Goal: Task Accomplishment & Management: Complete application form

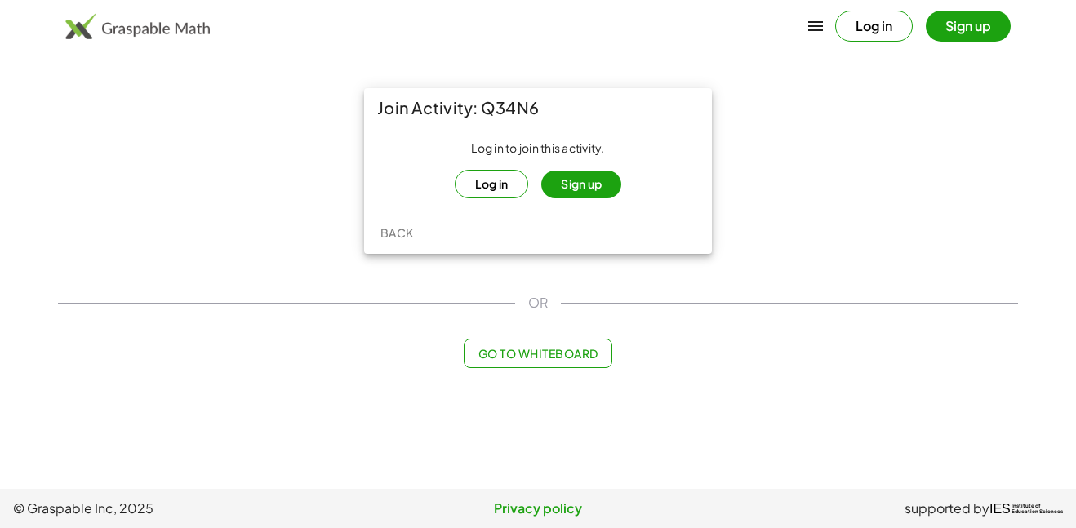
click at [579, 192] on button "Sign up" at bounding box center [581, 185] width 80 height 28
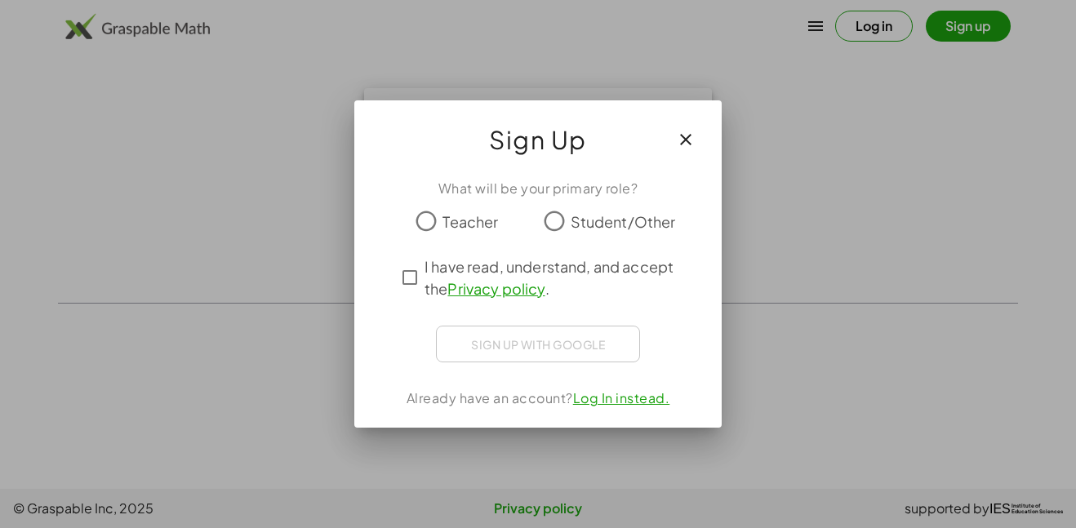
click at [594, 215] on span "Student/Other" at bounding box center [623, 222] width 105 height 22
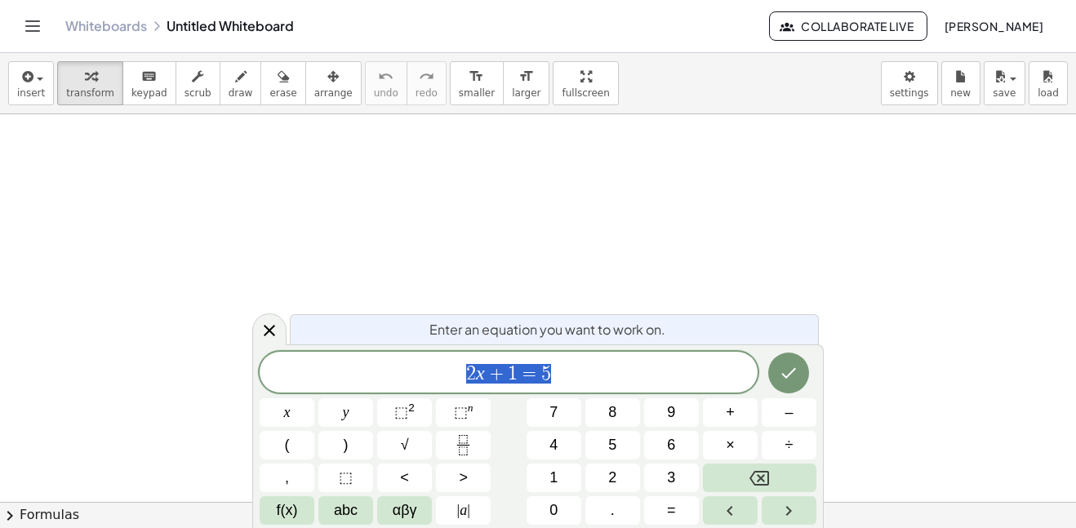
scroll to position [1, 0]
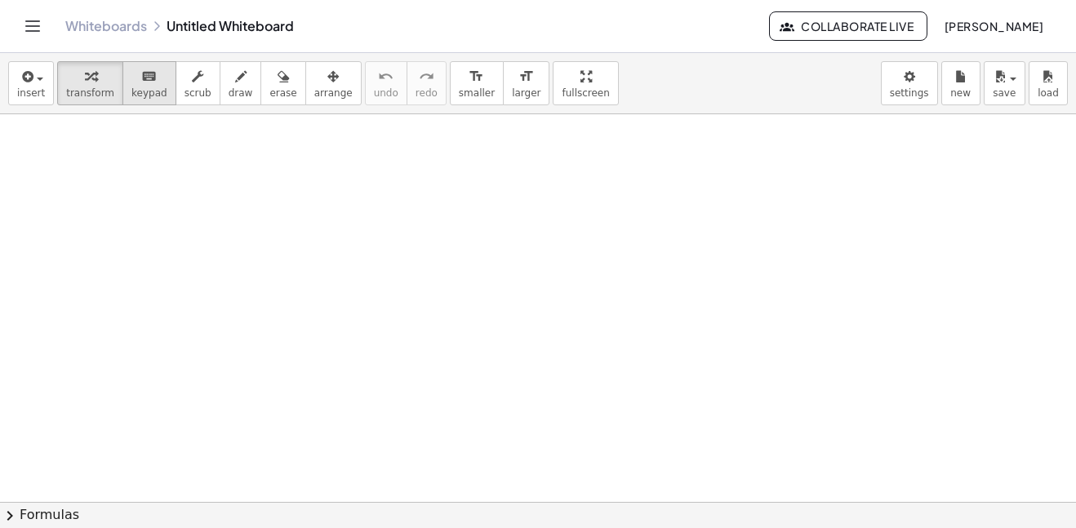
click at [146, 84] on div "keyboard" at bounding box center [149, 76] width 36 height 20
click at [130, 100] on button "keyboard keypad" at bounding box center [149, 83] width 54 height 44
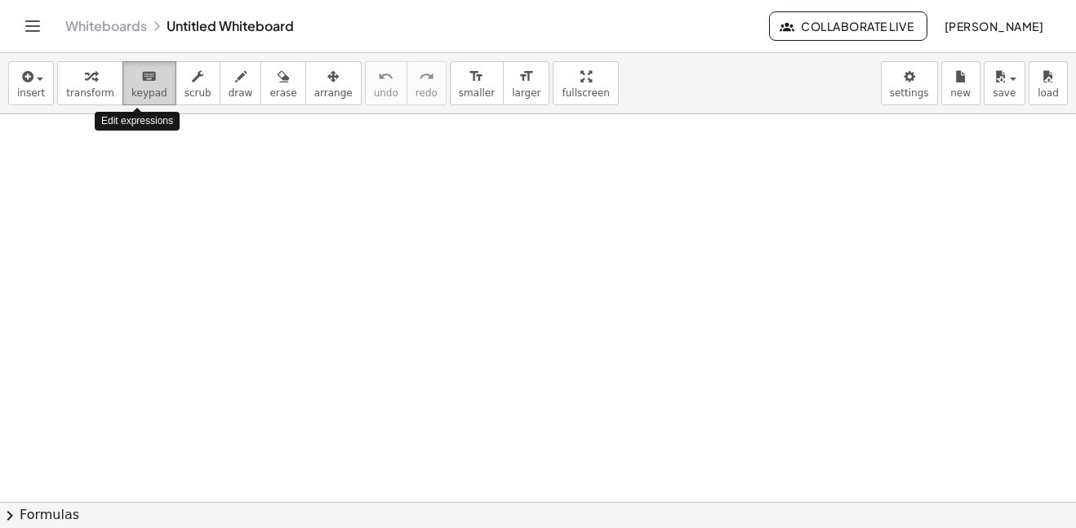
click at [130, 100] on button "keyboard keypad" at bounding box center [149, 83] width 54 height 44
click at [144, 67] on icon "keyboard" at bounding box center [149, 77] width 16 height 20
click at [141, 83] on icon "keyboard" at bounding box center [149, 77] width 16 height 20
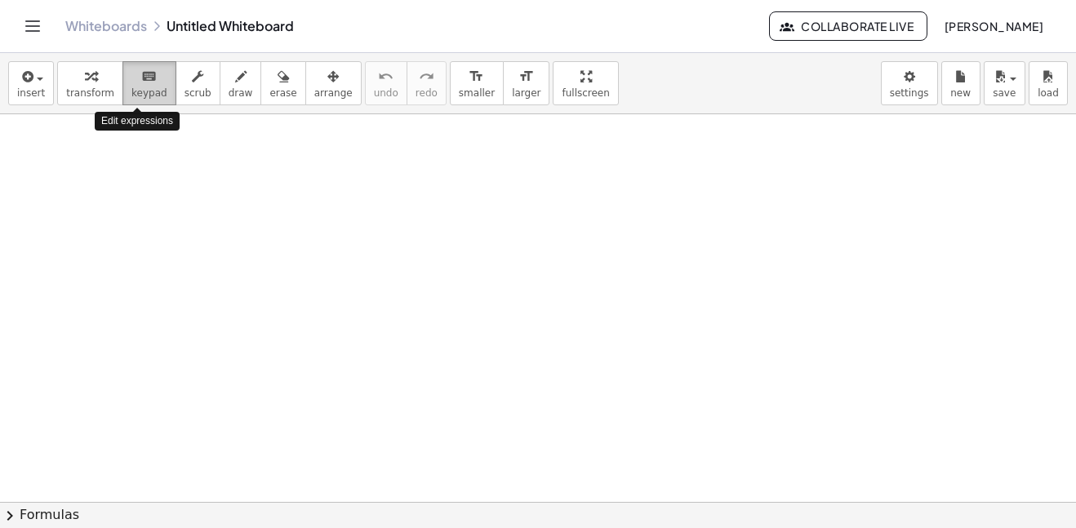
click at [141, 83] on icon "keyboard" at bounding box center [149, 77] width 16 height 20
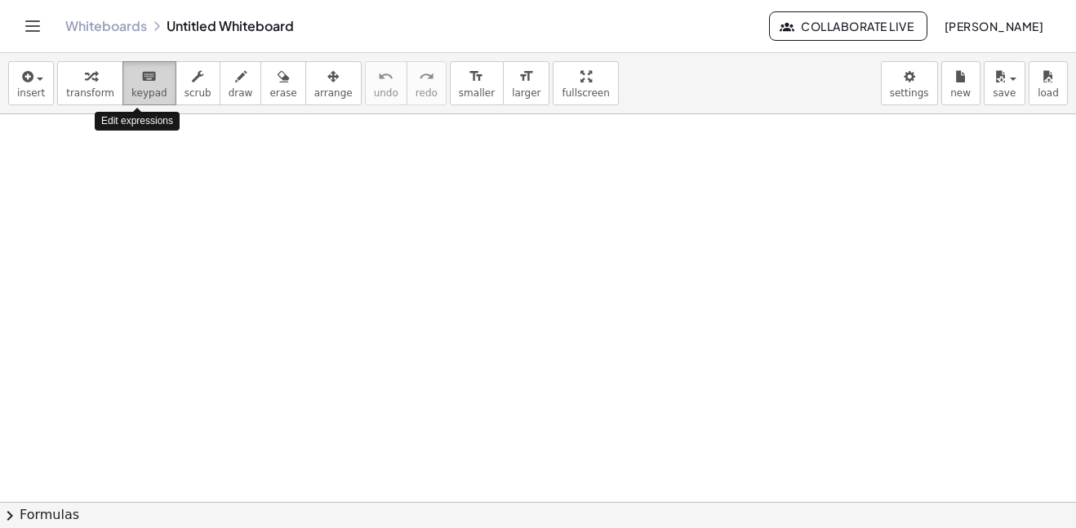
click at [141, 83] on icon "keyboard" at bounding box center [149, 77] width 16 height 20
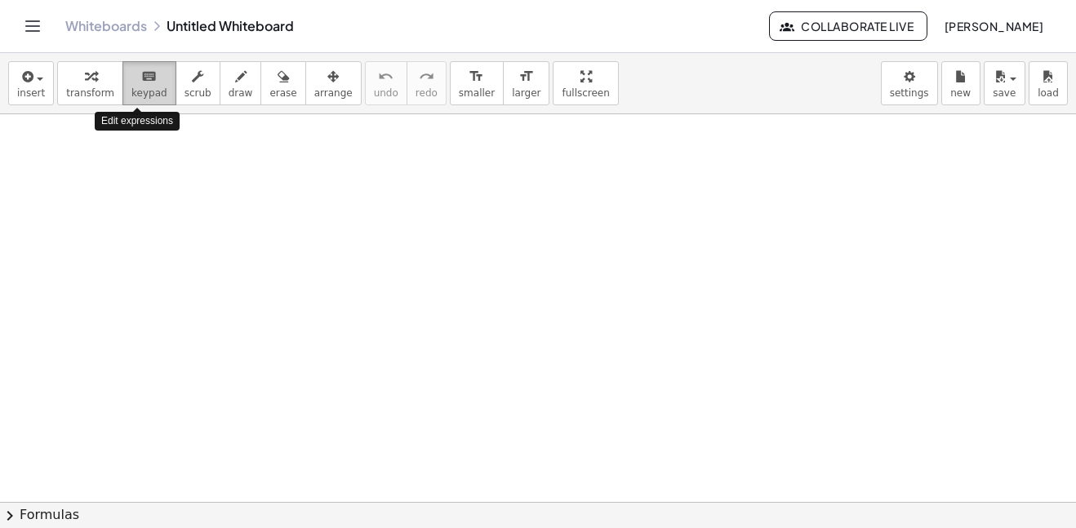
click at [141, 83] on icon "keyboard" at bounding box center [149, 77] width 16 height 20
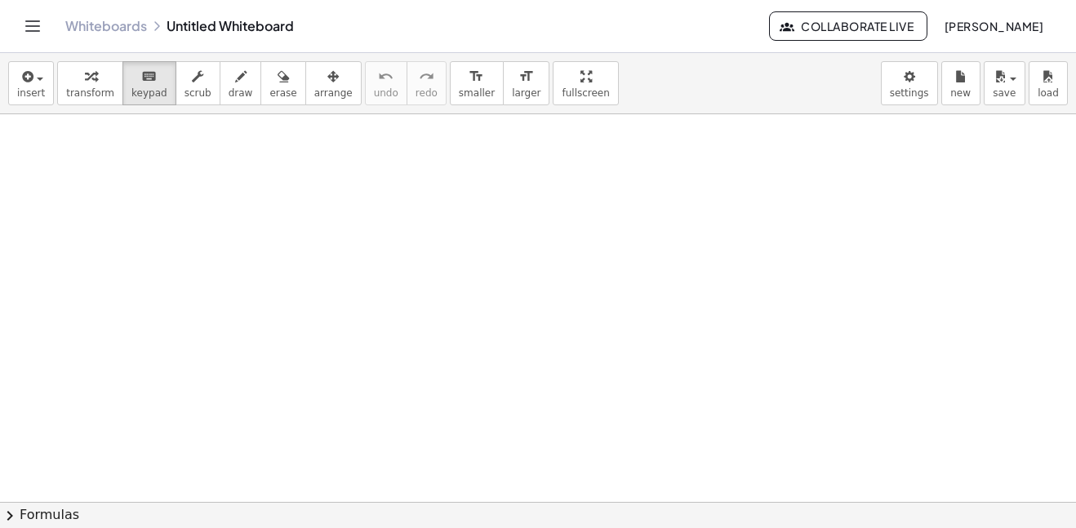
click at [24, 20] on icon "Toggle navigation" at bounding box center [33, 26] width 20 height 20
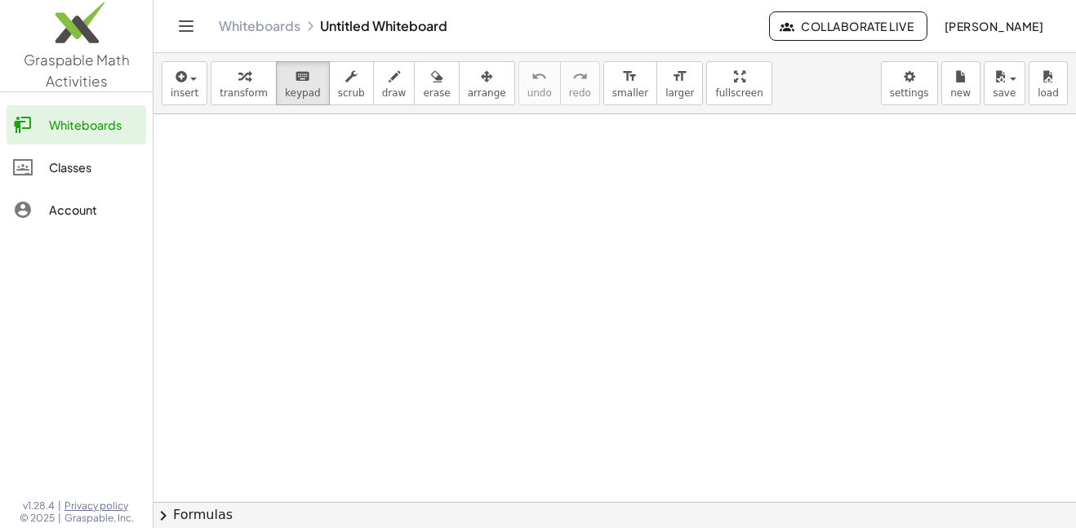
click at [185, 37] on button "Toggle navigation" at bounding box center [186, 26] width 26 height 26
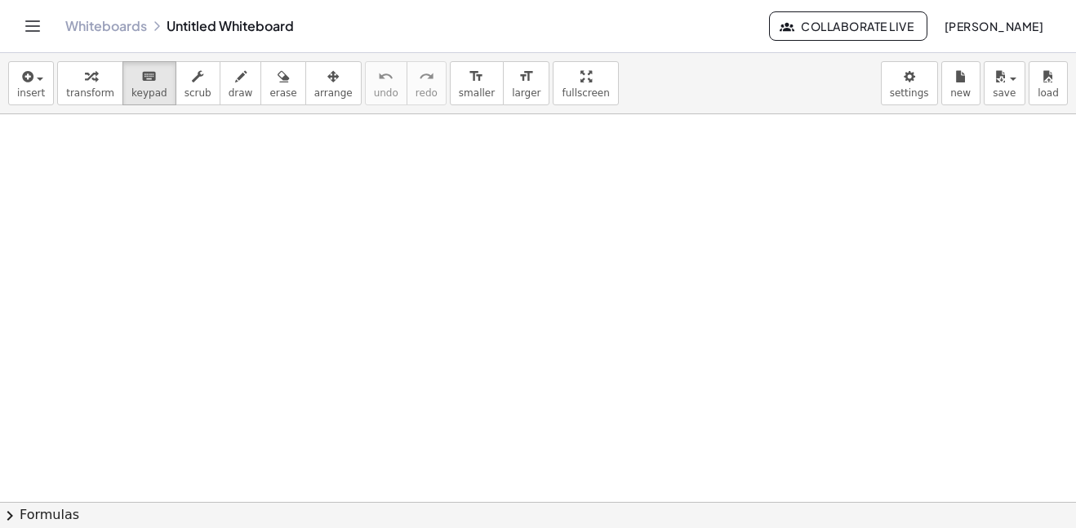
click at [124, 20] on link "Whiteboards" at bounding box center [106, 26] width 82 height 16
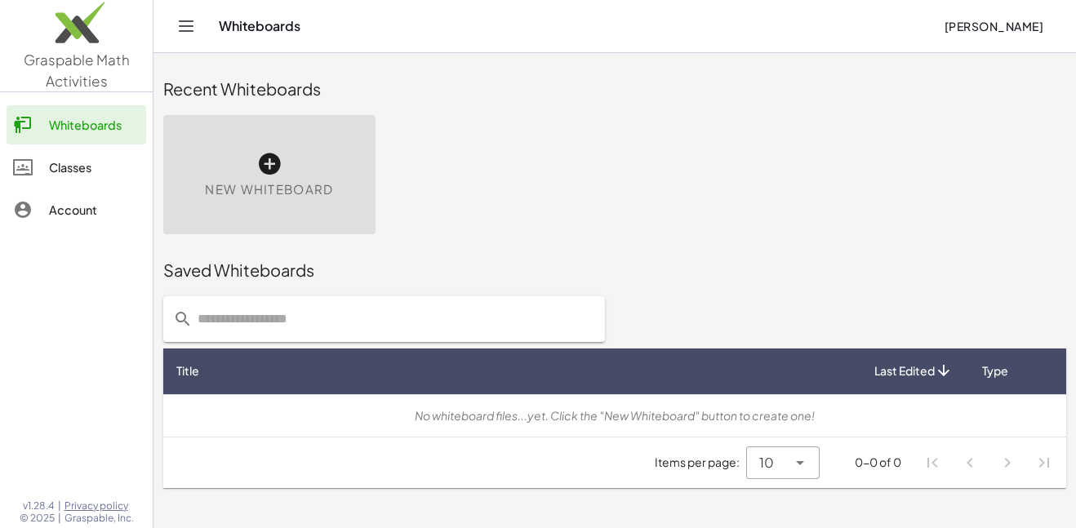
click at [731, 416] on div "No whiteboard files...yet. Click the "New Whiteboard" button to create one!" at bounding box center [614, 415] width 877 height 17
click at [731, 415] on div "No whiteboard files...yet. Click the "New Whiteboard" button to create one!" at bounding box center [614, 415] width 877 height 17
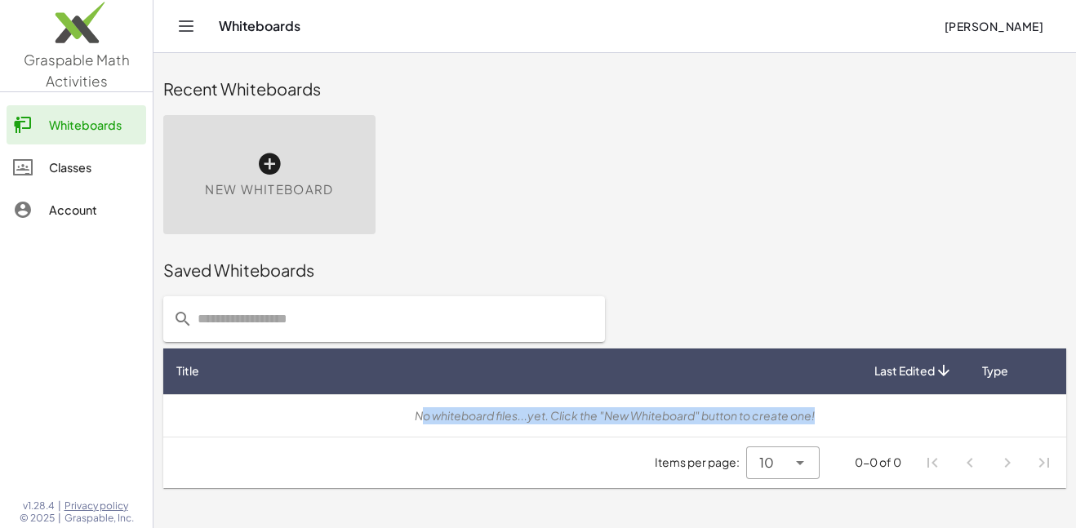
click at [731, 415] on div "No whiteboard files...yet. Click the "New Whiteboard" button to create one!" at bounding box center [614, 415] width 877 height 17
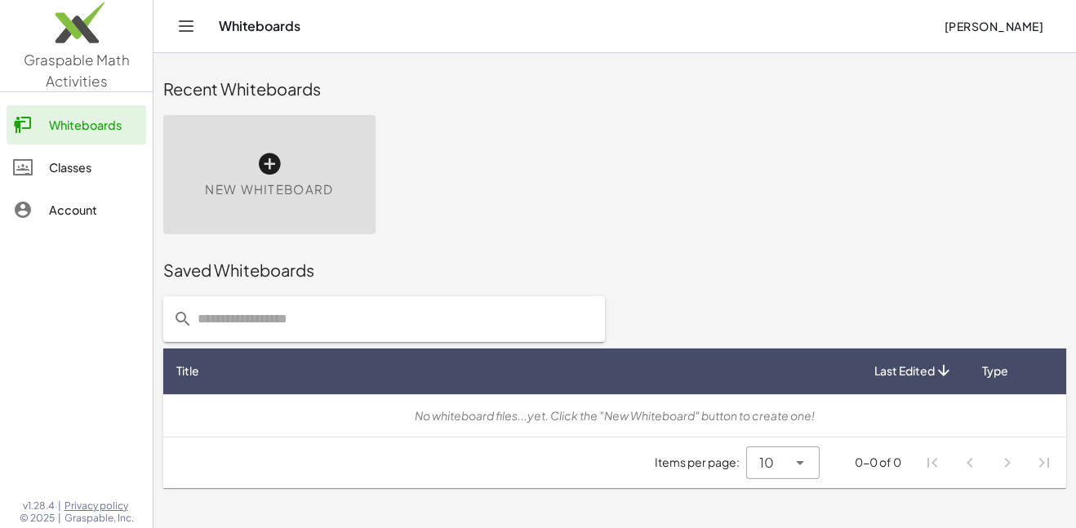
click at [731, 415] on div "No whiteboard files...yet. Click the "New Whiteboard" button to create one!" at bounding box center [614, 415] width 877 height 17
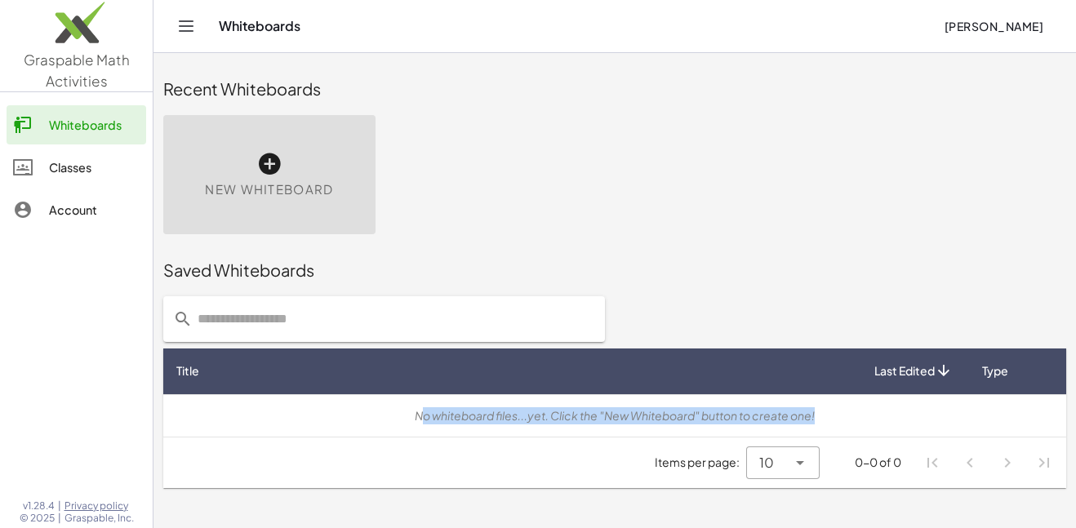
click at [731, 415] on div "No whiteboard files...yet. Click the "New Whiteboard" button to create one!" at bounding box center [614, 415] width 877 height 17
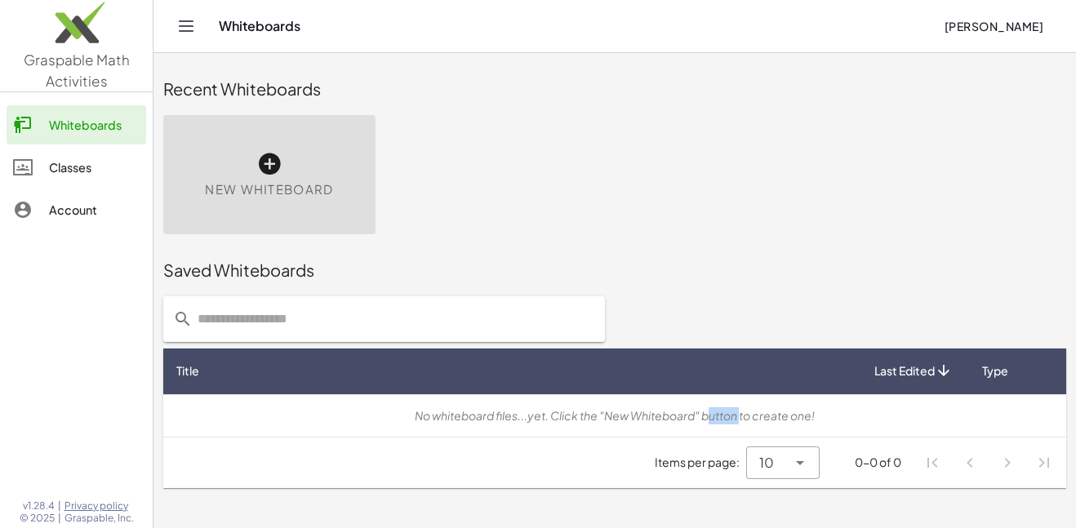
click at [731, 415] on div "No whiteboard files...yet. Click the "New Whiteboard" button to create one!" at bounding box center [614, 415] width 877 height 17
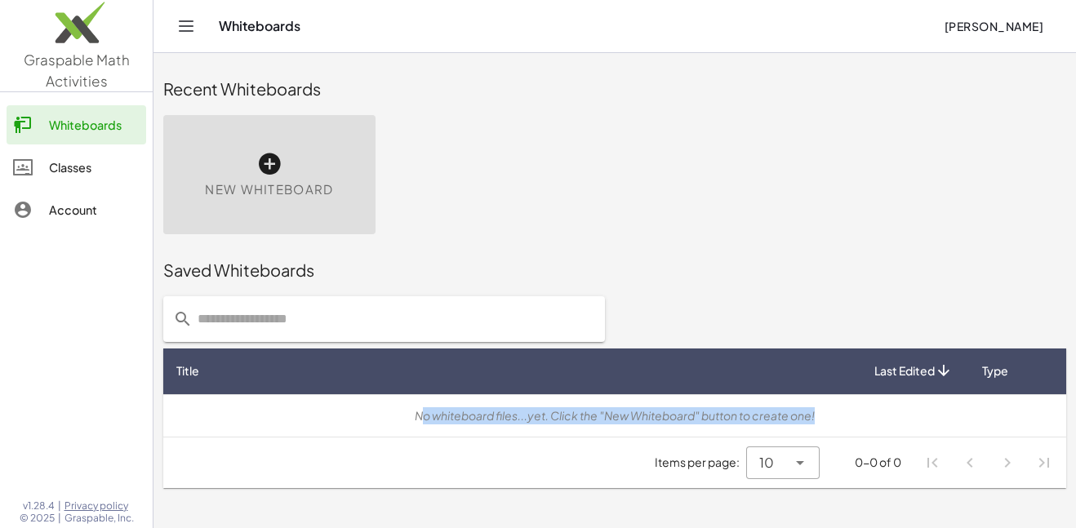
click at [731, 415] on div "No whiteboard files...yet. Click the "New Whiteboard" button to create one!" at bounding box center [614, 415] width 877 height 17
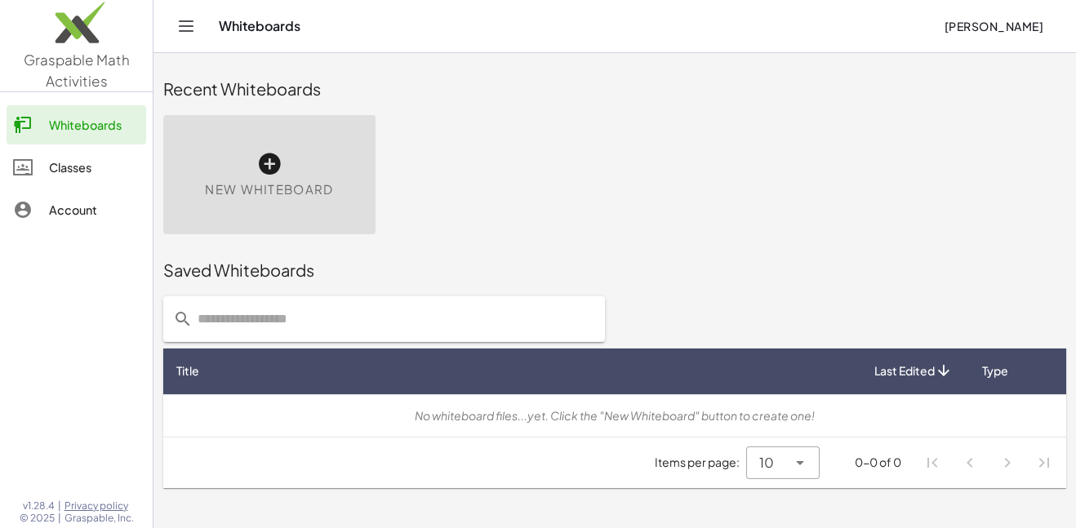
click at [731, 415] on div "No whiteboard files...yet. Click the "New Whiteboard" button to create one!" at bounding box center [614, 415] width 877 height 17
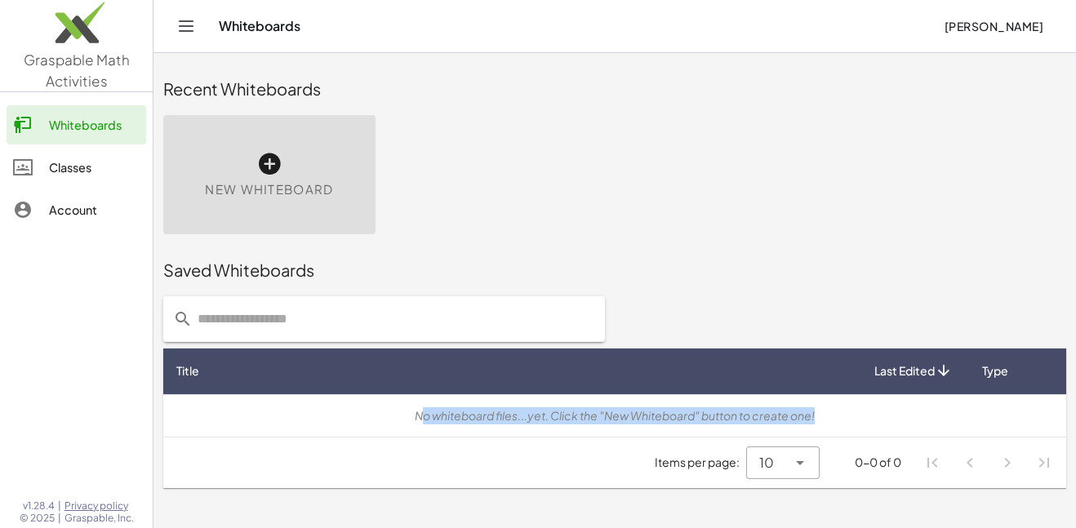
click at [731, 415] on div "No whiteboard files...yet. Click the "New Whiteboard" button to create one!" at bounding box center [614, 415] width 877 height 17
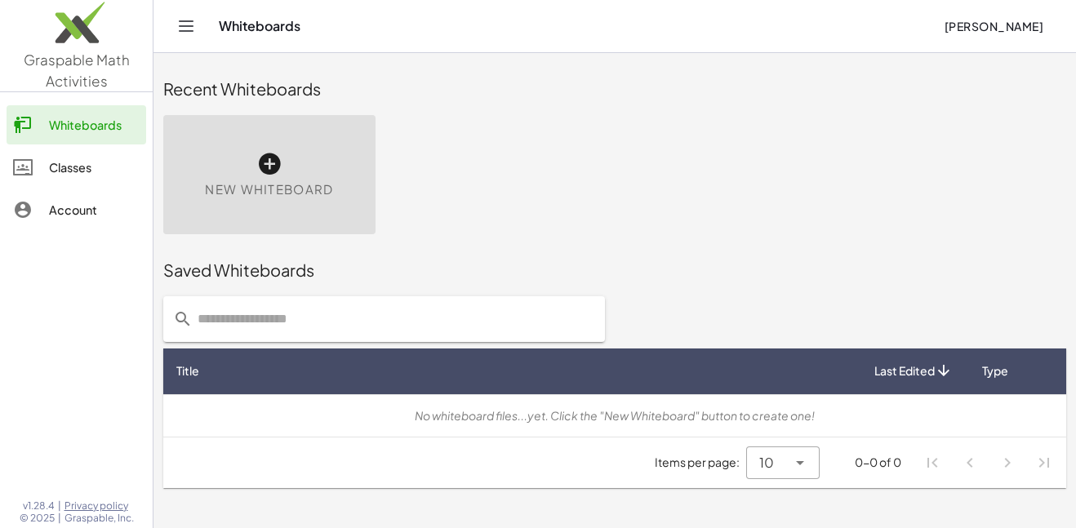
click at [731, 415] on div "No whiteboard files...yet. Click the "New Whiteboard" button to create one!" at bounding box center [614, 415] width 877 height 17
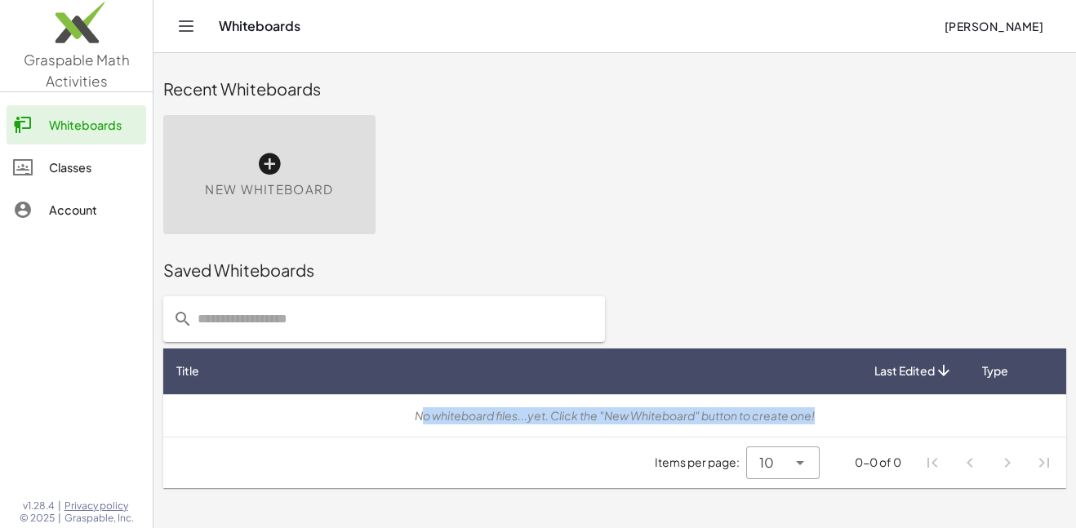
click at [731, 415] on div "No whiteboard files...yet. Click the "New Whiteboard" button to create one!" at bounding box center [614, 415] width 877 height 17
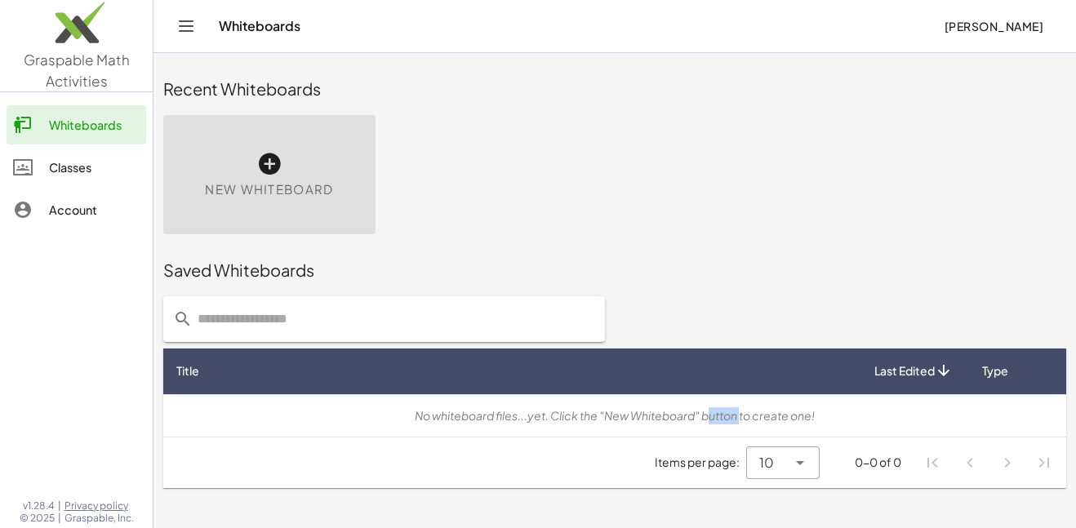
click at [731, 415] on div "No whiteboard files...yet. Click the "New Whiteboard" button to create one!" at bounding box center [614, 415] width 877 height 17
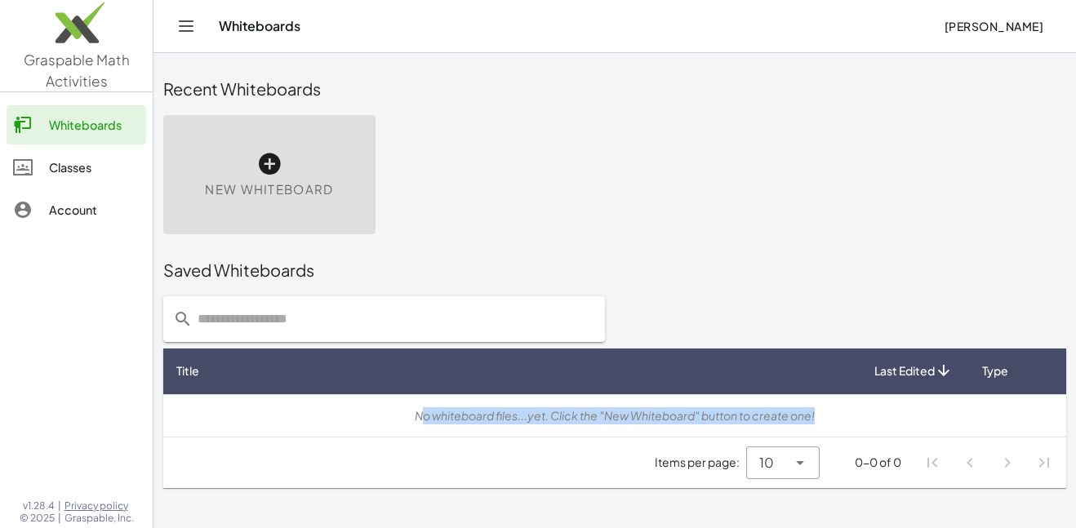
click at [731, 415] on div "No whiteboard files...yet. Click the "New Whiteboard" button to create one!" at bounding box center [614, 415] width 877 height 17
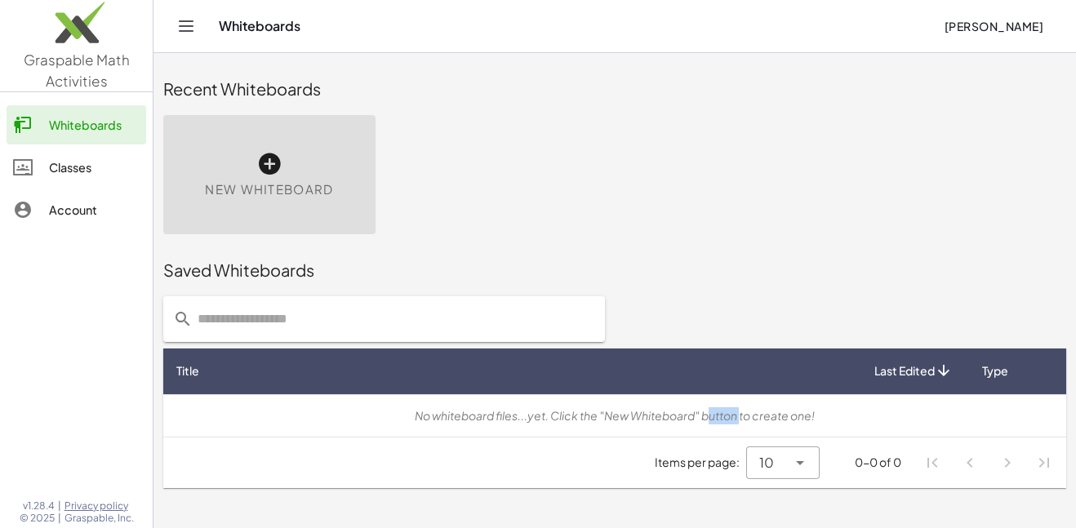
click at [731, 415] on div "No whiteboard files...yet. Click the "New Whiteboard" button to create one!" at bounding box center [614, 415] width 877 height 17
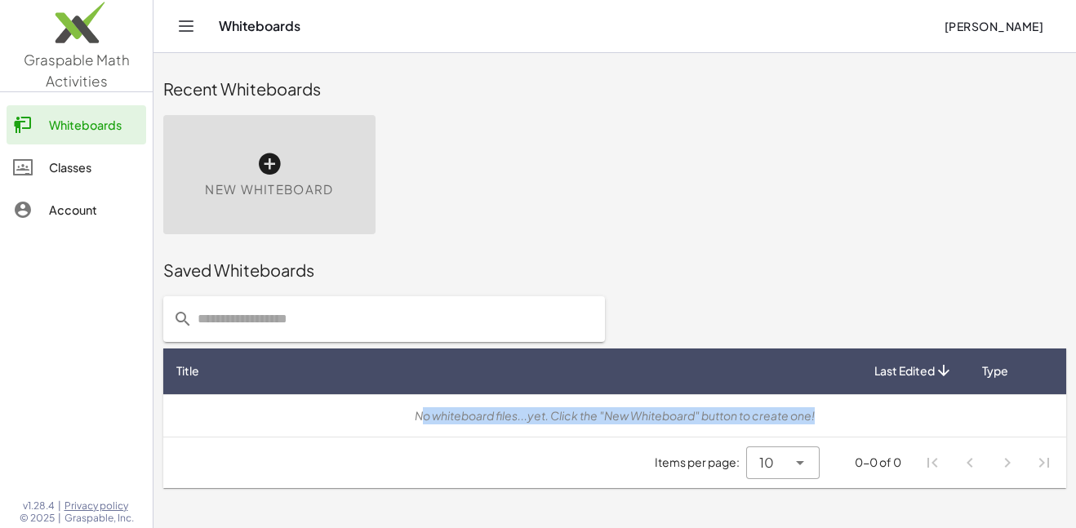
click at [731, 415] on div "No whiteboard files...yet. Click the "New Whiteboard" button to create one!" at bounding box center [614, 415] width 877 height 17
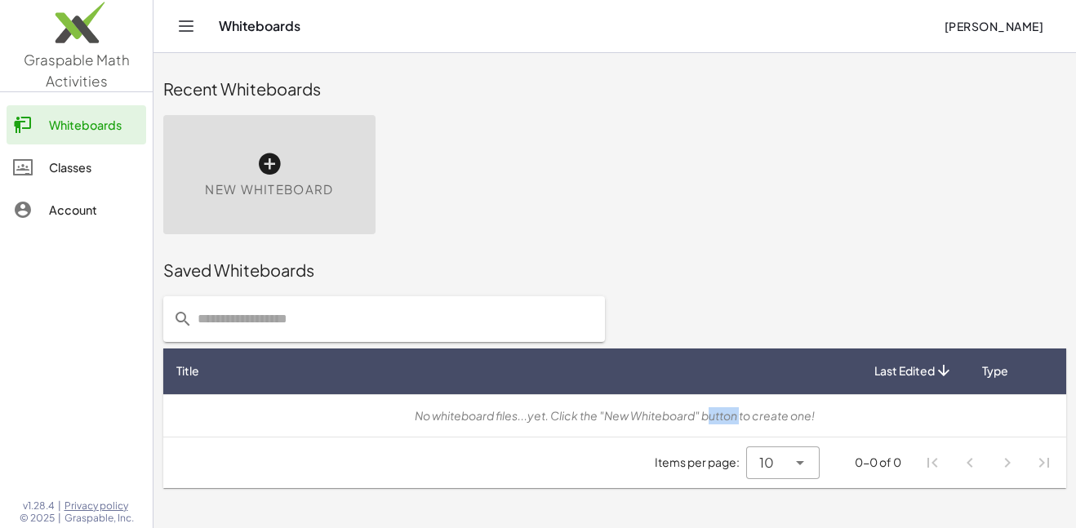
click at [731, 415] on div "No whiteboard files...yet. Click the "New Whiteboard" button to create one!" at bounding box center [614, 415] width 877 height 17
click at [735, 413] on div "No whiteboard files...yet. Click the "New Whiteboard" button to create one!" at bounding box center [614, 415] width 877 height 17
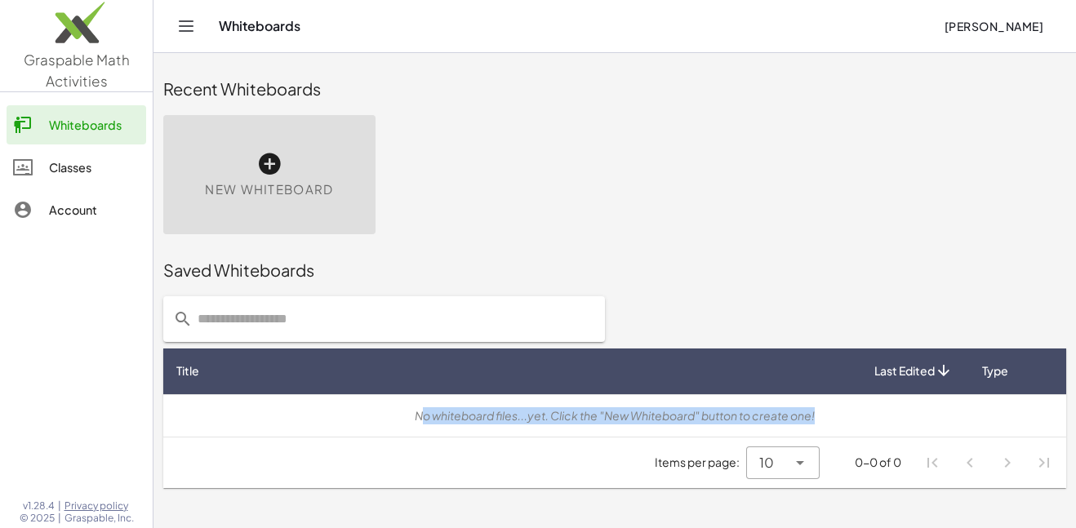
click at [735, 413] on div "No whiteboard files...yet. Click the "New Whiteboard" button to create one!" at bounding box center [614, 415] width 877 height 17
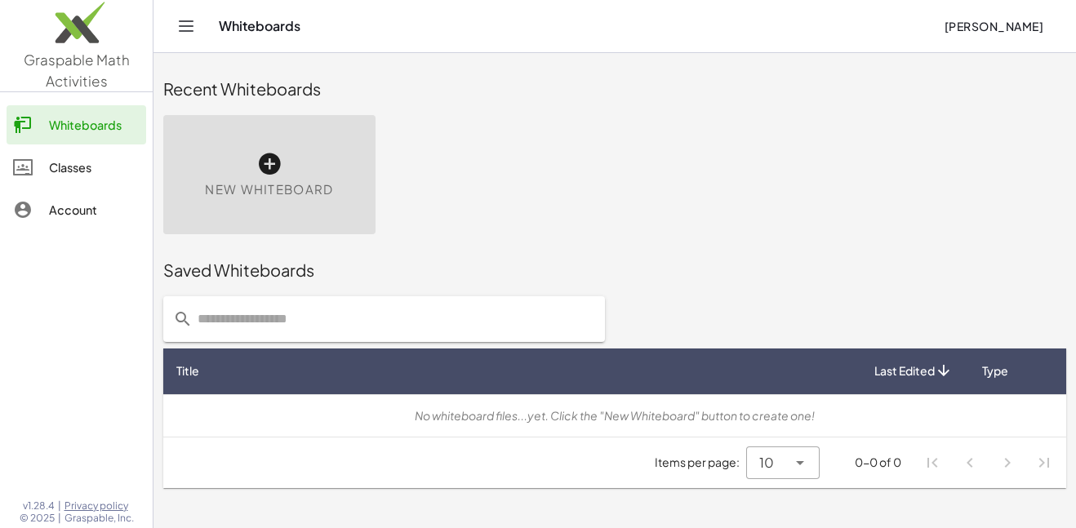
click at [735, 413] on div "No whiteboard files...yet. Click the "New Whiteboard" button to create one!" at bounding box center [614, 415] width 877 height 17
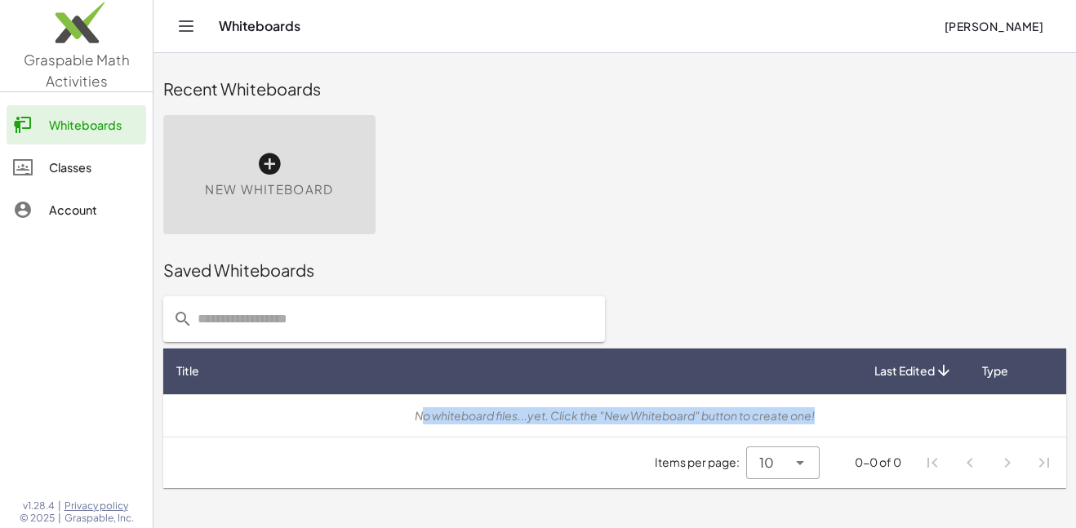
click at [735, 413] on div "No whiteboard files...yet. Click the "New Whiteboard" button to create one!" at bounding box center [614, 415] width 877 height 17
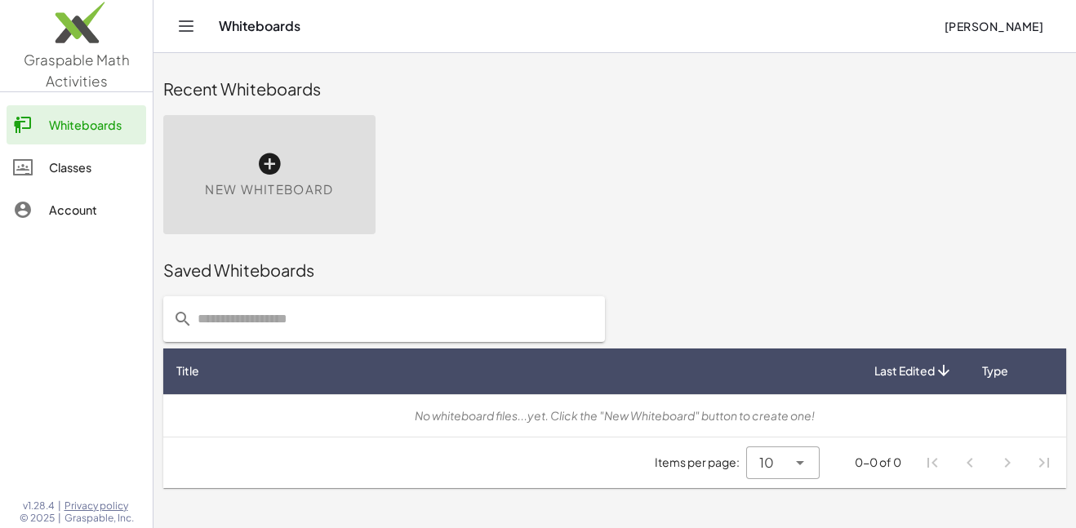
click at [735, 413] on div "No whiteboard files...yet. Click the "New Whiteboard" button to create one!" at bounding box center [614, 415] width 877 height 17
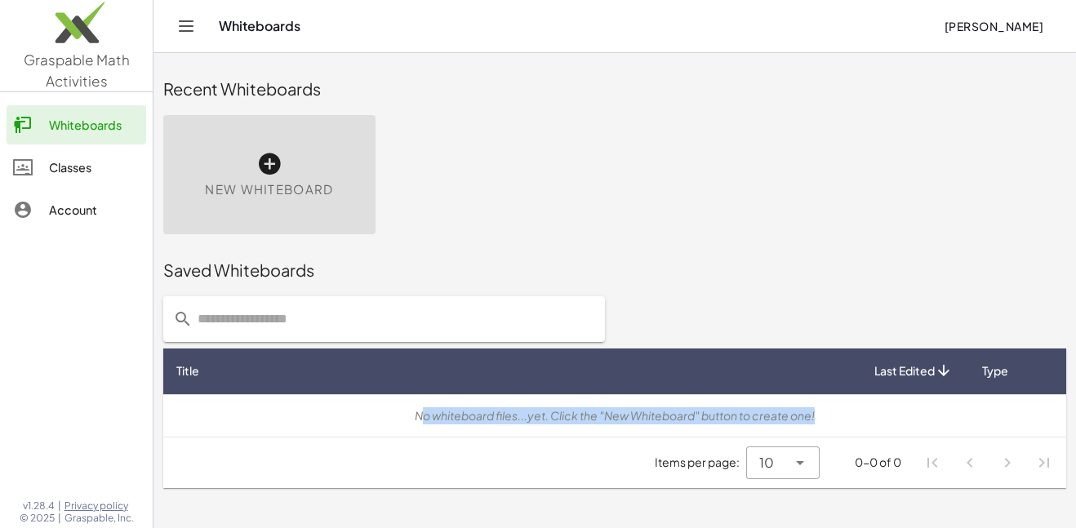
click at [735, 413] on div "No whiteboard files...yet. Click the "New Whiteboard" button to create one!" at bounding box center [614, 415] width 877 height 17
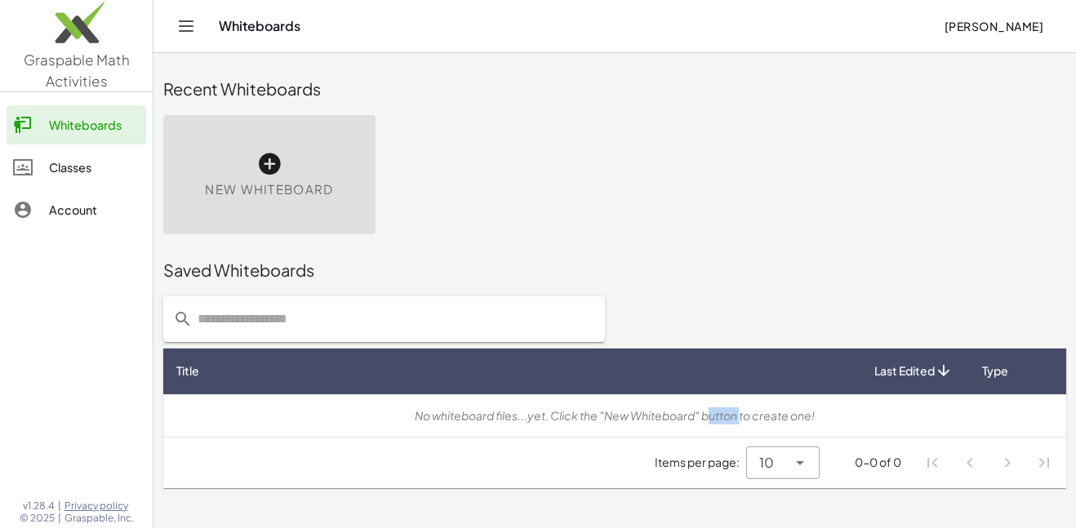
click at [735, 413] on div "No whiteboard files...yet. Click the "New Whiteboard" button to create one!" at bounding box center [614, 415] width 877 height 17
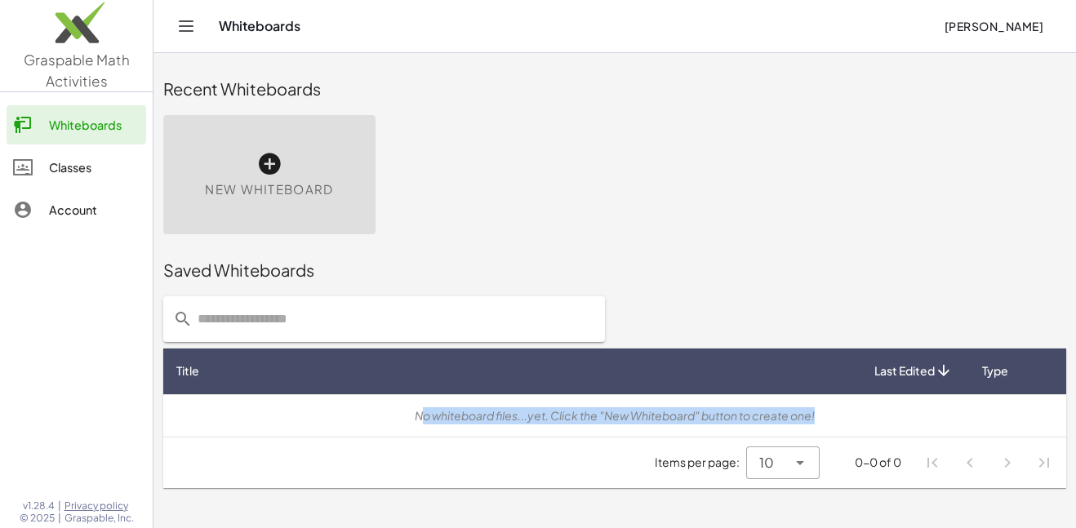
click at [735, 413] on div "No whiteboard files...yet. Click the "New Whiteboard" button to create one!" at bounding box center [614, 415] width 877 height 17
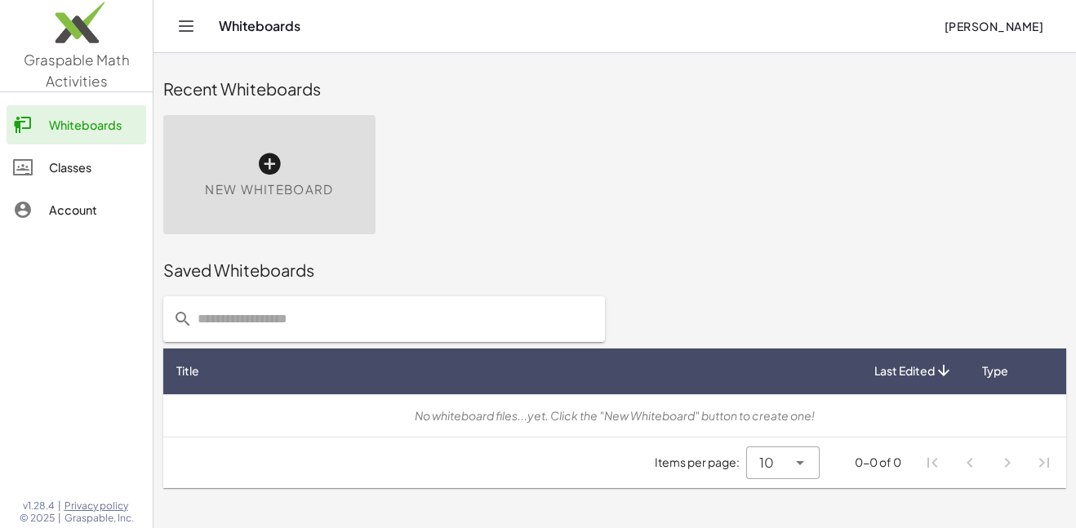
click at [735, 413] on div "No whiteboard files...yet. Click the "New Whiteboard" button to create one!" at bounding box center [614, 415] width 877 height 17
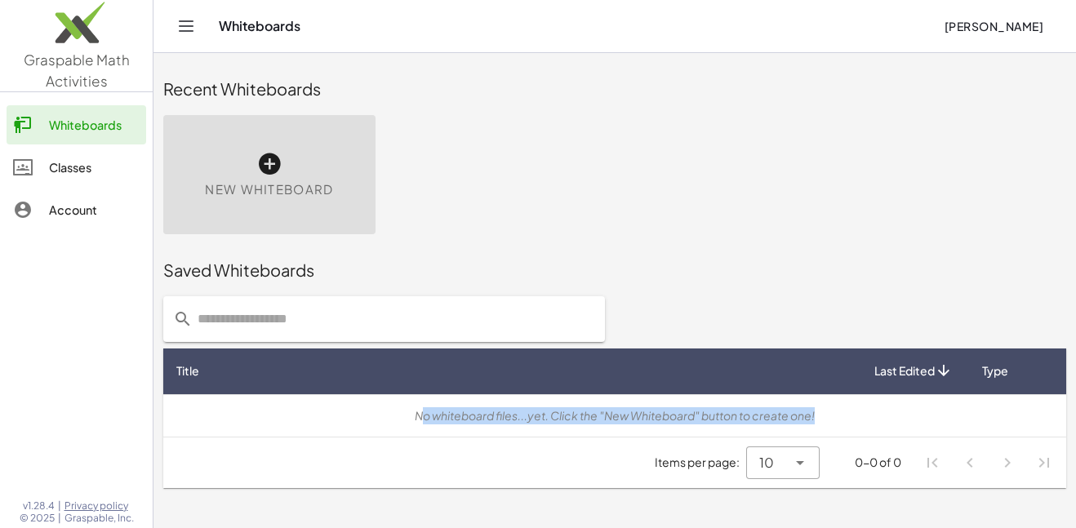
click at [735, 413] on div "No whiteboard files...yet. Click the "New Whiteboard" button to create one!" at bounding box center [614, 415] width 877 height 17
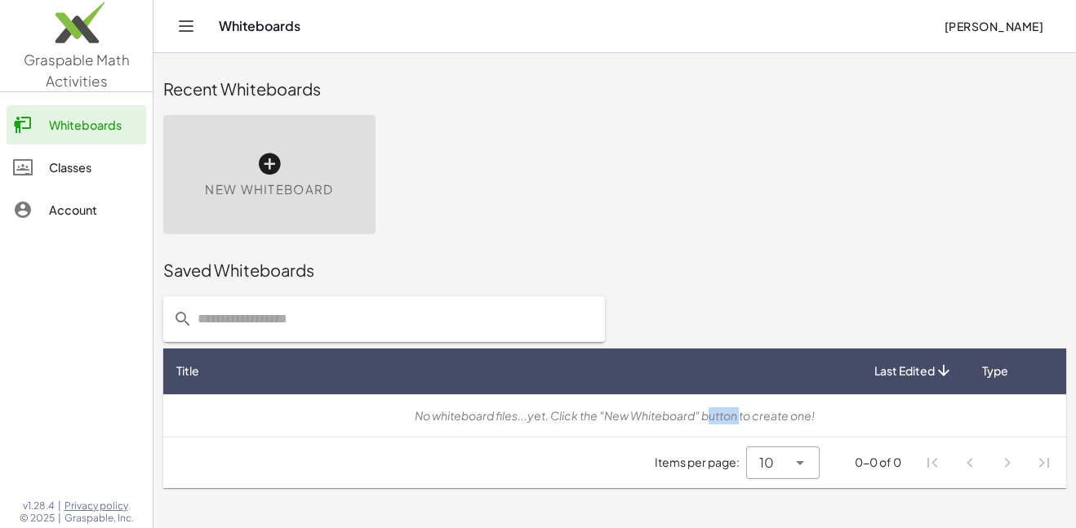
click at [735, 413] on div "No whiteboard files...yet. Click the "New Whiteboard" button to create one!" at bounding box center [614, 415] width 877 height 17
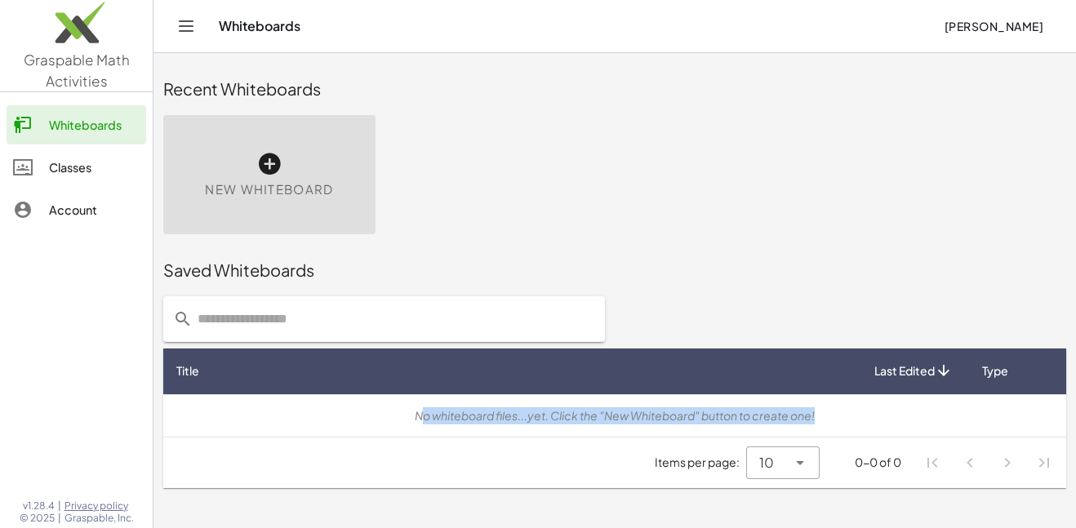
click at [735, 413] on div "No whiteboard files...yet. Click the "New Whiteboard" button to create one!" at bounding box center [614, 415] width 877 height 17
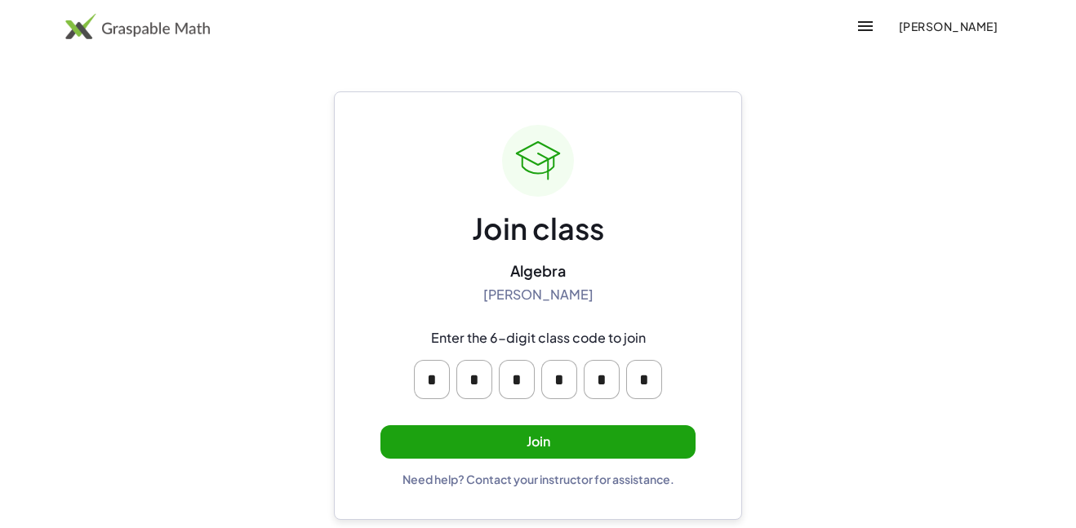
click at [522, 436] on button "Join" at bounding box center [537, 441] width 315 height 33
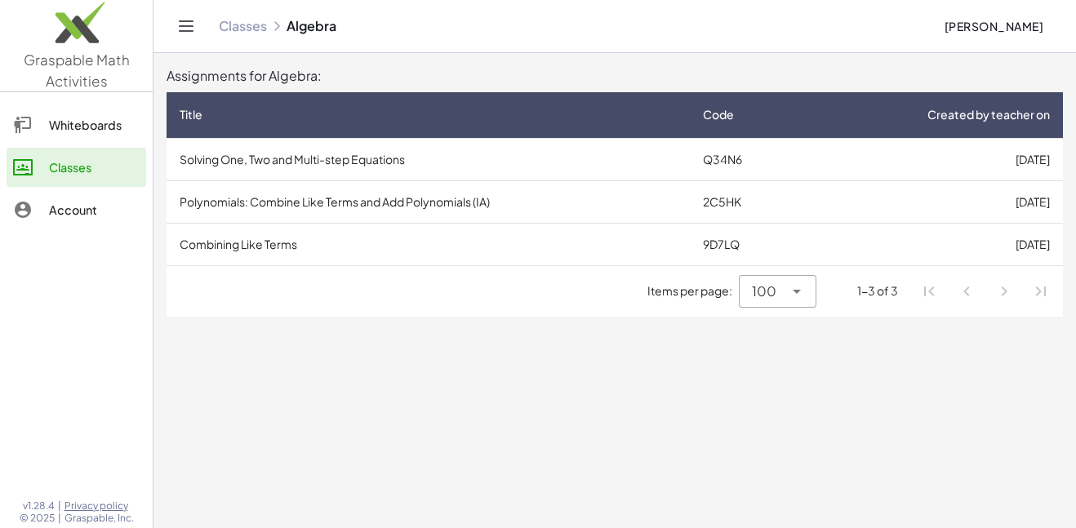
click at [280, 162] on td "Solving One, Two and Multi-step Equations" at bounding box center [428, 159] width 523 height 42
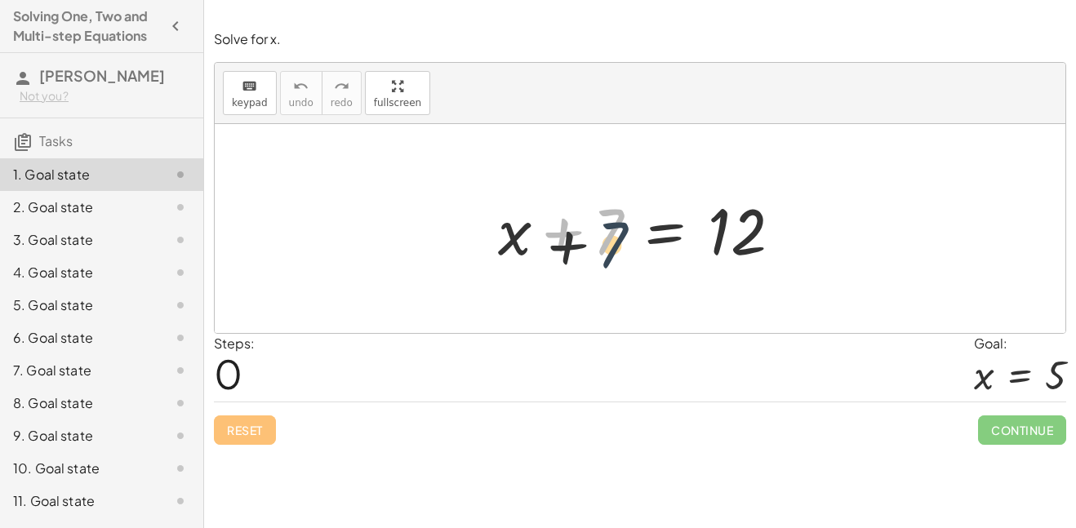
drag, startPoint x: 608, startPoint y: 236, endPoint x: 616, endPoint y: 256, distance: 22.0
click at [616, 256] on div at bounding box center [646, 229] width 313 height 84
click at [566, 240] on div at bounding box center [646, 229] width 313 height 84
drag, startPoint x: 600, startPoint y: 229, endPoint x: 589, endPoint y: 236, distance: 12.5
click at [589, 236] on div at bounding box center [646, 229] width 313 height 84
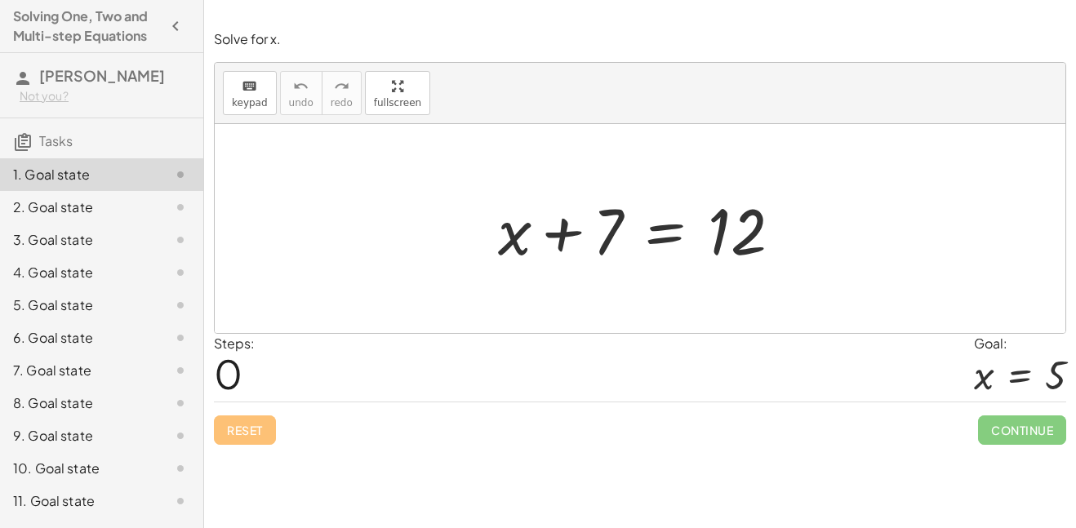
click at [574, 233] on div at bounding box center [646, 229] width 313 height 84
drag, startPoint x: 574, startPoint y: 233, endPoint x: 718, endPoint y: 291, distance: 156.0
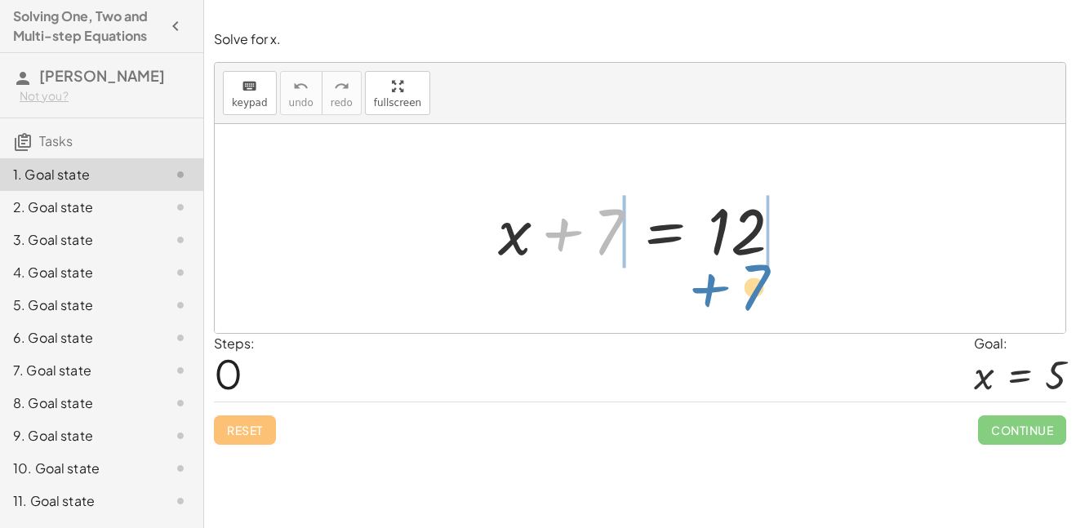
click at [718, 291] on div "+ 7 + x + 7 = 12" at bounding box center [640, 228] width 851 height 209
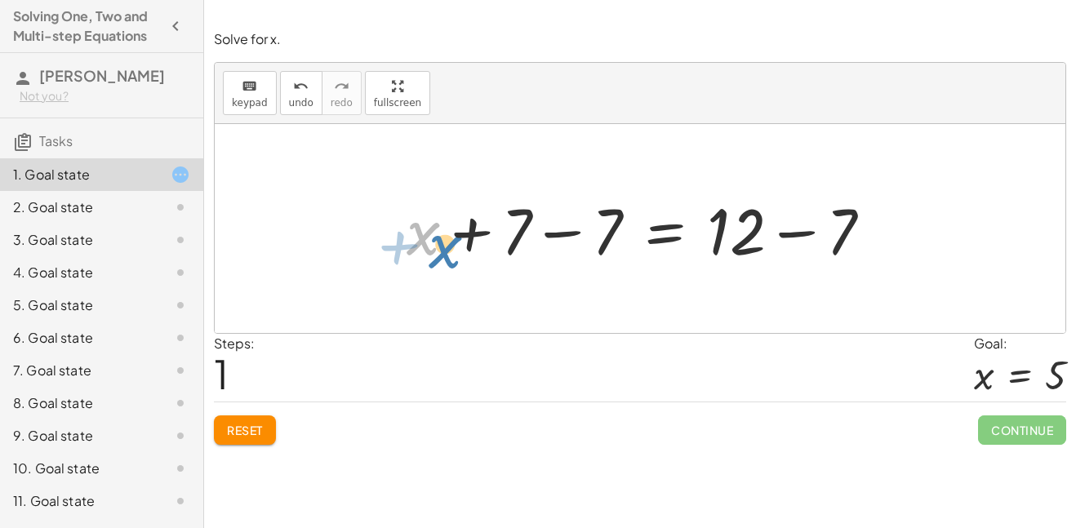
drag, startPoint x: 429, startPoint y: 239, endPoint x: 415, endPoint y: 236, distance: 14.3
click at [415, 236] on div at bounding box center [645, 229] width 495 height 84
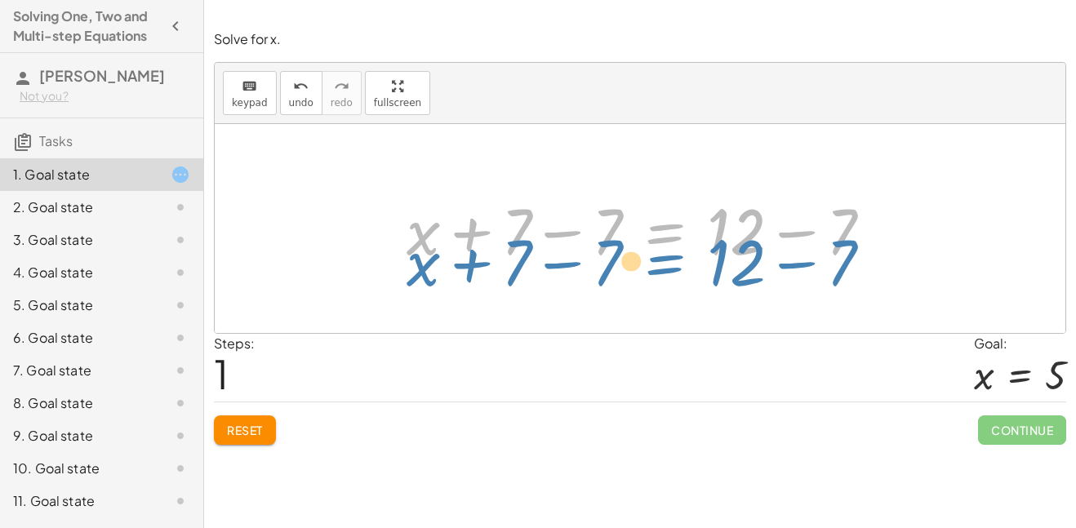
drag, startPoint x: 669, startPoint y: 229, endPoint x: 667, endPoint y: 292, distance: 62.9
click at [667, 292] on div "+ x + 7 = 12 + x + 7 − 7 = + 12 − 7 + x = 12 + 7 − 7 + − 7" at bounding box center [640, 228] width 851 height 209
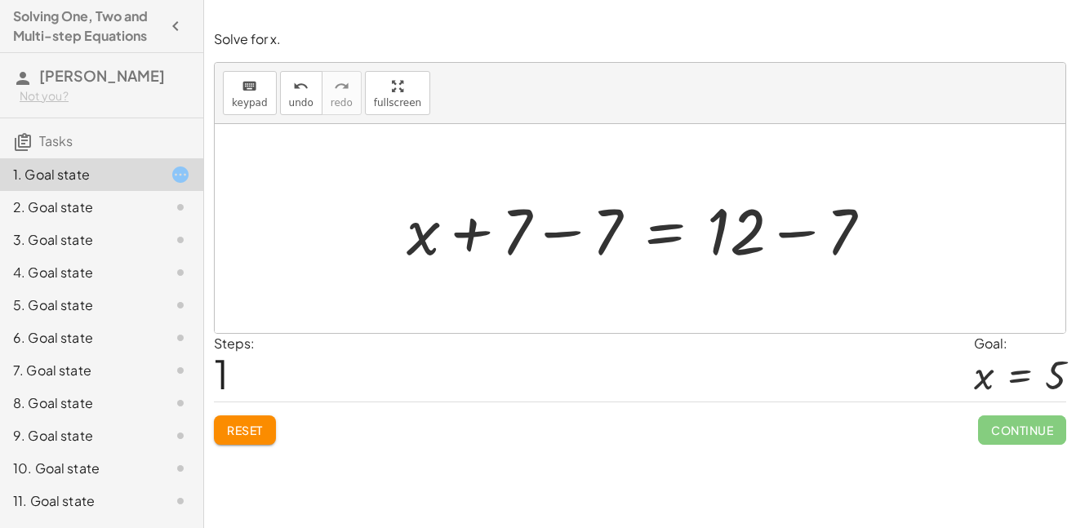
click at [597, 244] on div at bounding box center [645, 229] width 495 height 84
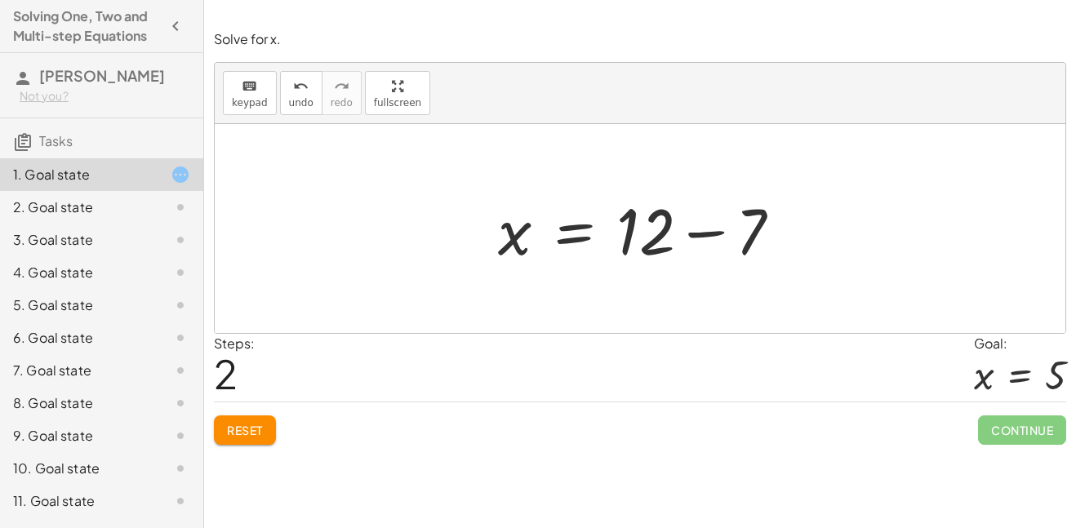
click at [667, 215] on div at bounding box center [646, 229] width 313 height 84
click at [682, 232] on div at bounding box center [646, 229] width 313 height 84
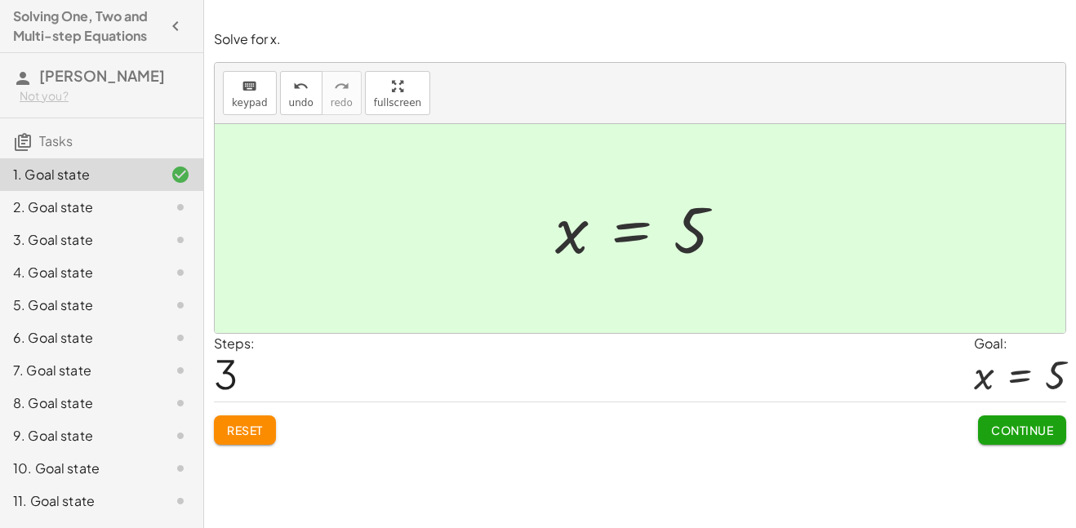
click at [1015, 424] on span "Continue" at bounding box center [1022, 430] width 62 height 15
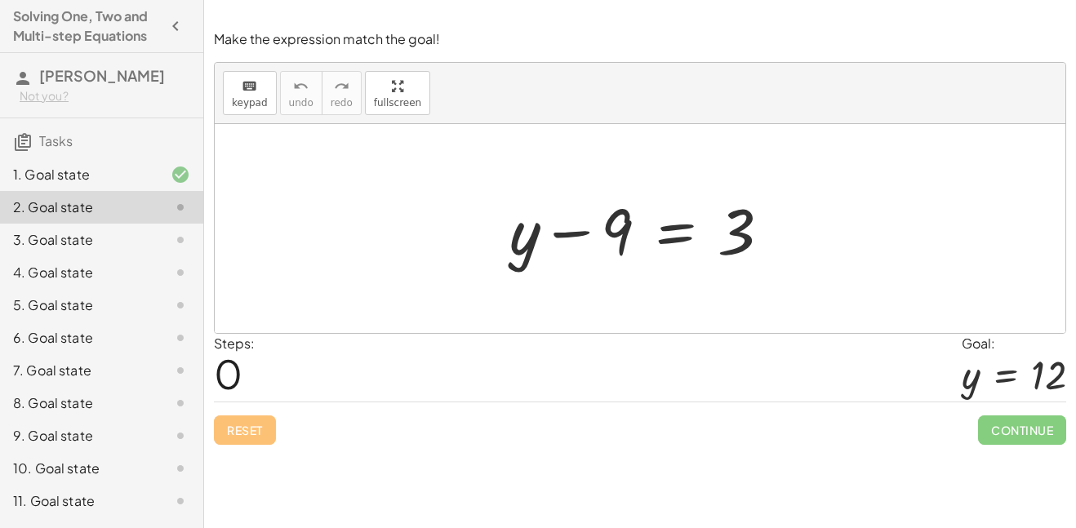
click at [626, 235] on div at bounding box center [646, 229] width 291 height 84
drag, startPoint x: 624, startPoint y: 237, endPoint x: 793, endPoint y: 232, distance: 168.2
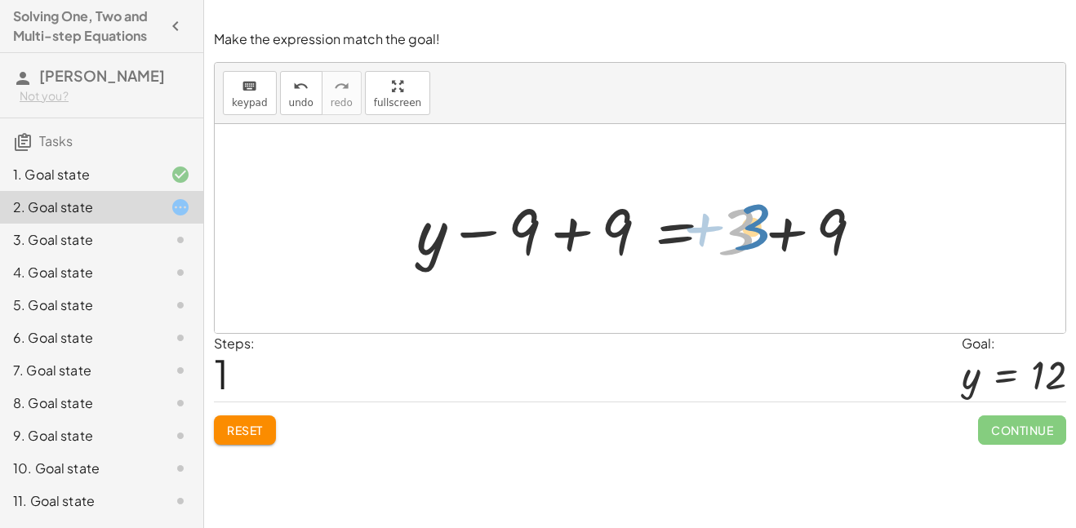
drag, startPoint x: 735, startPoint y: 235, endPoint x: 752, endPoint y: 230, distance: 17.0
click at [752, 230] on div at bounding box center [646, 229] width 476 height 84
click at [509, 224] on div at bounding box center [646, 229] width 476 height 84
click at [533, 221] on div at bounding box center [646, 229] width 476 height 84
click at [582, 235] on div at bounding box center [646, 229] width 476 height 84
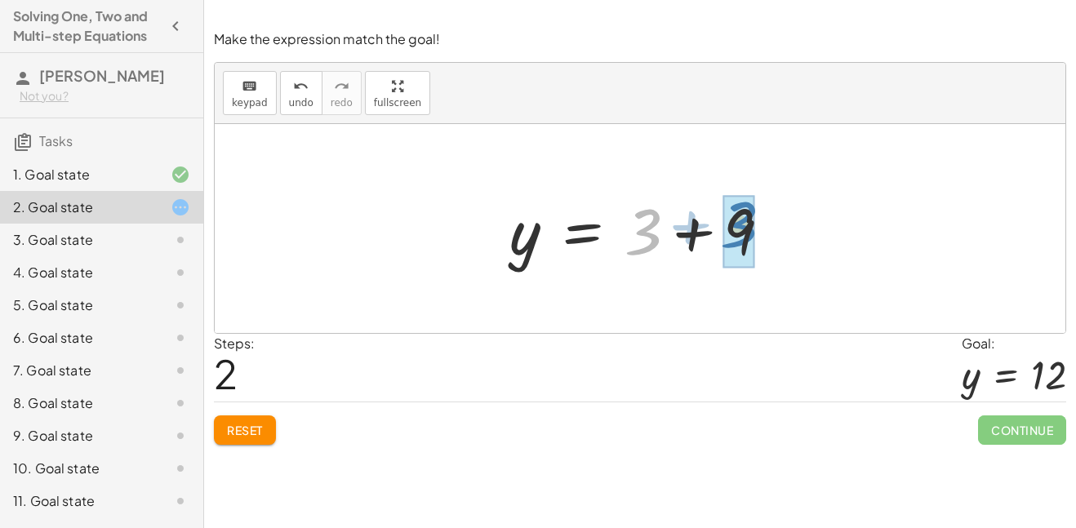
drag, startPoint x: 654, startPoint y: 216, endPoint x: 753, endPoint y: 210, distance: 99.8
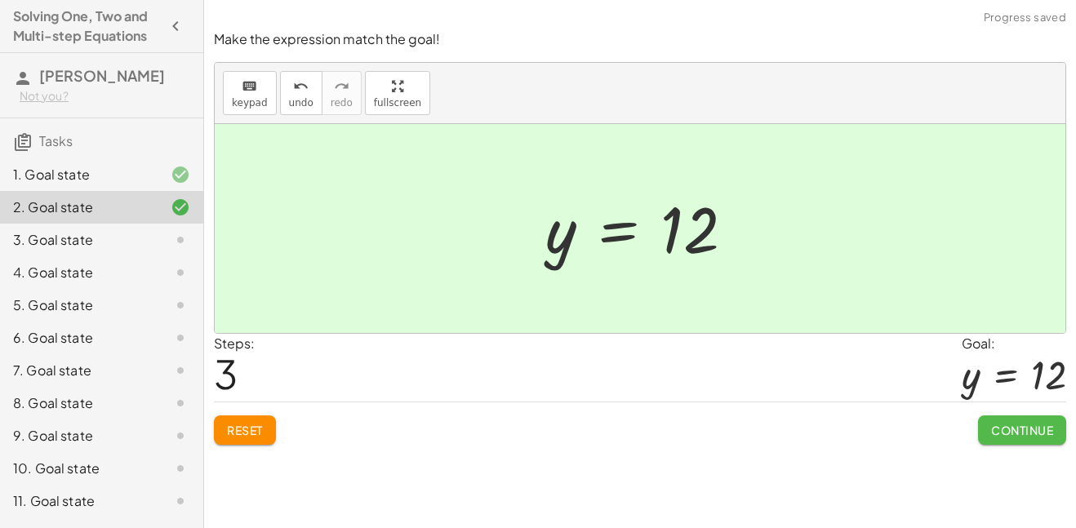
click at [1042, 444] on button "Continue" at bounding box center [1022, 429] width 88 height 29
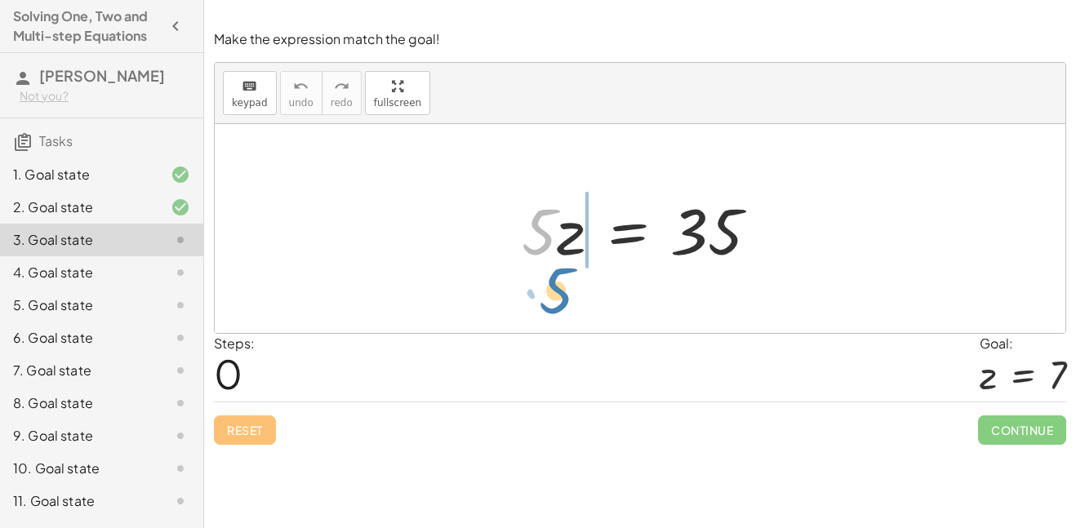
drag, startPoint x: 542, startPoint y: 232, endPoint x: 559, endPoint y: 291, distance: 61.2
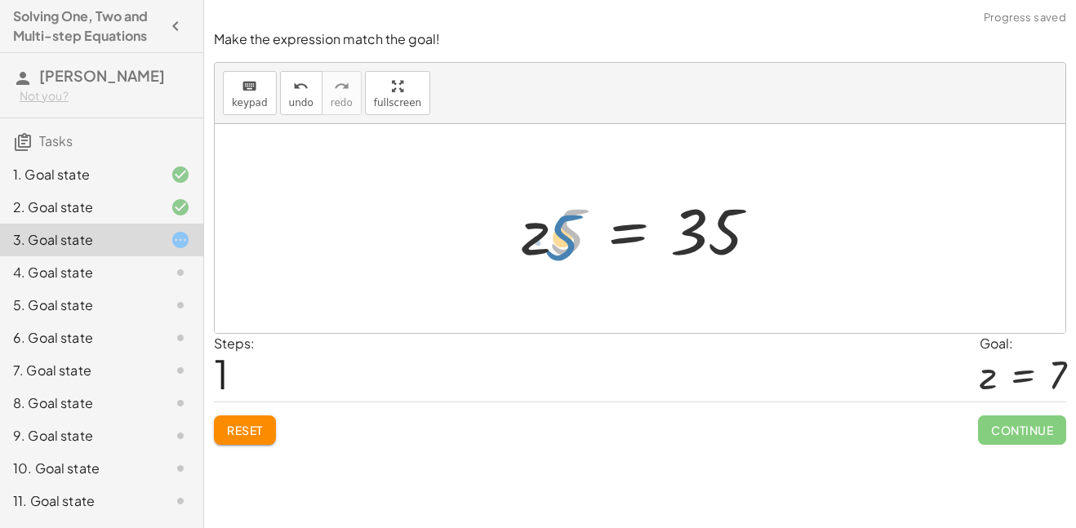
click at [560, 247] on div at bounding box center [646, 229] width 266 height 84
drag, startPoint x: 566, startPoint y: 225, endPoint x: 692, endPoint y: 285, distance: 139.8
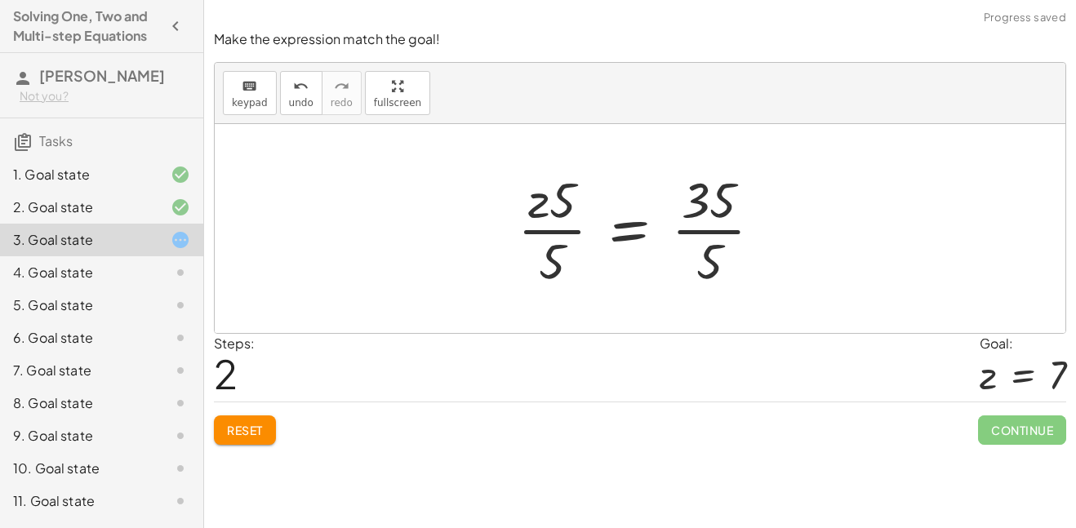
click at [549, 219] on div at bounding box center [646, 229] width 274 height 126
click at [720, 217] on div at bounding box center [646, 229] width 274 height 126
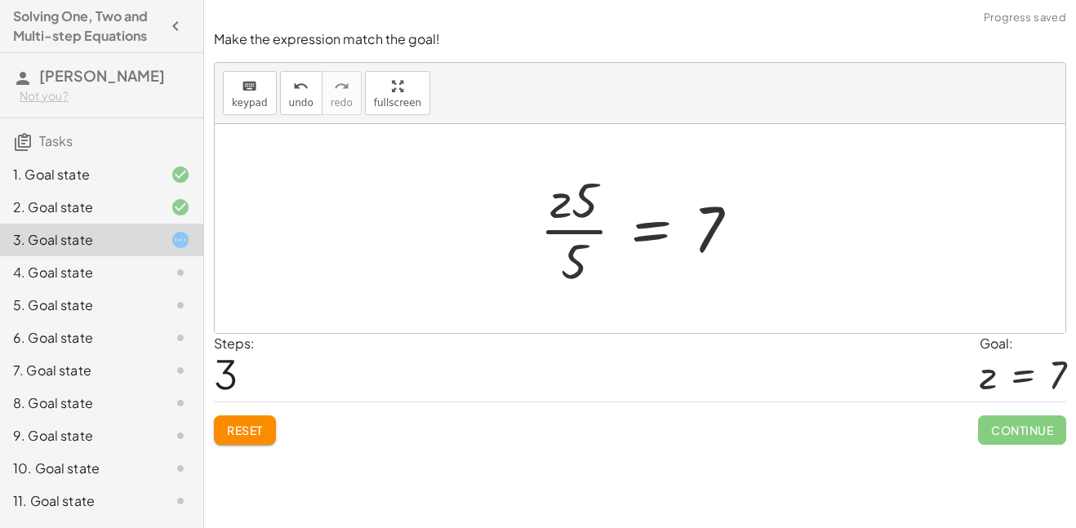
click at [589, 202] on div at bounding box center [645, 229] width 229 height 126
click at [584, 228] on div at bounding box center [645, 229] width 229 height 126
click at [583, 233] on div at bounding box center [645, 229] width 229 height 126
drag, startPoint x: 572, startPoint y: 270, endPoint x: 598, endPoint y: 204, distance: 70.8
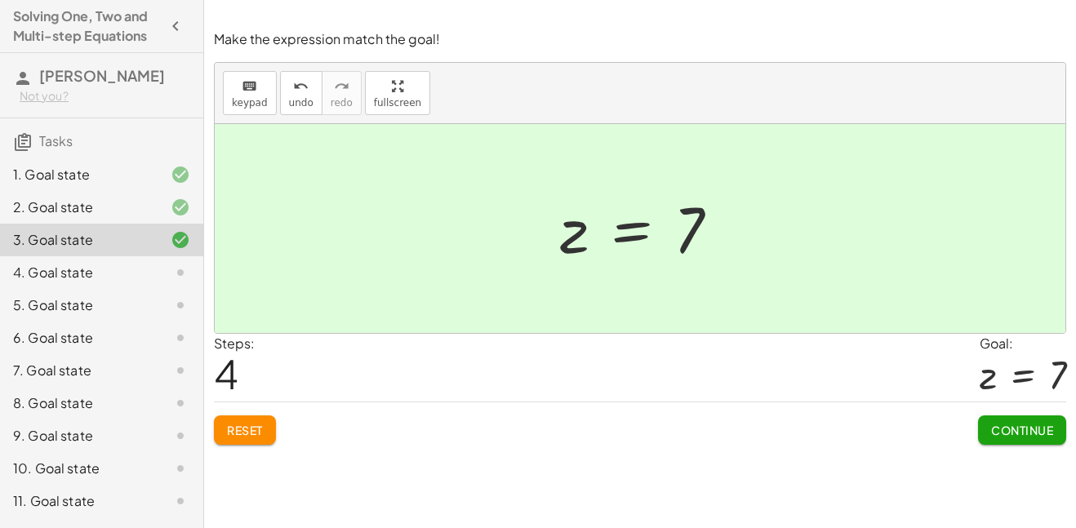
click at [1050, 430] on span "Continue" at bounding box center [1022, 430] width 62 height 15
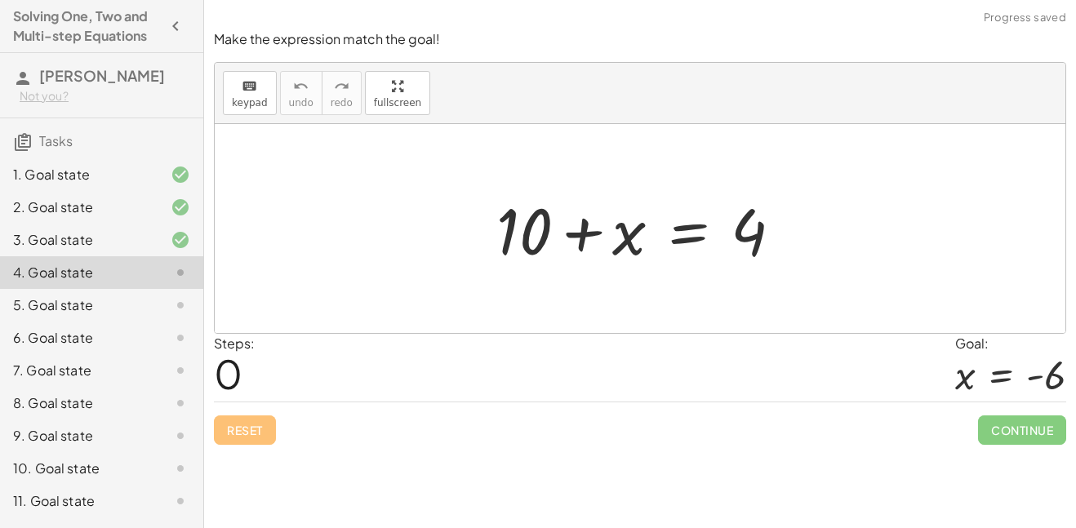
click at [48, 354] on div "5. Goal state" at bounding box center [101, 370] width 203 height 33
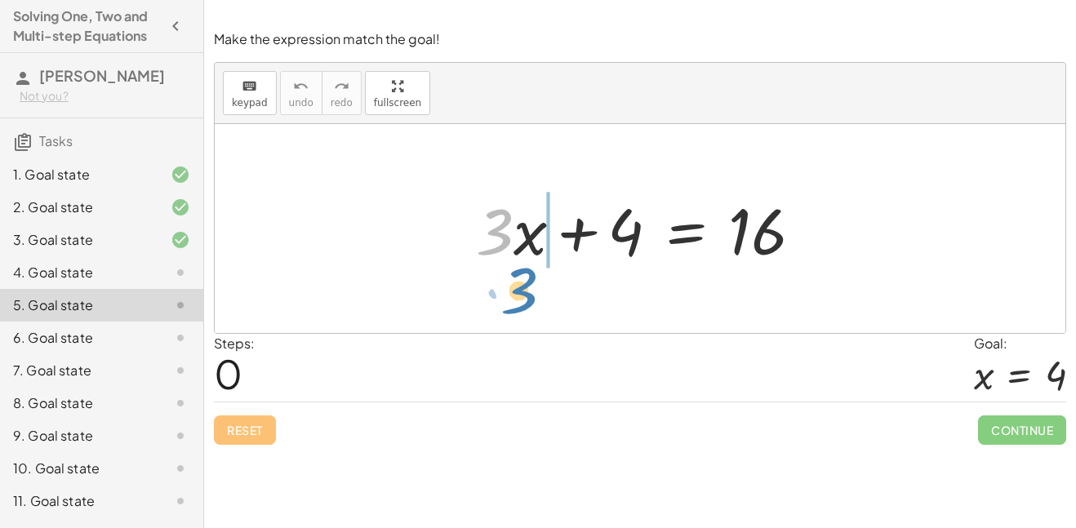
drag, startPoint x: 501, startPoint y: 242, endPoint x: 526, endPoint y: 304, distance: 66.7
click at [526, 304] on div "· 3 + · 3 · x + 4 = 16" at bounding box center [640, 228] width 851 height 209
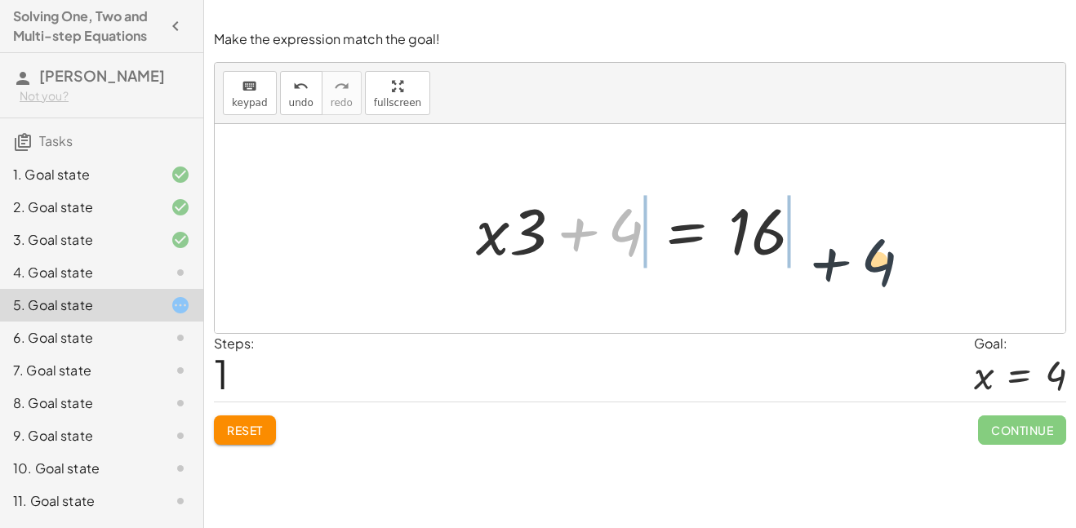
drag, startPoint x: 614, startPoint y: 213, endPoint x: 883, endPoint y: 243, distance: 271.1
click at [883, 243] on div "+ · 3 · x + 4 = 16 + 4 + · 3 · x + 4 = 16" at bounding box center [640, 228] width 851 height 209
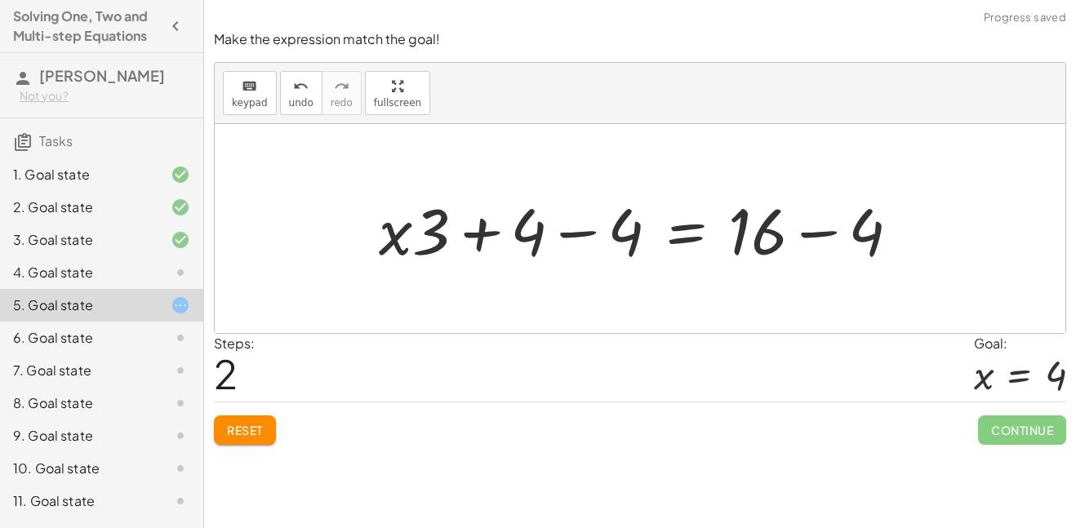
click at [770, 219] on div at bounding box center [646, 229] width 550 height 84
click at [611, 226] on div at bounding box center [646, 229] width 550 height 84
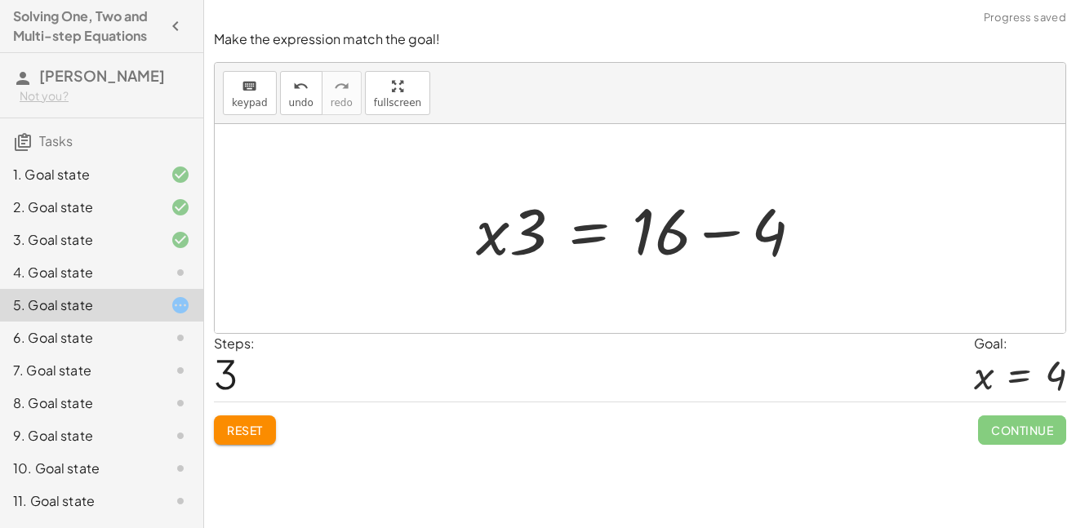
click at [749, 228] on div at bounding box center [646, 229] width 357 height 84
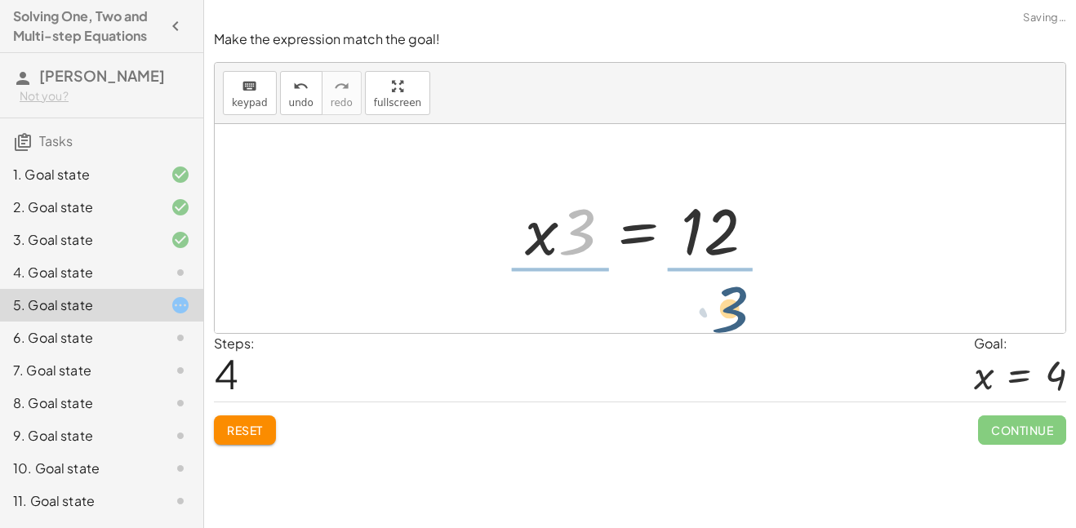
drag, startPoint x: 582, startPoint y: 228, endPoint x: 735, endPoint y: 305, distance: 171.9
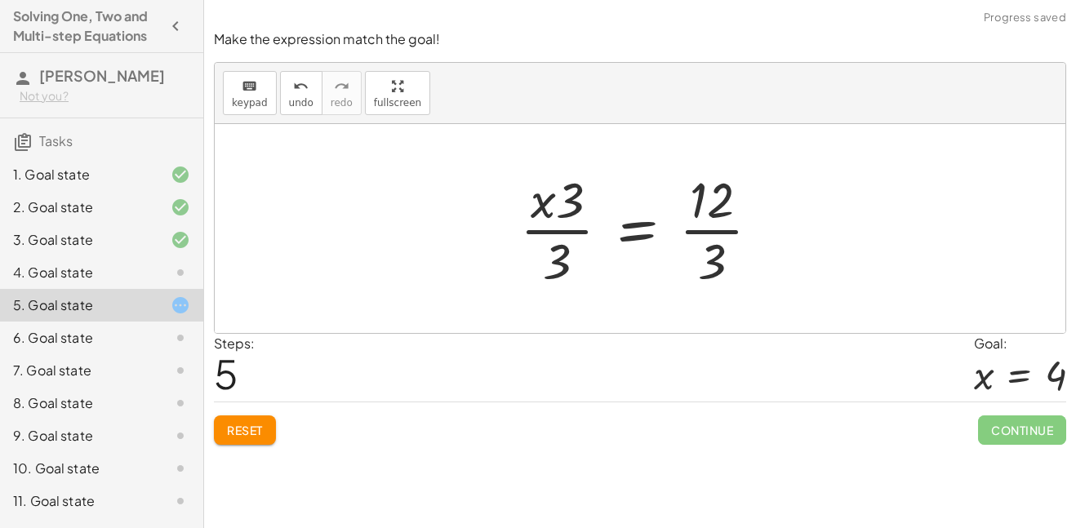
click at [705, 232] on div at bounding box center [646, 229] width 269 height 126
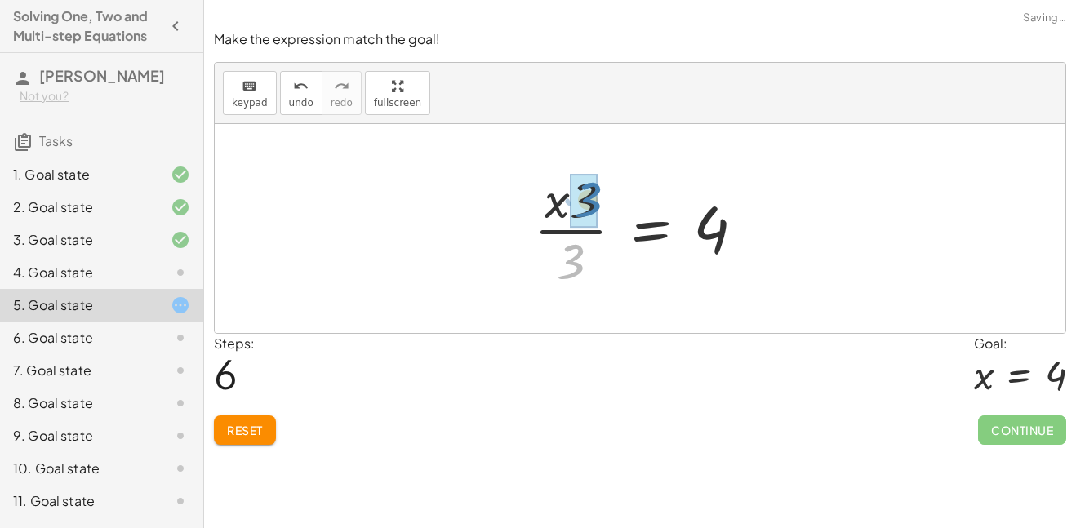
drag, startPoint x: 549, startPoint y: 260, endPoint x: 562, endPoint y: 199, distance: 62.4
click at [562, 199] on div at bounding box center [646, 229] width 240 height 126
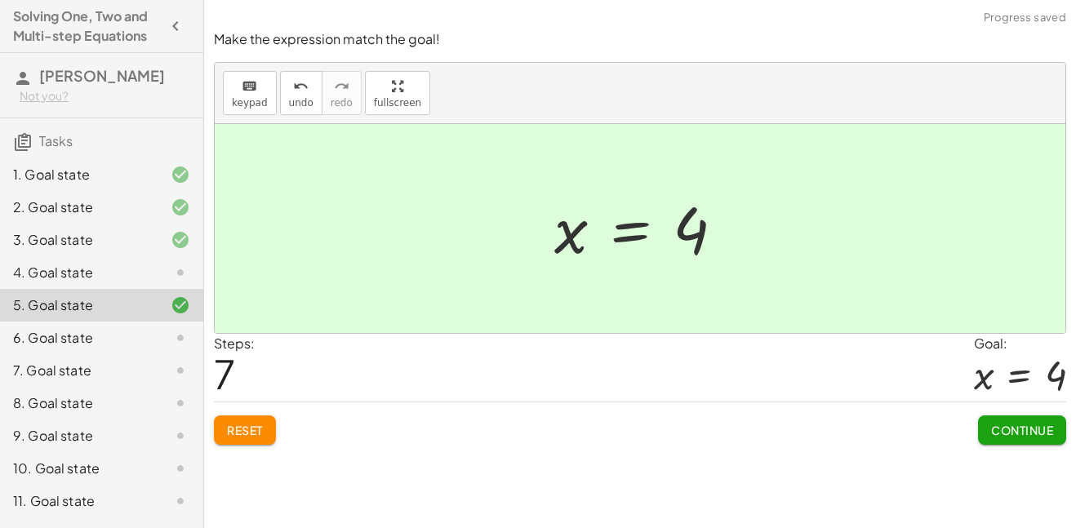
click at [122, 274] on div "4. Goal state" at bounding box center [78, 273] width 131 height 20
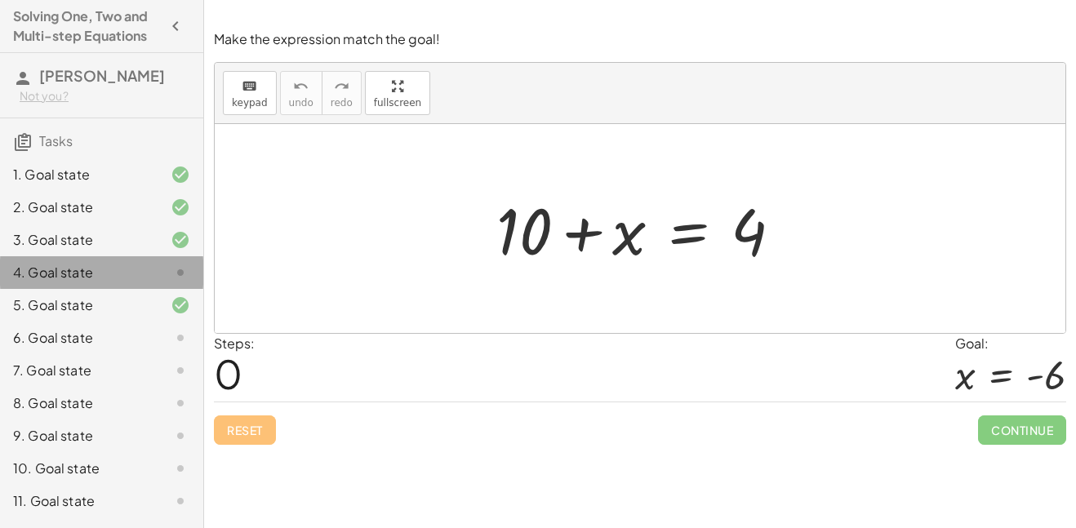
click at [122, 274] on div "4. Goal state" at bounding box center [78, 273] width 131 height 20
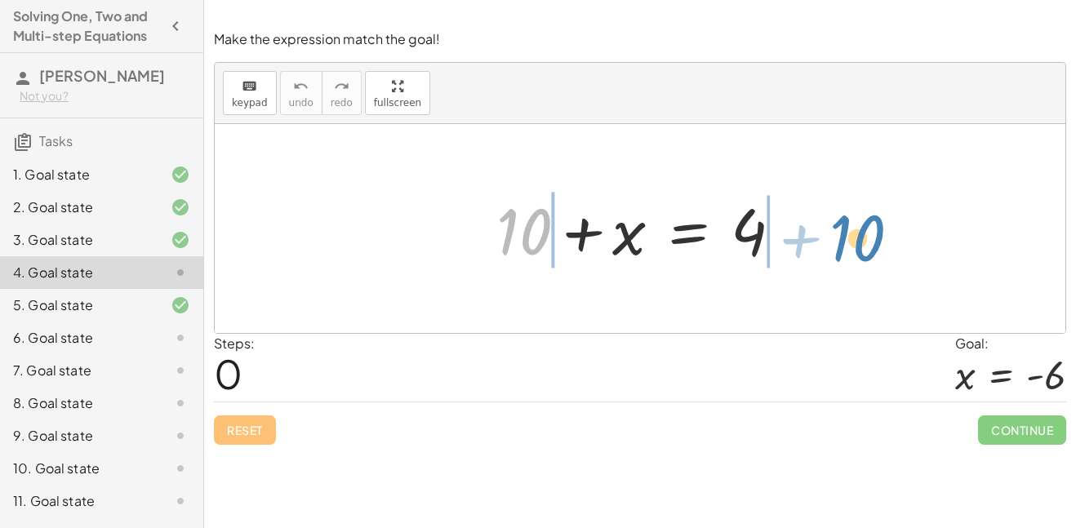
drag, startPoint x: 509, startPoint y: 214, endPoint x: 840, endPoint y: 220, distance: 331.5
click at [840, 220] on div "+ 10 + 10 + x = 4" at bounding box center [640, 228] width 851 height 209
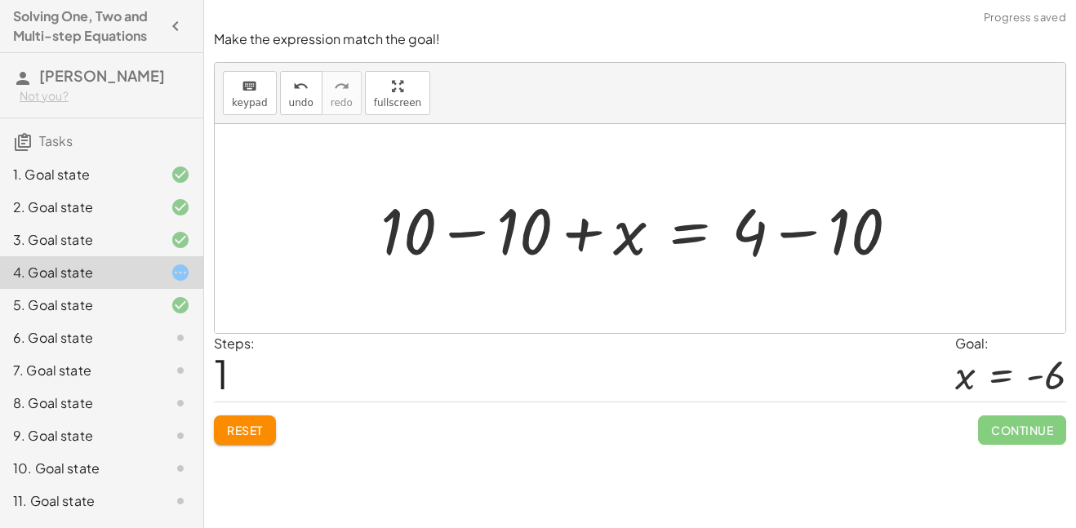
click at [780, 233] on div at bounding box center [646, 229] width 548 height 84
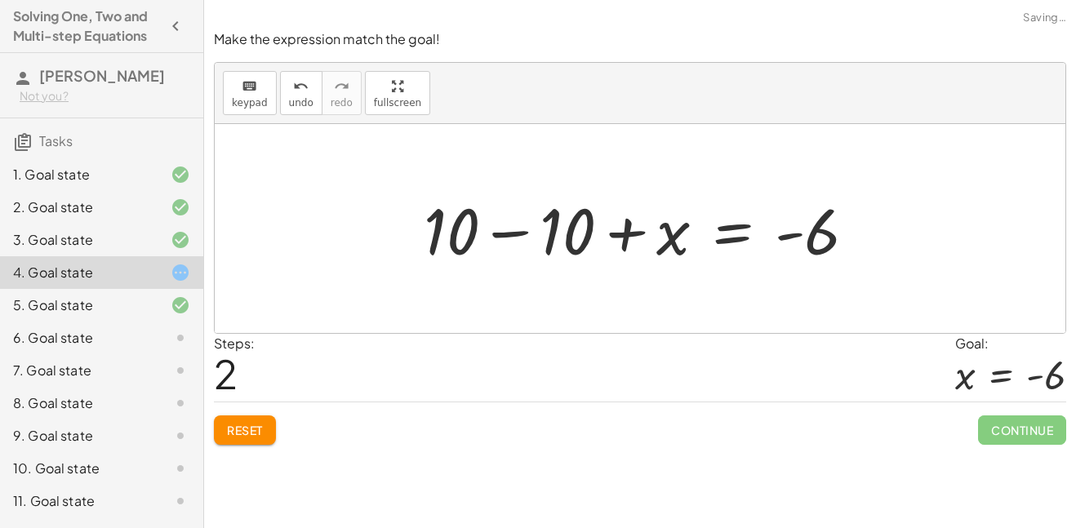
click at [451, 226] on div at bounding box center [646, 229] width 462 height 84
click at [566, 228] on div at bounding box center [646, 229] width 462 height 84
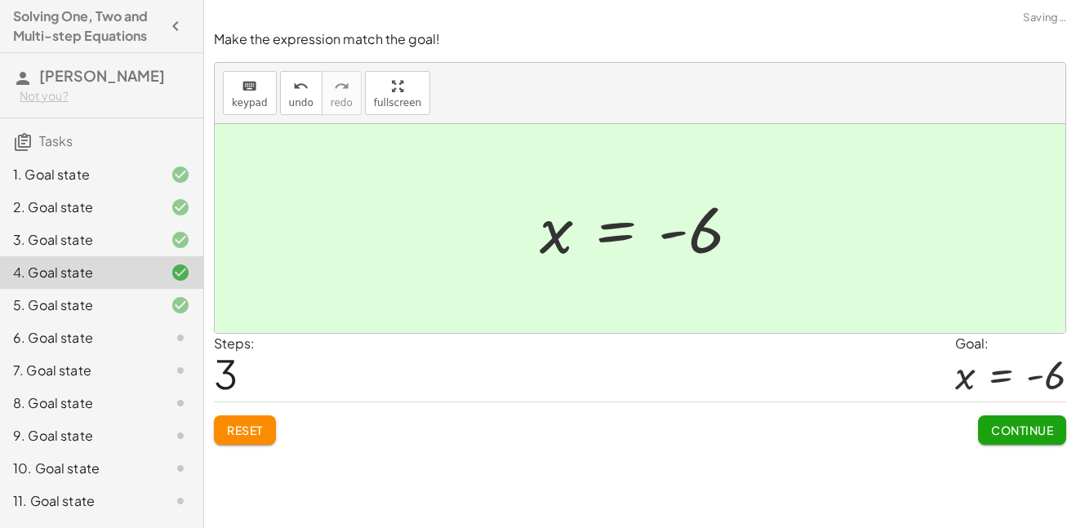
click at [1022, 436] on span "Continue" at bounding box center [1022, 430] width 62 height 15
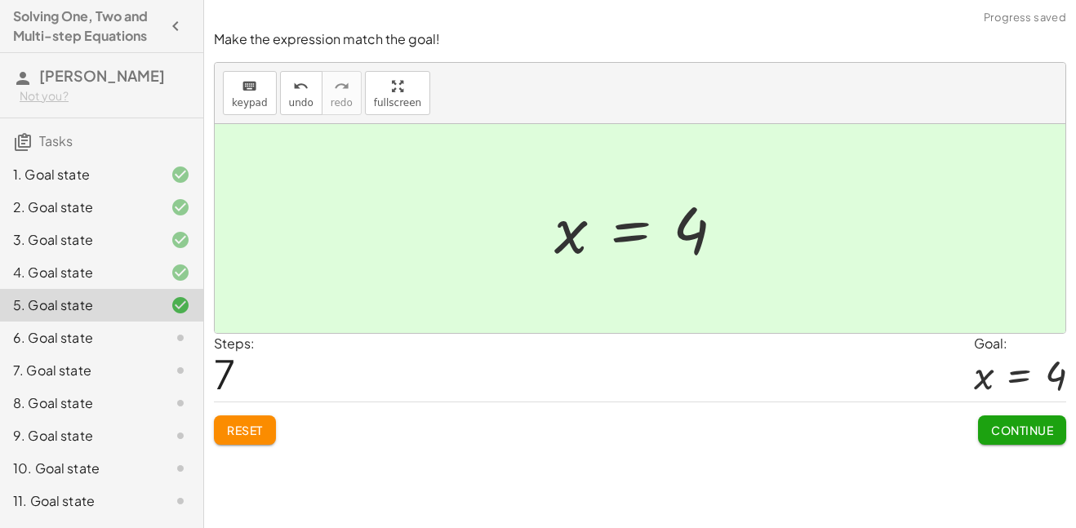
click at [152, 345] on div at bounding box center [167, 338] width 46 height 20
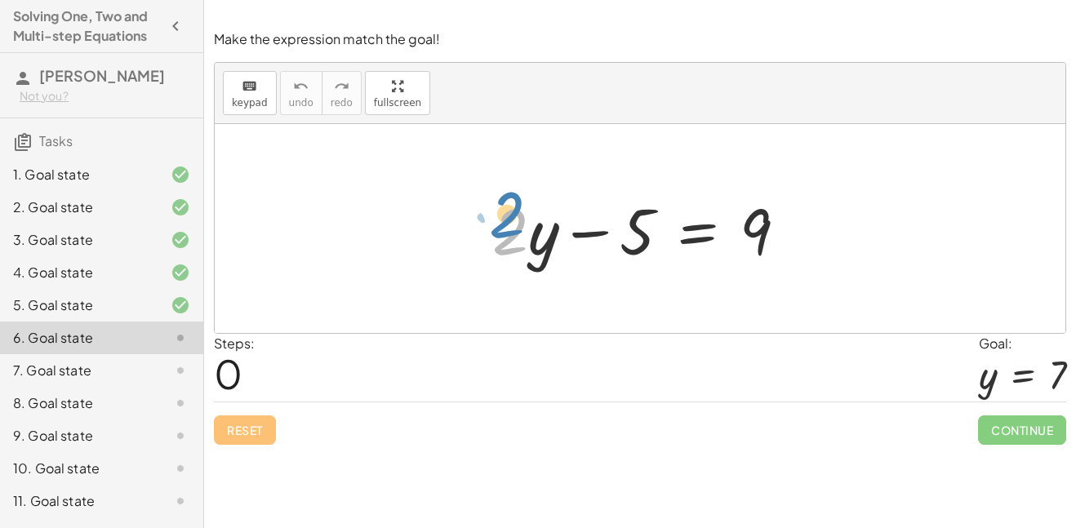
drag, startPoint x: 518, startPoint y: 220, endPoint x: 513, endPoint y: 205, distance: 16.3
click at [513, 205] on div at bounding box center [646, 229] width 324 height 84
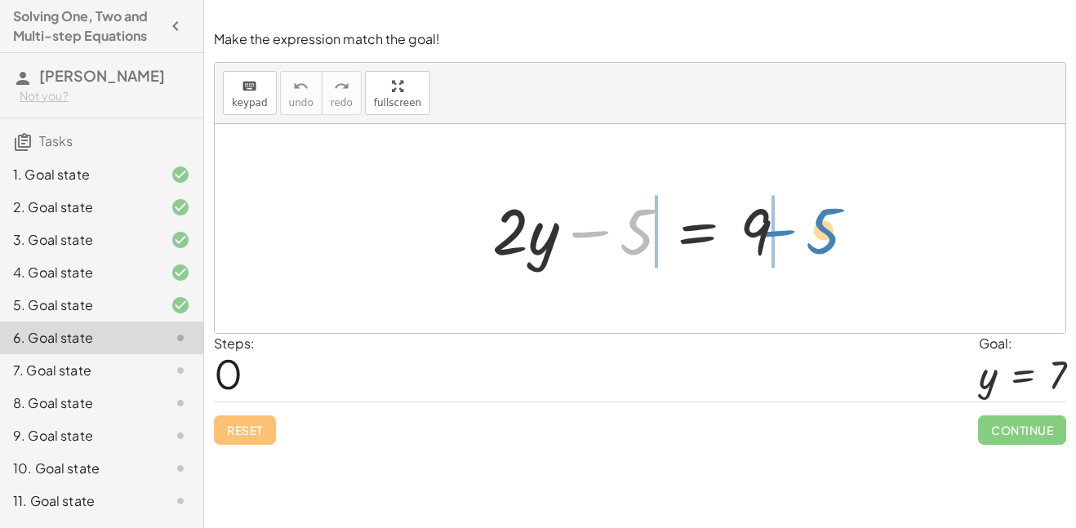
drag, startPoint x: 596, startPoint y: 237, endPoint x: 781, endPoint y: 237, distance: 185.3
click at [781, 237] on div at bounding box center [646, 229] width 324 height 84
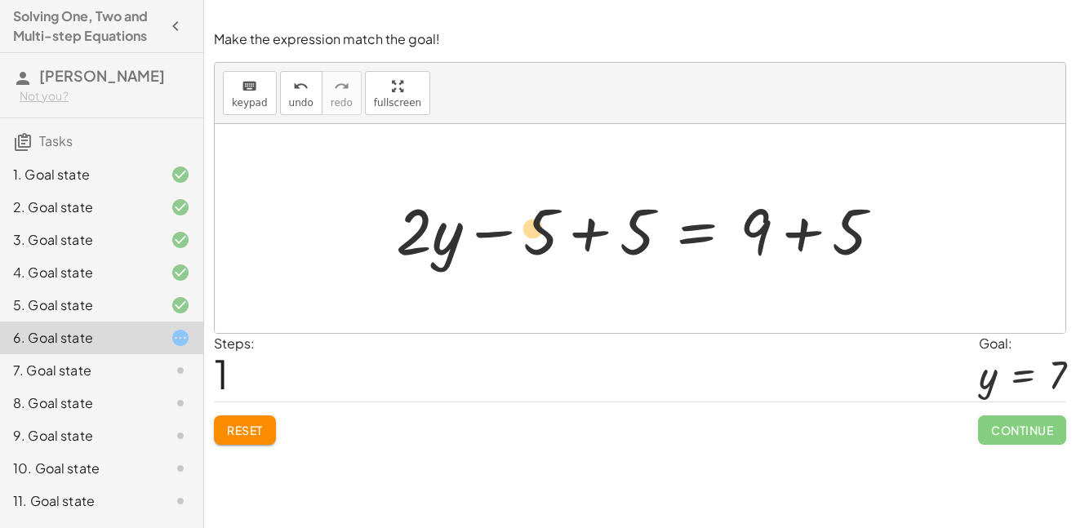
drag, startPoint x: 501, startPoint y: 234, endPoint x: 490, endPoint y: 231, distance: 11.9
click at [490, 231] on div at bounding box center [646, 229] width 516 height 84
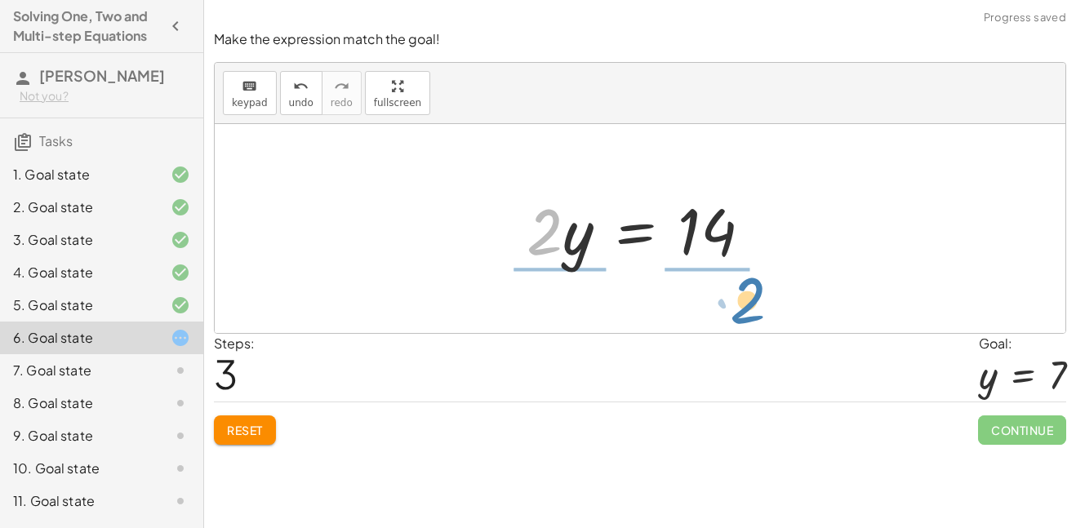
drag, startPoint x: 553, startPoint y: 231, endPoint x: 750, endPoint y: 298, distance: 208.6
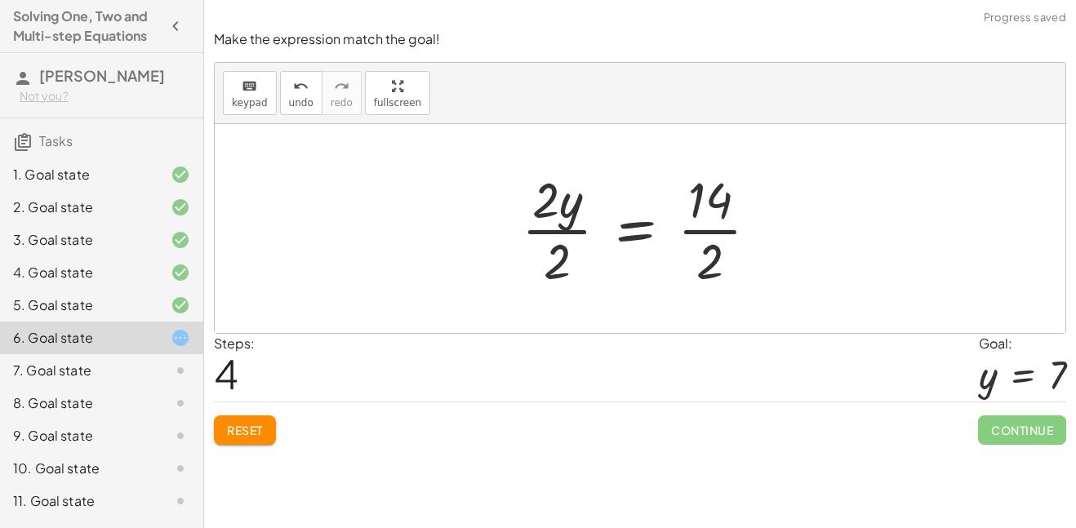
click at [704, 202] on div at bounding box center [646, 229] width 266 height 126
drag, startPoint x: 558, startPoint y: 255, endPoint x: 542, endPoint y: 202, distance: 55.5
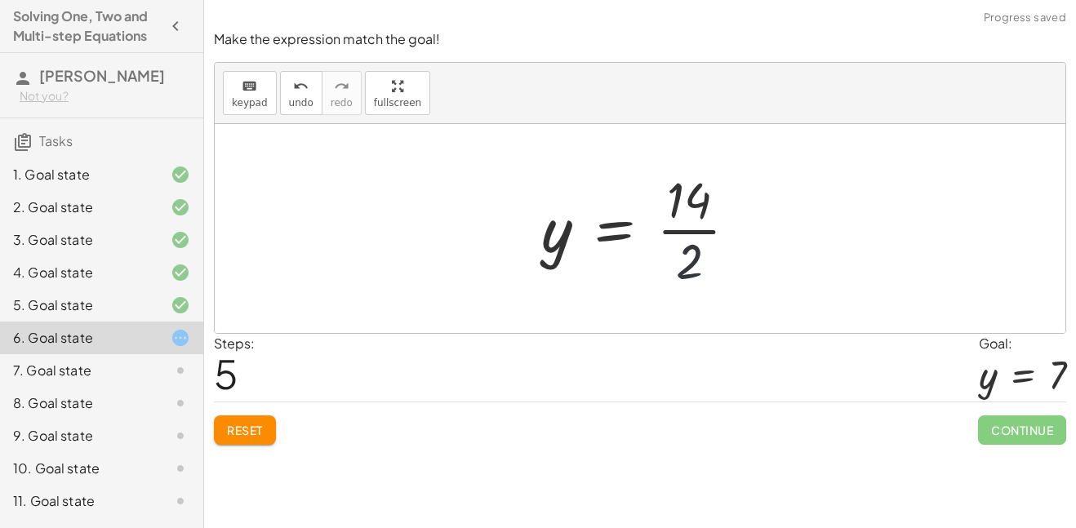
drag, startPoint x: 692, startPoint y: 263, endPoint x: 695, endPoint y: 237, distance: 26.3
click at [695, 237] on div at bounding box center [645, 229] width 225 height 126
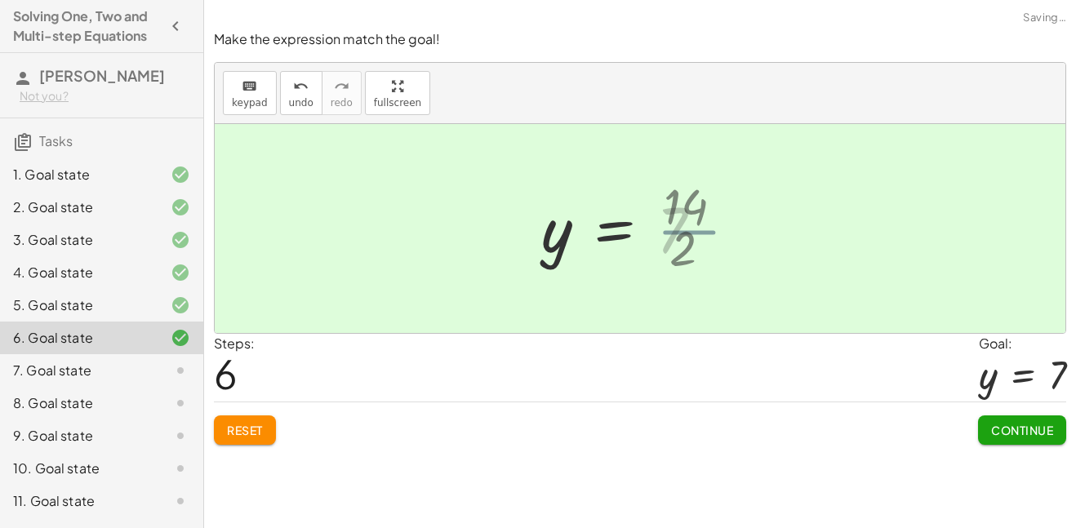
click at [692, 230] on div at bounding box center [628, 229] width 190 height 81
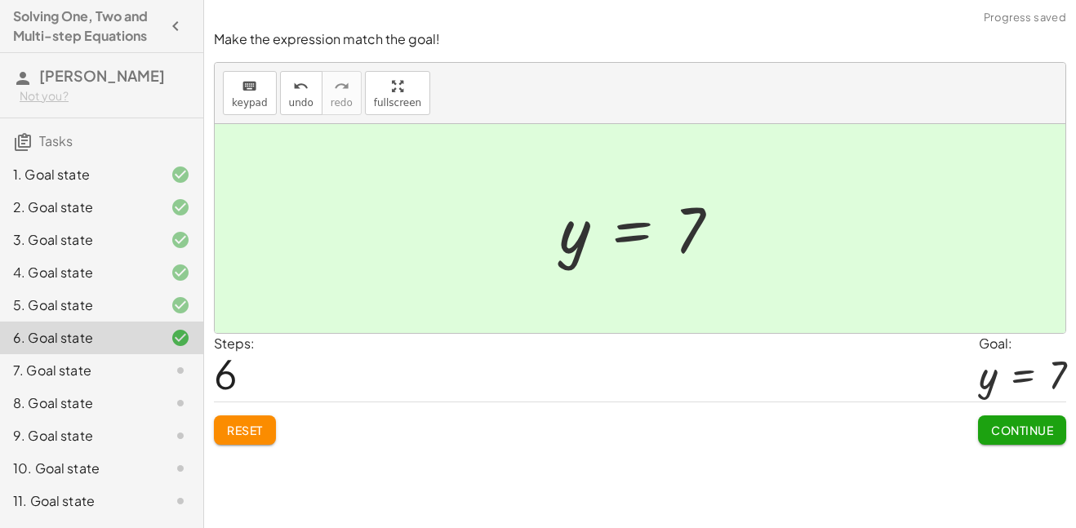
click at [1020, 426] on span "Continue" at bounding box center [1022, 430] width 62 height 15
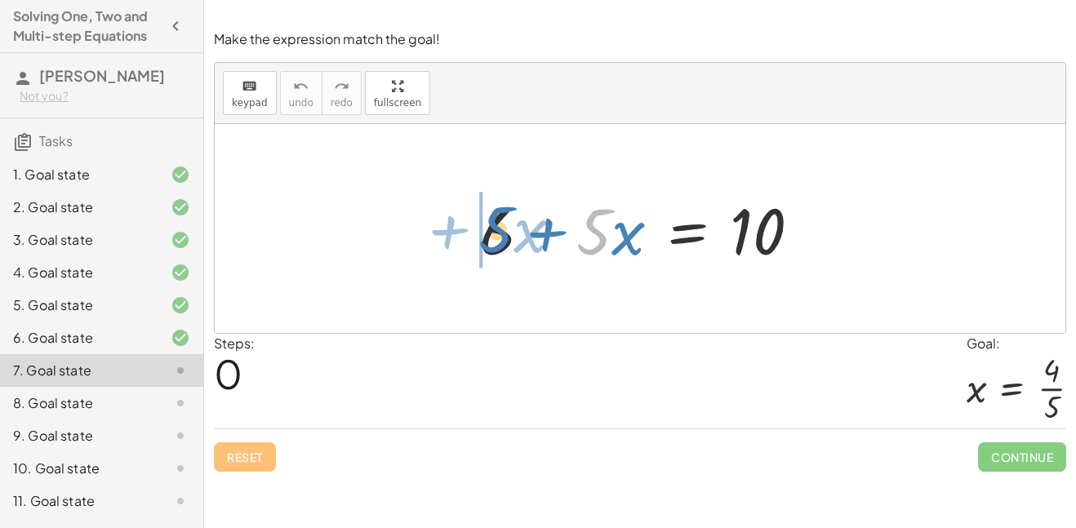
drag, startPoint x: 609, startPoint y: 218, endPoint x: 500, endPoint y: 215, distance: 109.4
click at [500, 215] on div at bounding box center [646, 229] width 351 height 84
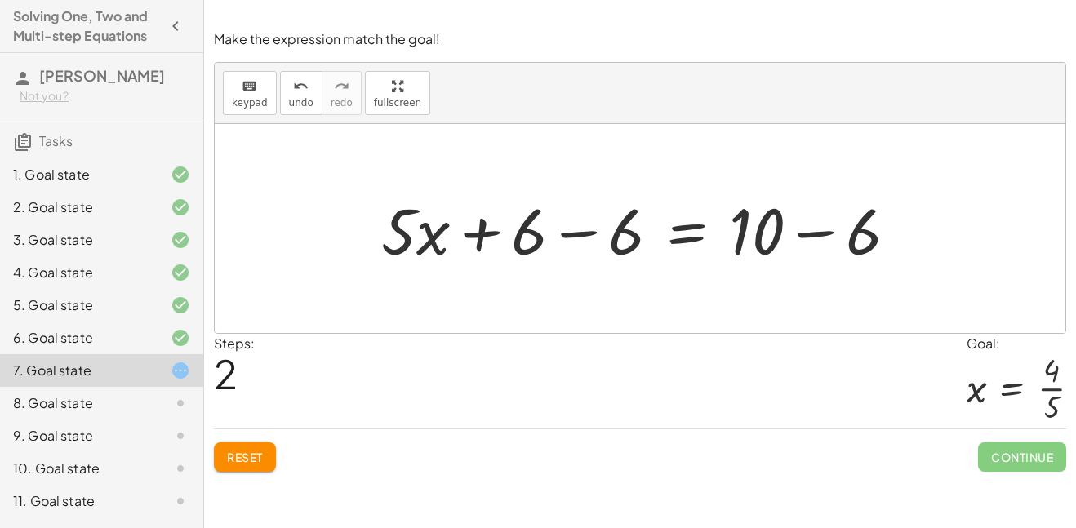
click at [874, 262] on div at bounding box center [645, 229] width 545 height 84
click at [871, 260] on div at bounding box center [640, 228] width 851 height 209
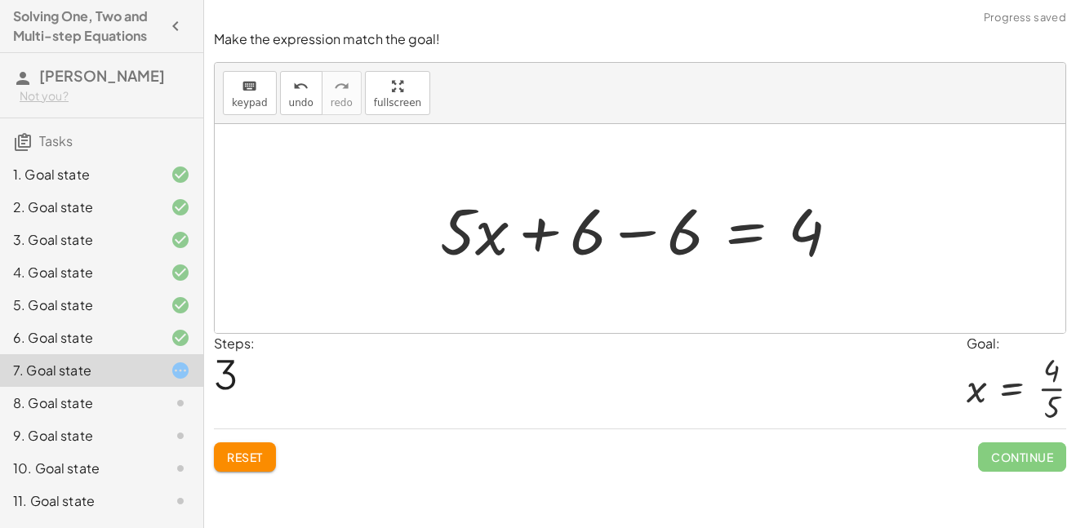
click at [647, 242] on div at bounding box center [646, 229] width 429 height 84
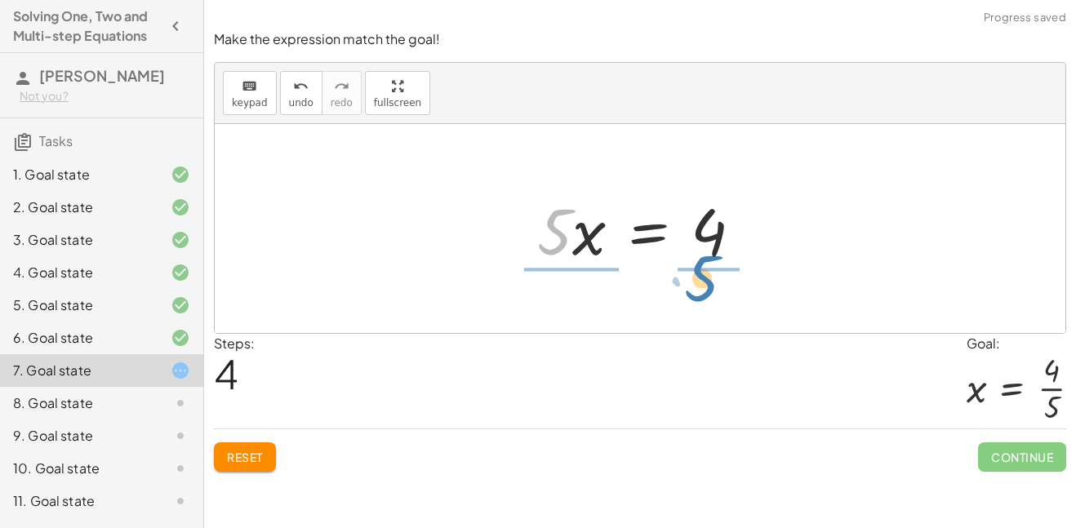
drag, startPoint x: 559, startPoint y: 232, endPoint x: 695, endPoint y: 281, distance: 144.8
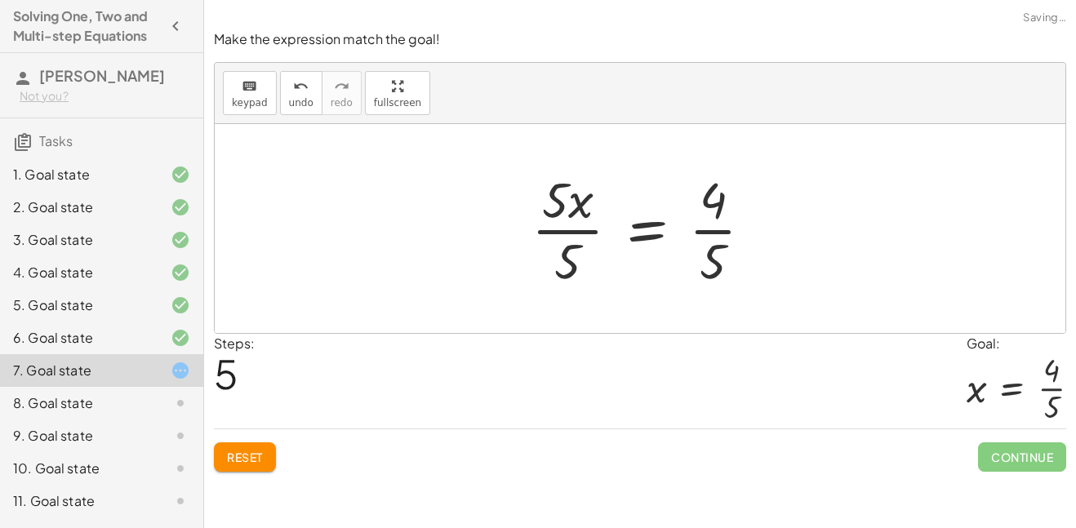
click at [569, 230] on div at bounding box center [648, 229] width 251 height 126
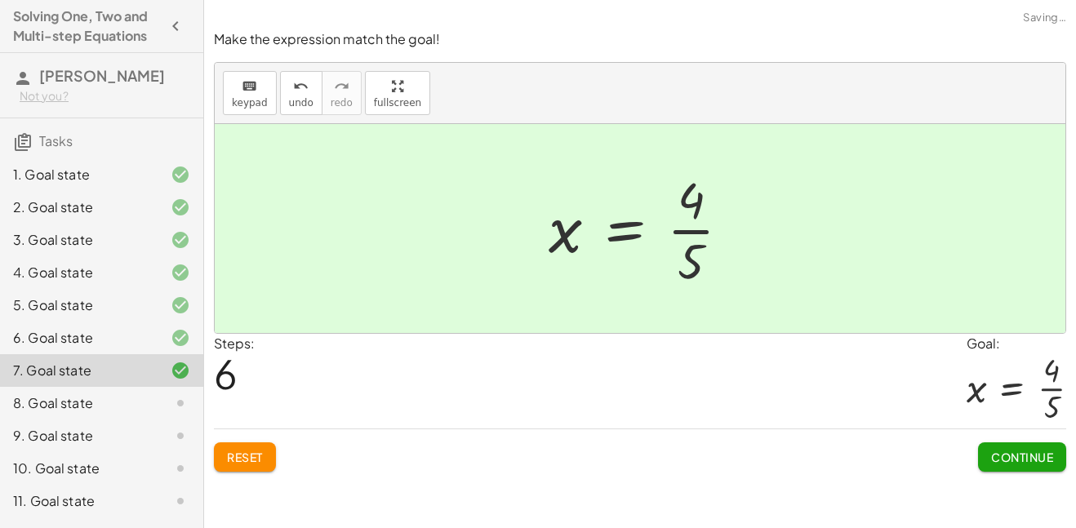
click at [1036, 448] on button "Continue" at bounding box center [1022, 456] width 88 height 29
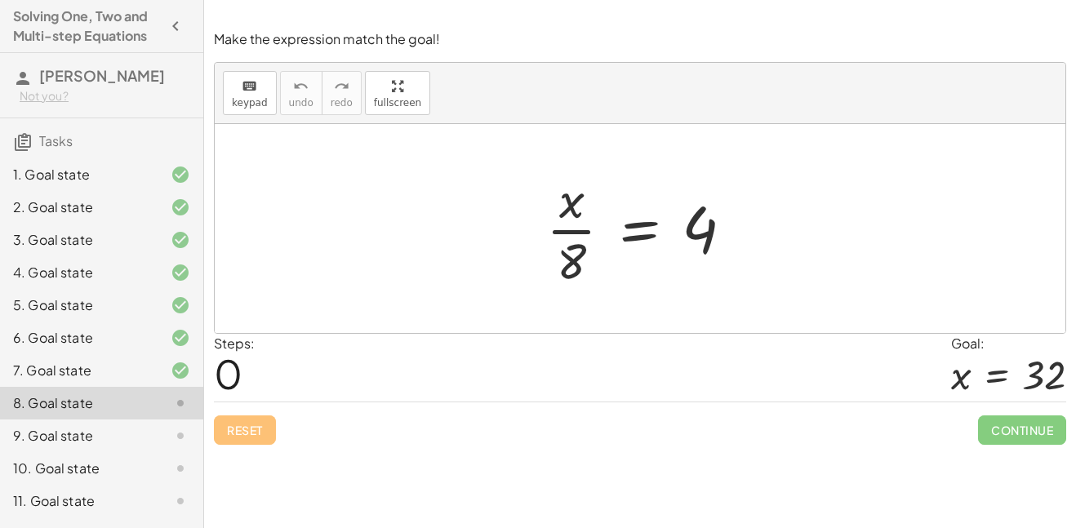
click at [0, 0] on div "Make the expression match the goal! keyboard keypad undo undo redo redo fullscr…" at bounding box center [0, 0] width 0 height 0
drag, startPoint x: 566, startPoint y: 249, endPoint x: 724, endPoint y: 228, distance: 159.8
click at [724, 228] on div at bounding box center [646, 229] width 216 height 126
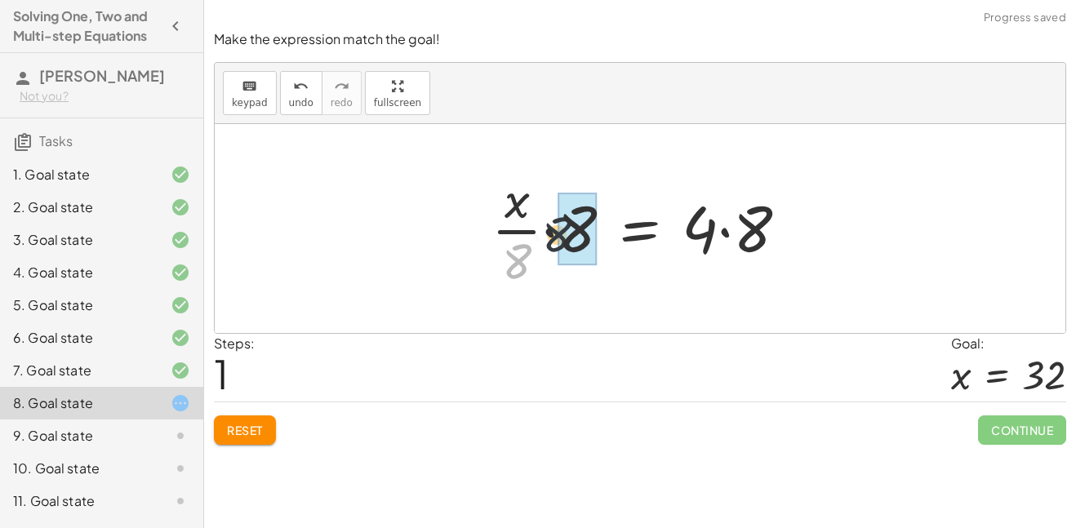
drag, startPoint x: 517, startPoint y: 254, endPoint x: 574, endPoint y: 218, distance: 67.5
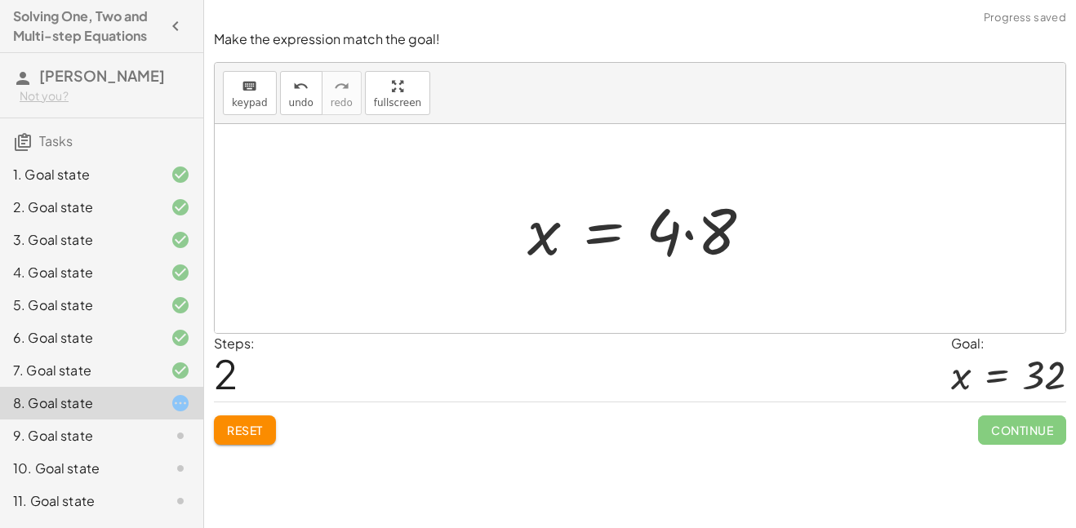
click at [708, 230] on div at bounding box center [646, 229] width 254 height 84
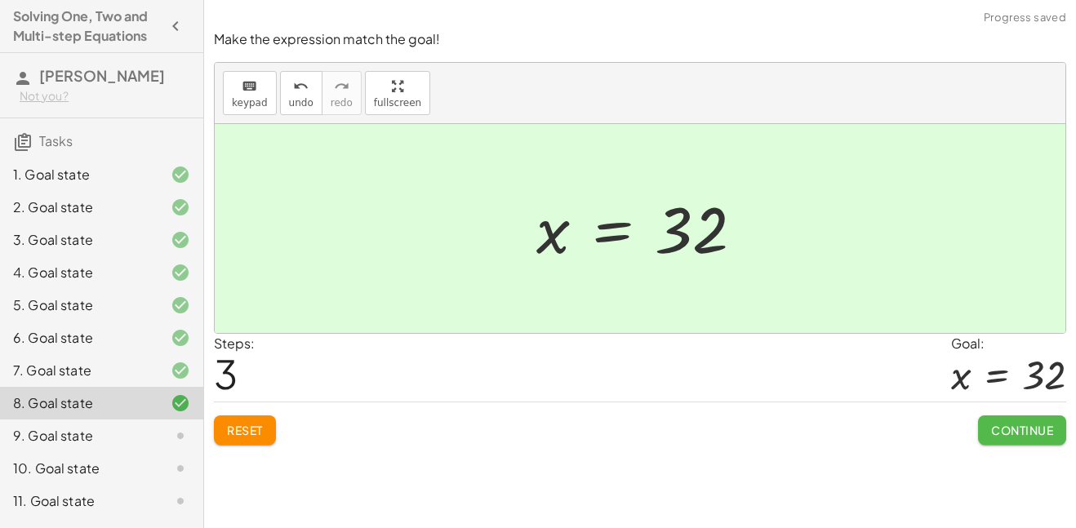
click at [1020, 424] on span "Continue" at bounding box center [1022, 430] width 62 height 15
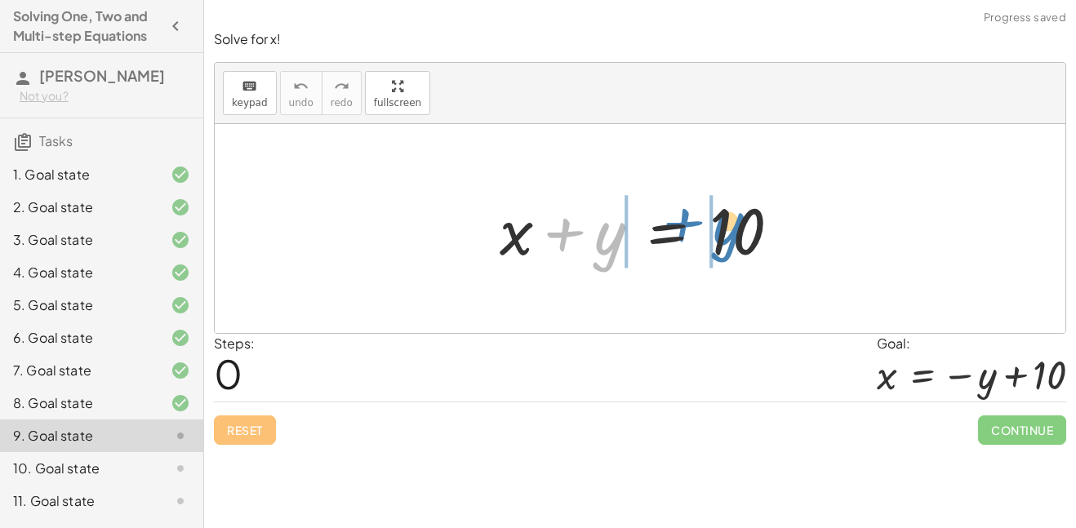
drag, startPoint x: 597, startPoint y: 233, endPoint x: 713, endPoint y: 224, distance: 117.1
click at [713, 224] on div at bounding box center [646, 229] width 310 height 84
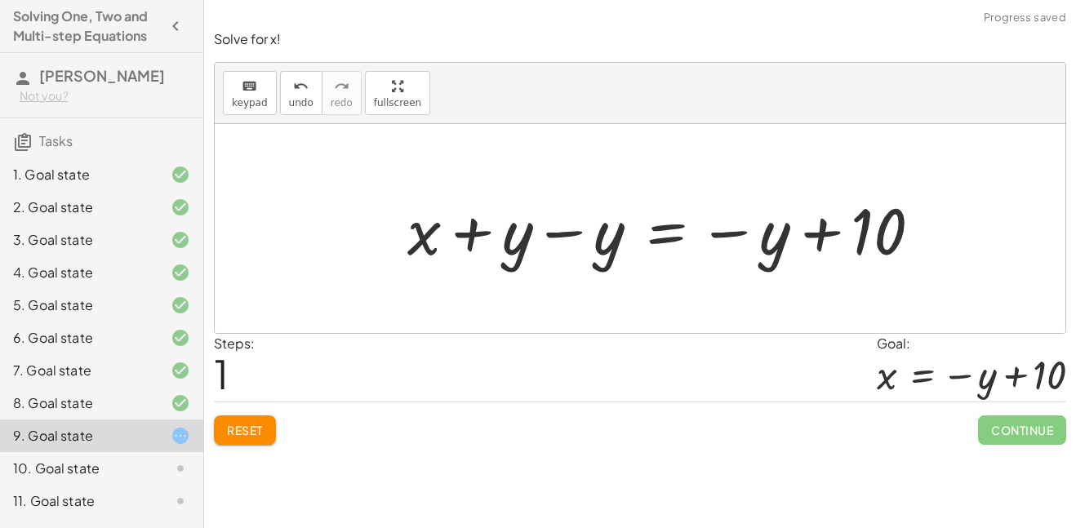
click at [607, 239] on div at bounding box center [671, 229] width 544 height 84
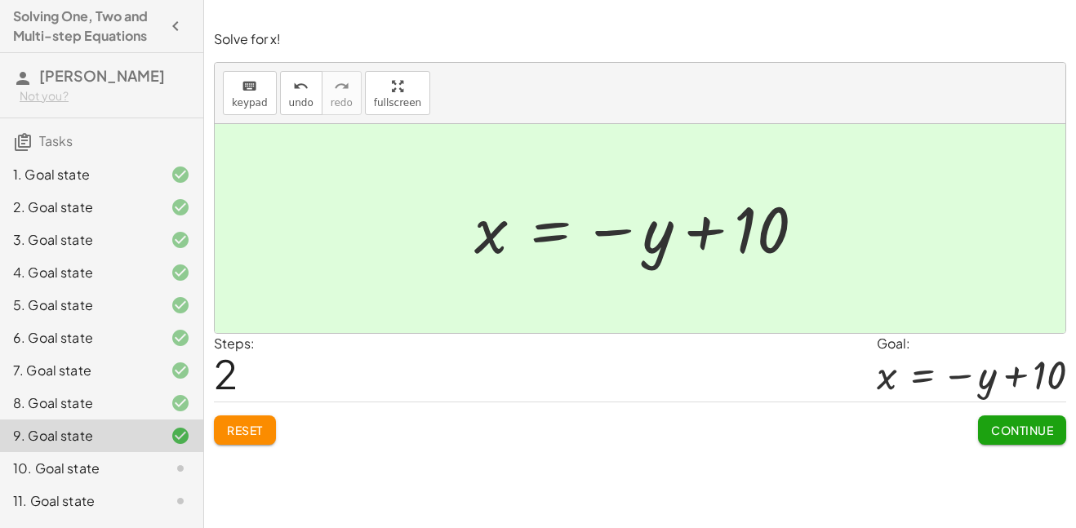
click at [1046, 432] on span "Continue" at bounding box center [1022, 430] width 62 height 15
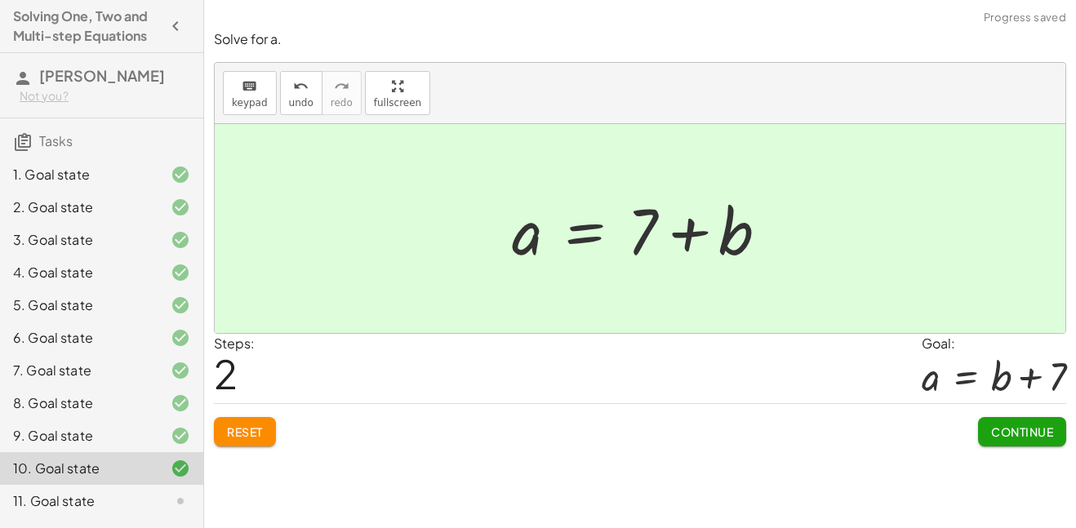
click at [1025, 437] on span "Continue" at bounding box center [1022, 431] width 62 height 15
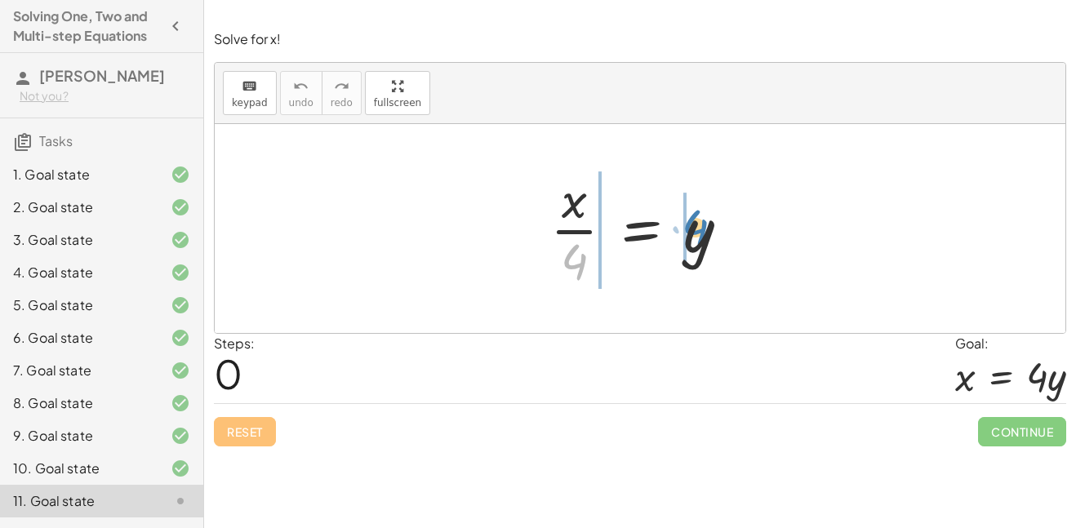
drag, startPoint x: 574, startPoint y: 255, endPoint x: 693, endPoint y: 220, distance: 124.2
click at [693, 220] on div at bounding box center [646, 229] width 208 height 126
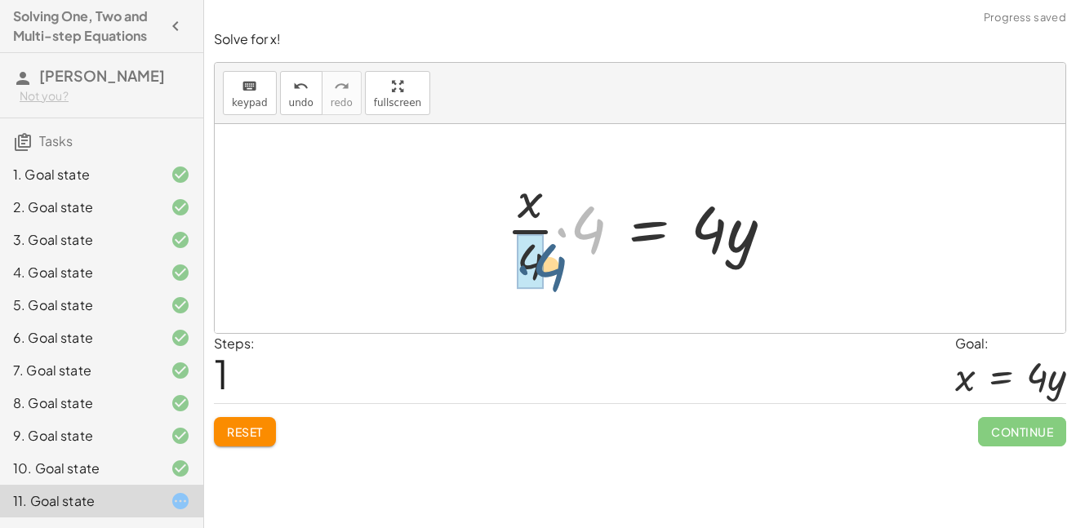
drag, startPoint x: 578, startPoint y: 231, endPoint x: 523, endPoint y: 279, distance: 72.9
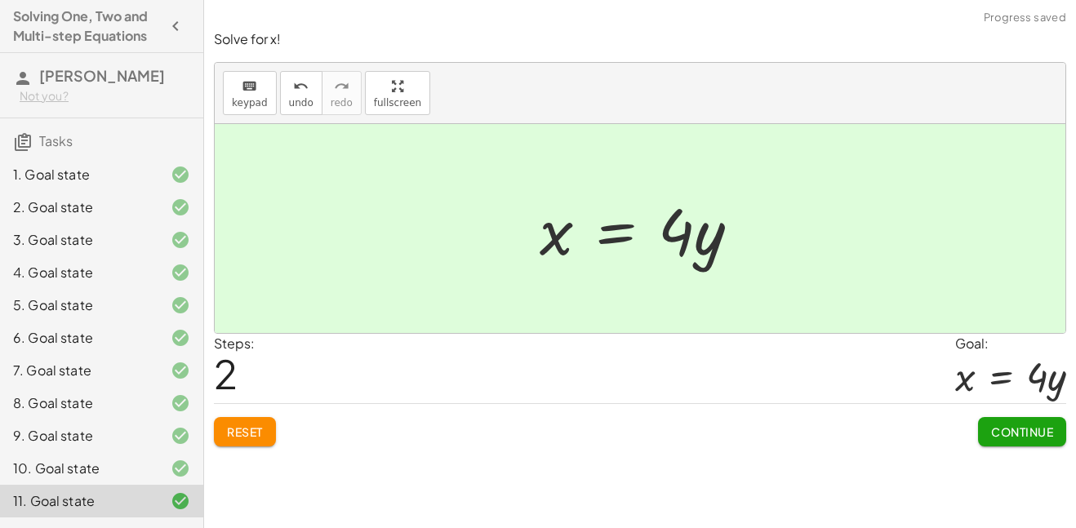
click at [1023, 425] on span "Continue" at bounding box center [1022, 431] width 62 height 15
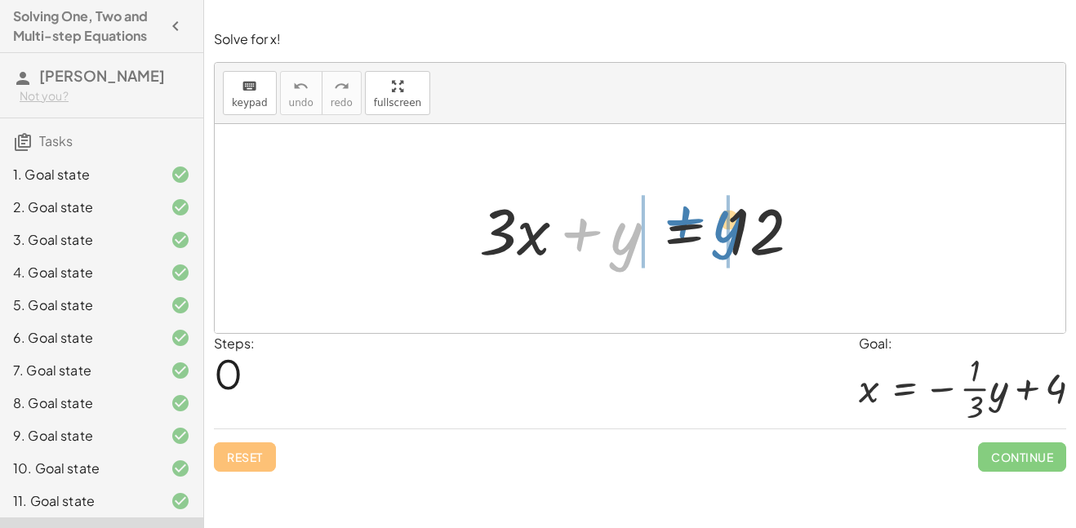
drag, startPoint x: 614, startPoint y: 227, endPoint x: 717, endPoint y: 215, distance: 104.4
click at [717, 215] on div at bounding box center [646, 229] width 350 height 84
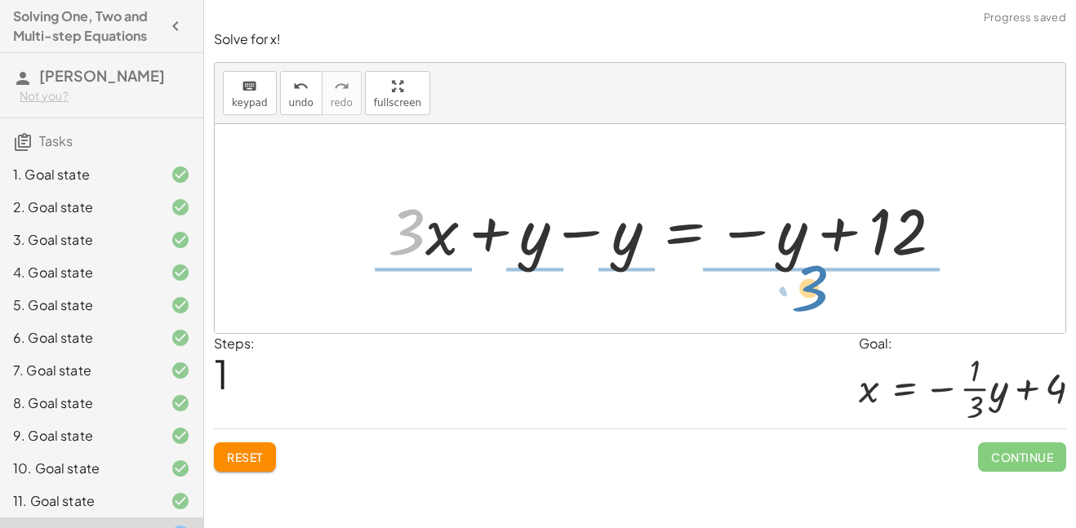
drag, startPoint x: 401, startPoint y: 232, endPoint x: 802, endPoint y: 292, distance: 406.1
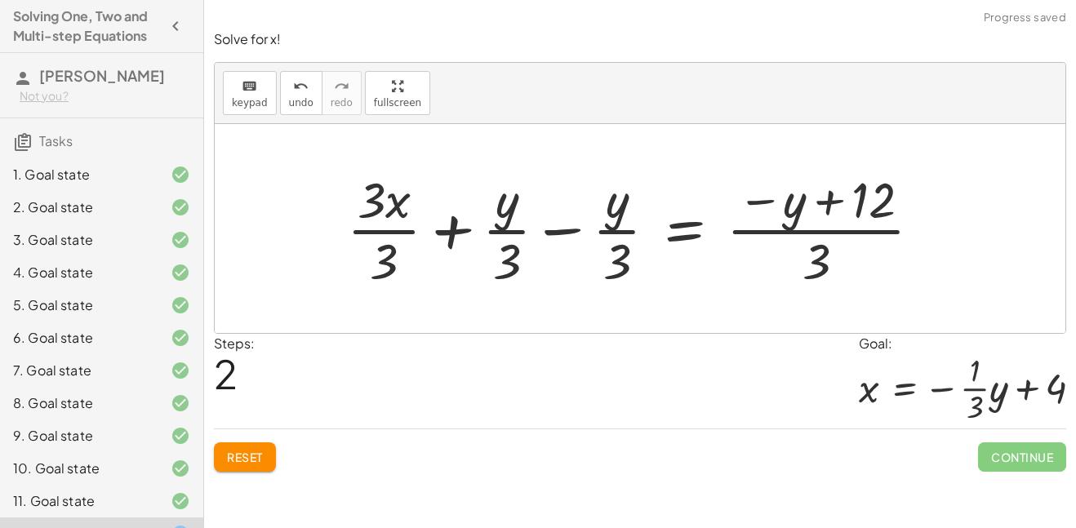
click at [611, 229] on div at bounding box center [641, 229] width 604 height 126
click at [503, 223] on div at bounding box center [641, 229] width 604 height 126
click at [540, 229] on div at bounding box center [641, 229] width 604 height 126
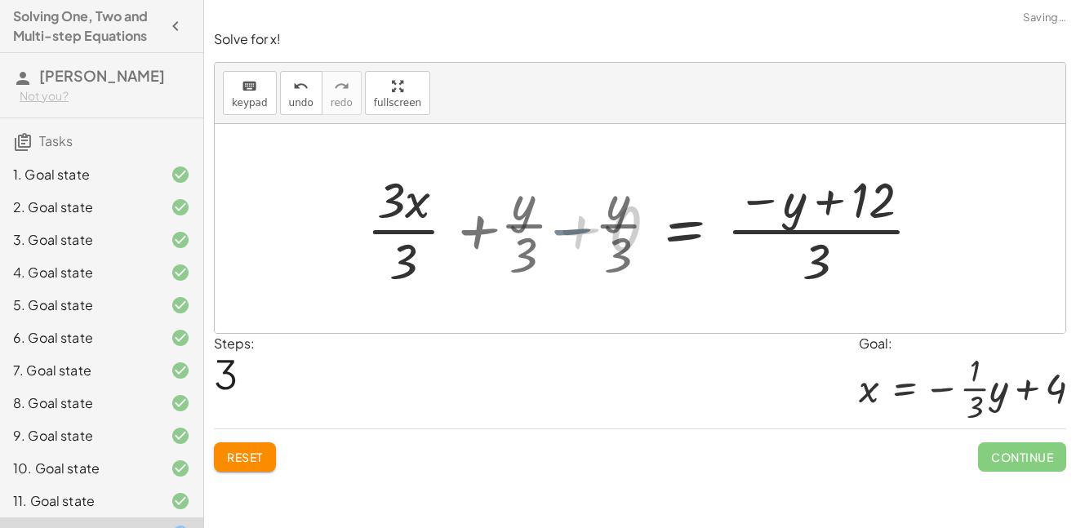
click at [549, 230] on div "+ · 3 · x + y = 12 + · 3 · x + y − y = − y + 12 + · x = 12 + y − y − y + · 3 · …" at bounding box center [745, 229] width 404 height 134
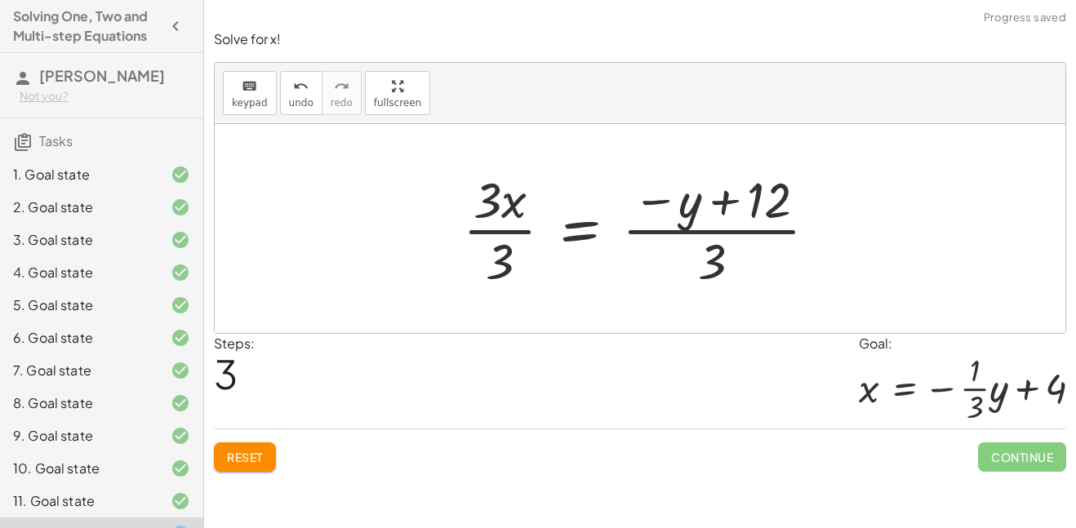
click at [486, 207] on div at bounding box center [647, 229] width 384 height 126
click at [497, 235] on div at bounding box center [647, 229] width 384 height 126
click at [500, 247] on div at bounding box center [666, 229] width 343 height 126
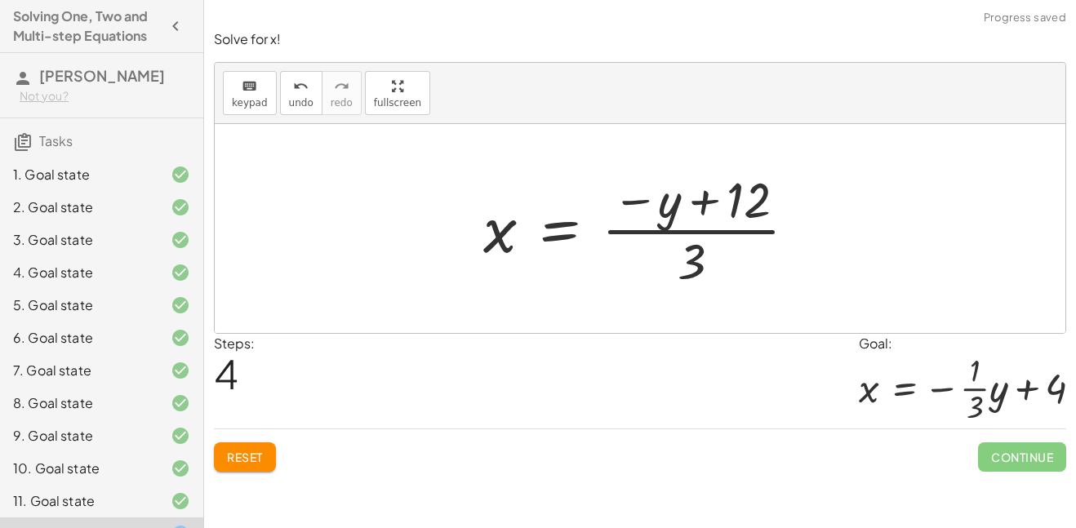
click at [682, 223] on div at bounding box center [646, 229] width 343 height 126
click at [677, 214] on div at bounding box center [646, 229] width 343 height 126
click at [684, 232] on div at bounding box center [646, 229] width 343 height 126
click at [696, 243] on div at bounding box center [646, 229] width 343 height 126
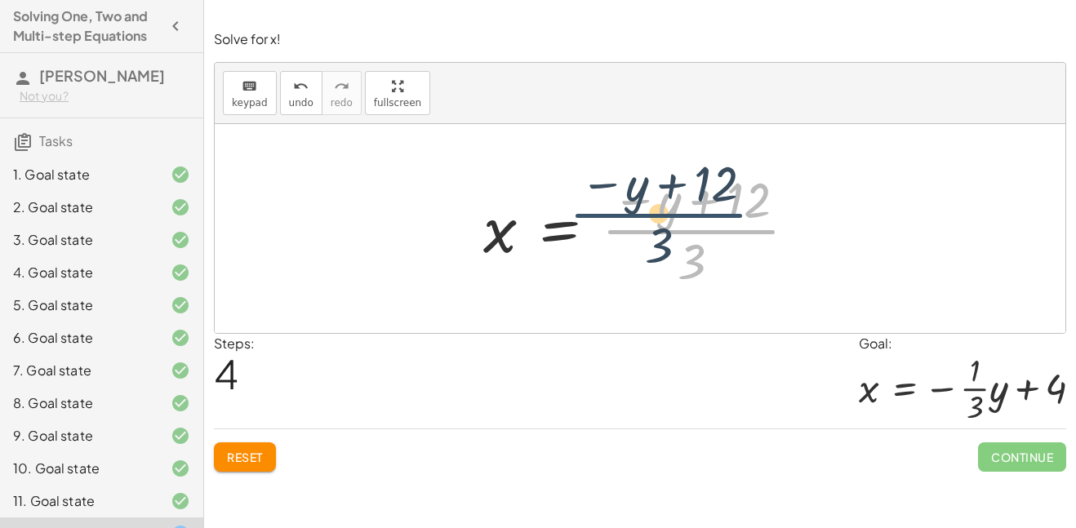
click at [689, 251] on div at bounding box center [646, 229] width 343 height 126
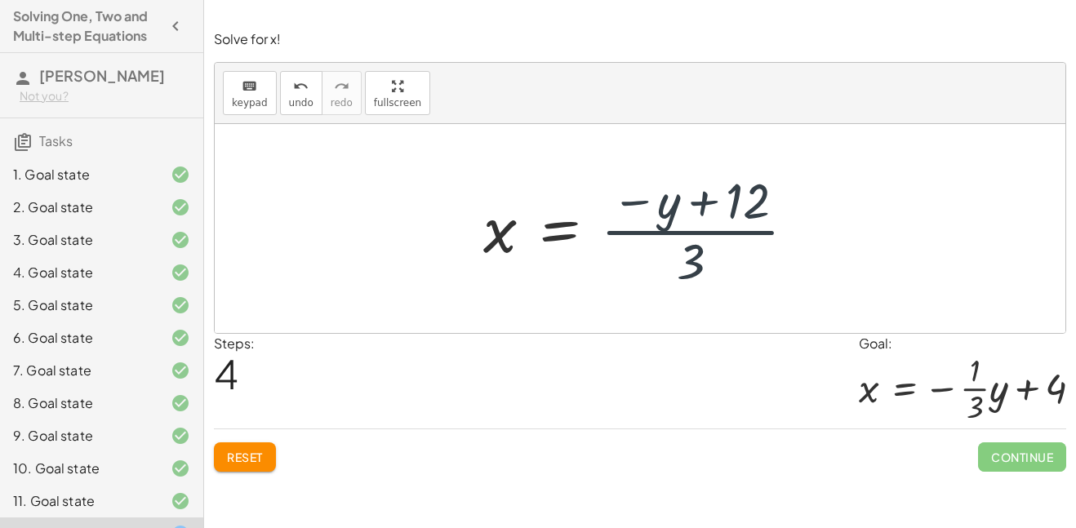
click at [661, 204] on div at bounding box center [646, 229] width 343 height 126
click at [681, 236] on div at bounding box center [646, 229] width 343 height 126
click at [682, 245] on div at bounding box center [646, 229] width 343 height 126
drag, startPoint x: 694, startPoint y: 251, endPoint x: 709, endPoint y: 243, distance: 16.8
click at [709, 243] on div at bounding box center [646, 229] width 343 height 126
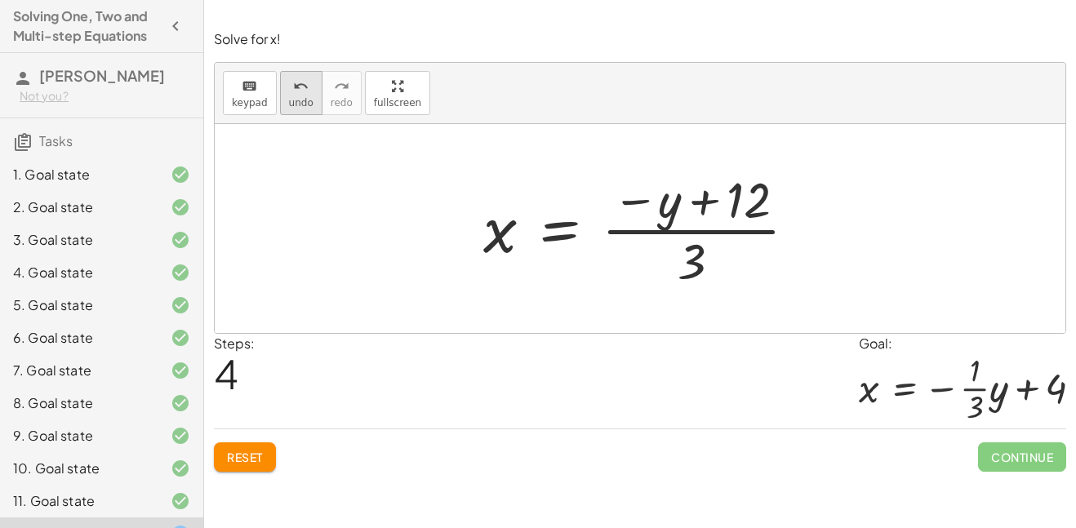
click at [299, 86] on icon "undo" at bounding box center [301, 87] width 16 height 20
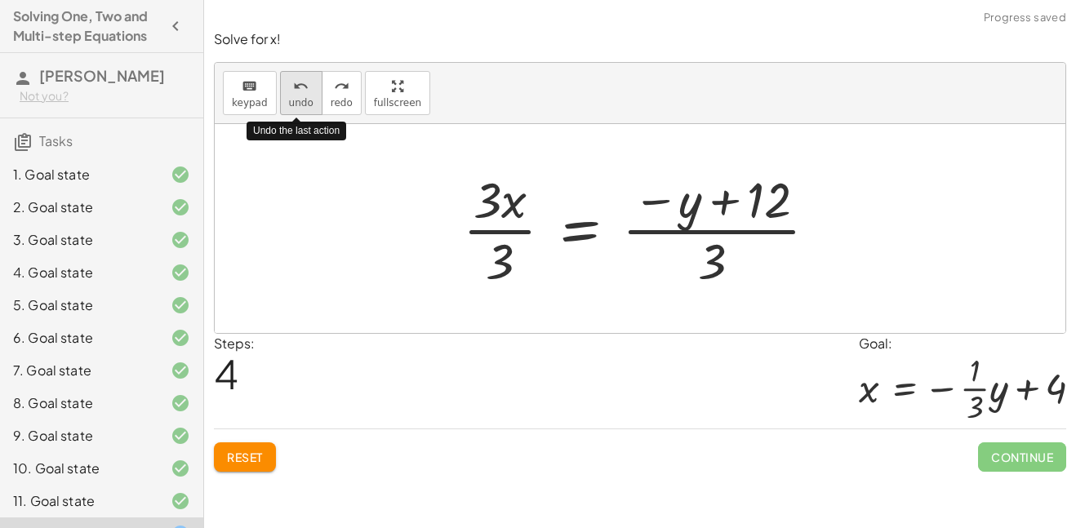
click at [299, 86] on icon "undo" at bounding box center [301, 87] width 16 height 20
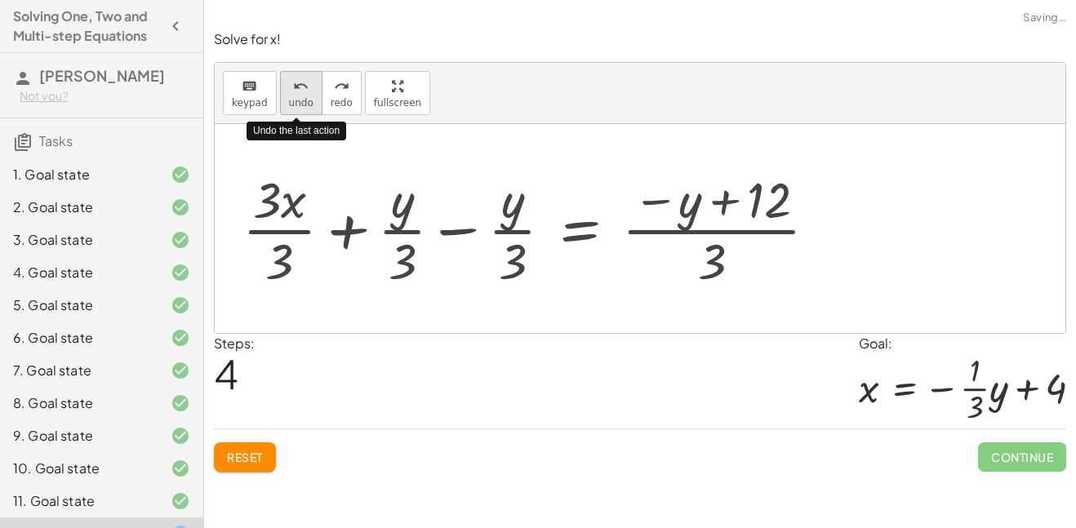
click at [297, 87] on icon "undo" at bounding box center [301, 87] width 16 height 20
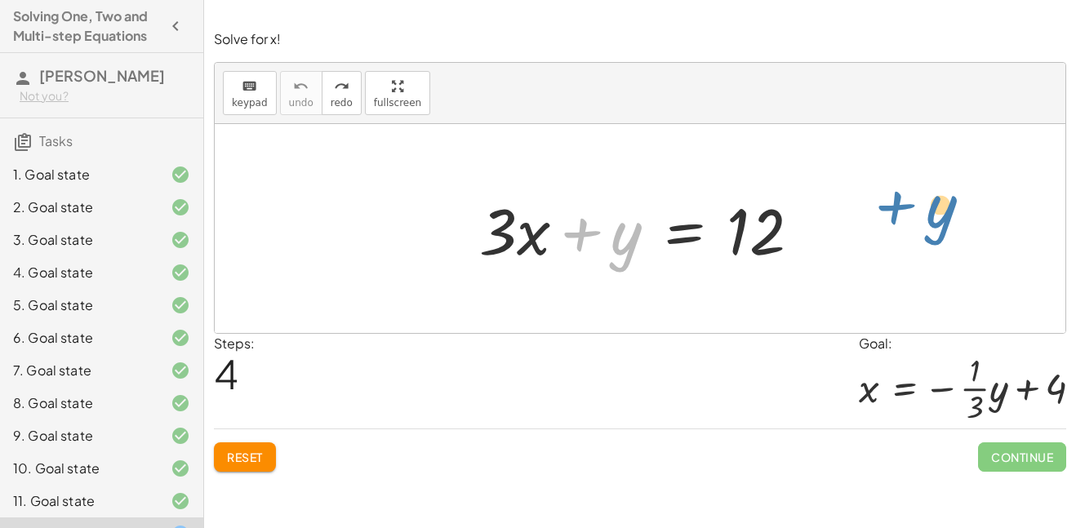
drag, startPoint x: 593, startPoint y: 238, endPoint x: 822, endPoint y: 221, distance: 229.2
click at [822, 221] on div "+ y + · 3 · x + y = 12" at bounding box center [640, 229] width 371 height 92
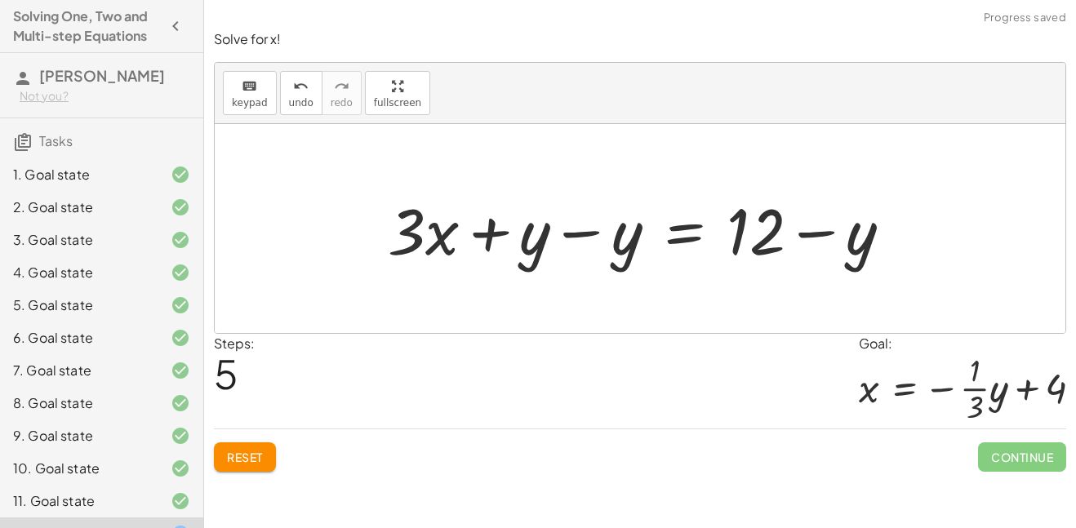
click at [575, 233] on div at bounding box center [647, 229] width 534 height 84
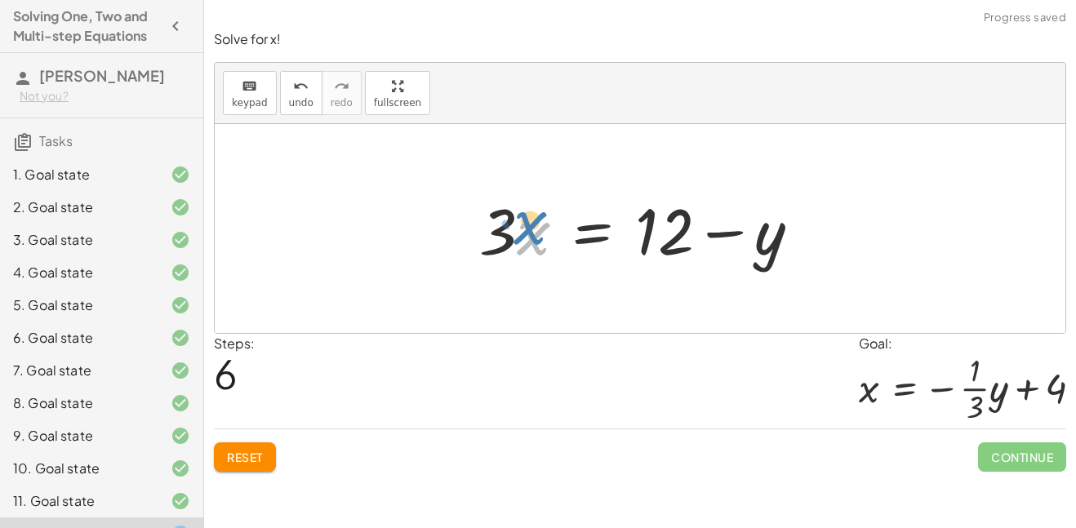
drag, startPoint x: 518, startPoint y: 237, endPoint x: 510, endPoint y: 214, distance: 24.0
click at [510, 214] on div at bounding box center [646, 229] width 350 height 84
drag, startPoint x: 497, startPoint y: 221, endPoint x: 492, endPoint y: 229, distance: 8.8
click at [492, 229] on div at bounding box center [646, 229] width 350 height 84
drag, startPoint x: 732, startPoint y: 258, endPoint x: 757, endPoint y: 247, distance: 27.4
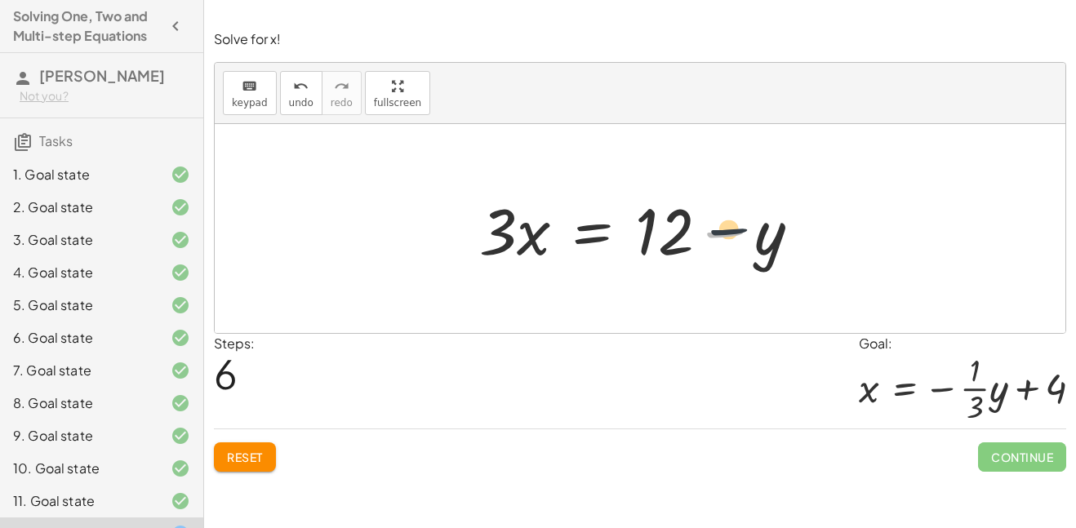
click at [757, 247] on div at bounding box center [646, 229] width 350 height 84
drag, startPoint x: 766, startPoint y: 239, endPoint x: 806, endPoint y: 238, distance: 40.0
click at [806, 238] on div at bounding box center [646, 229] width 350 height 84
drag, startPoint x: 673, startPoint y: 231, endPoint x: 642, endPoint y: 232, distance: 31.0
click at [642, 232] on div at bounding box center [646, 229] width 350 height 84
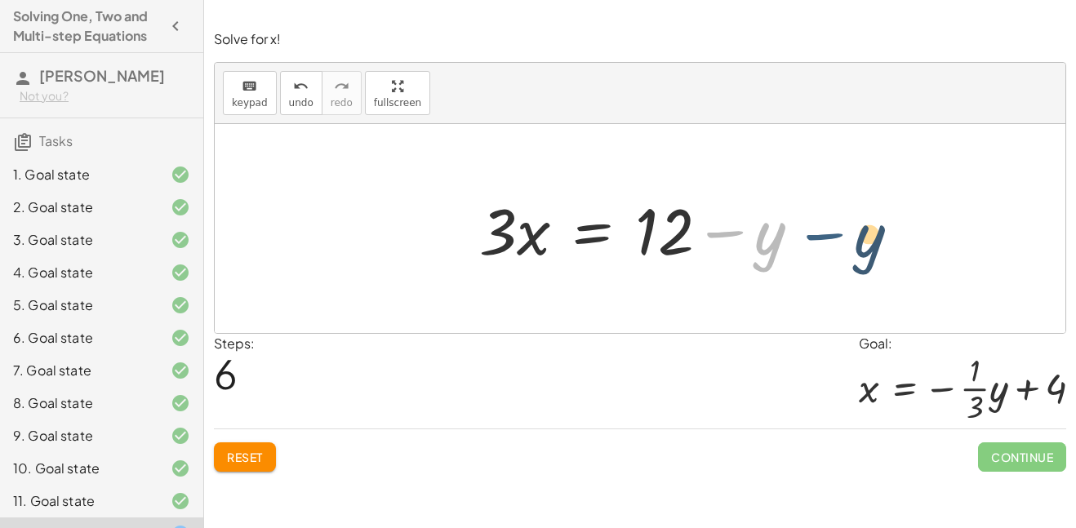
drag, startPoint x: 728, startPoint y: 233, endPoint x: 829, endPoint y: 235, distance: 100.4
click at [829, 235] on div "+ · 3 · x + y = 12 + · 3 · x + y − y = + 12 − y + · 3 · x + 0 = + 12 − y − y · …" at bounding box center [640, 228] width 851 height 209
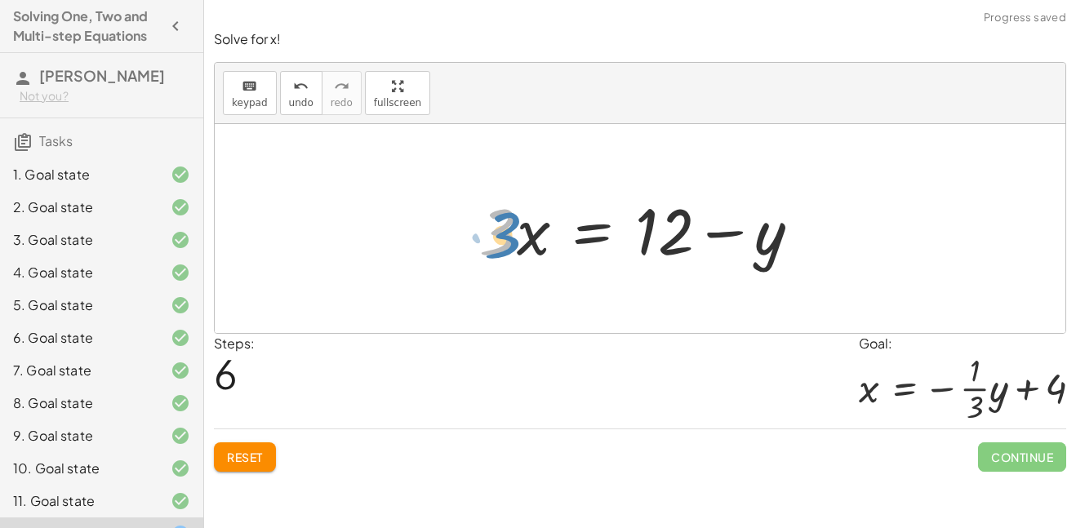
click at [498, 242] on div at bounding box center [646, 229] width 350 height 84
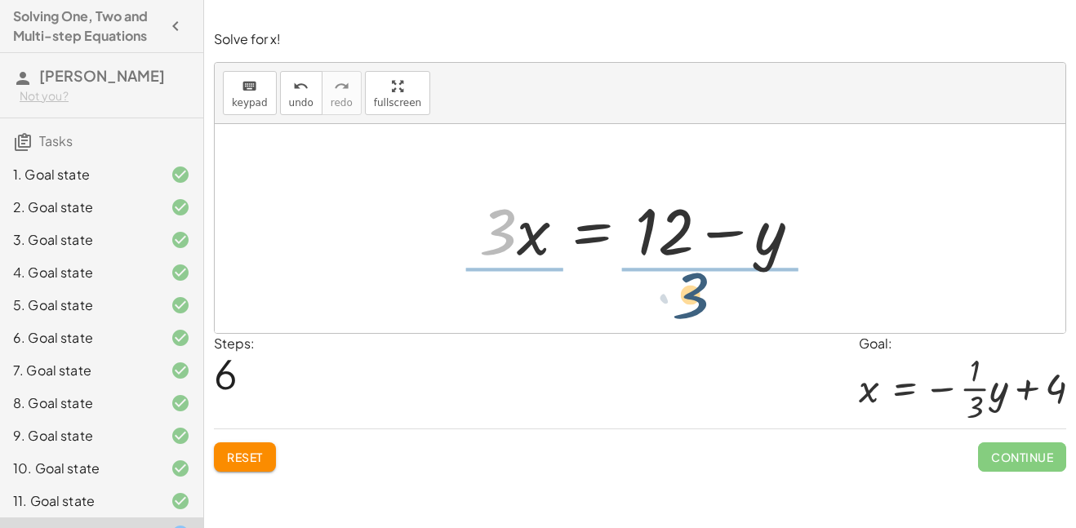
drag, startPoint x: 500, startPoint y: 230, endPoint x: 709, endPoint y: 289, distance: 217.1
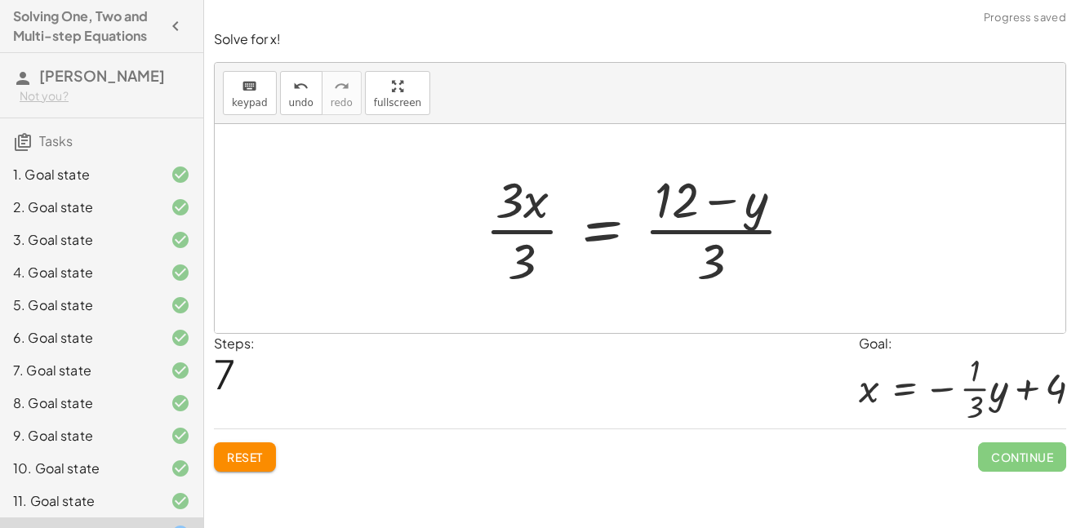
click at [706, 190] on div at bounding box center [646, 229] width 338 height 126
click at [506, 223] on div at bounding box center [647, 229] width 338 height 126
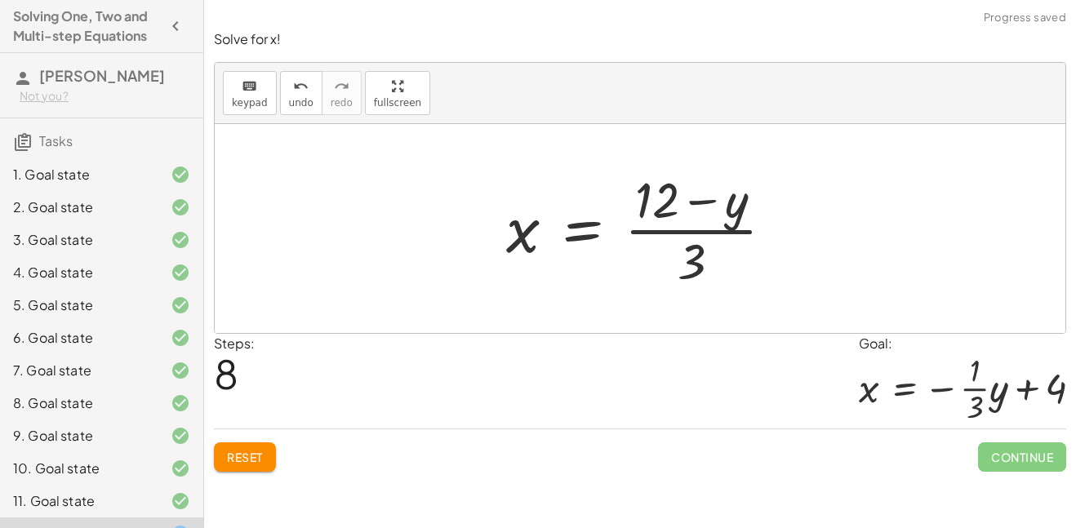
click at [709, 225] on div at bounding box center [646, 229] width 297 height 126
click at [695, 255] on div at bounding box center [646, 229] width 297 height 126
drag, startPoint x: 695, startPoint y: 255, endPoint x: 735, endPoint y: 201, distance: 67.8
click at [735, 201] on div at bounding box center [646, 229] width 297 height 126
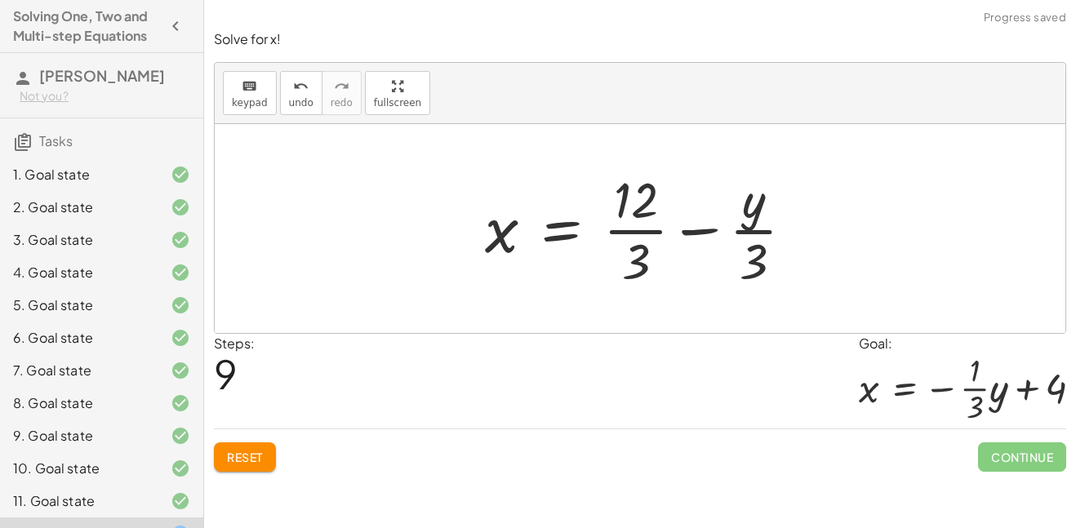
click at [745, 219] on div at bounding box center [646, 229] width 339 height 126
drag, startPoint x: 745, startPoint y: 219, endPoint x: 771, endPoint y: 233, distance: 29.6
click at [771, 233] on div at bounding box center [646, 229] width 339 height 126
click at [638, 250] on div at bounding box center [646, 229] width 339 height 126
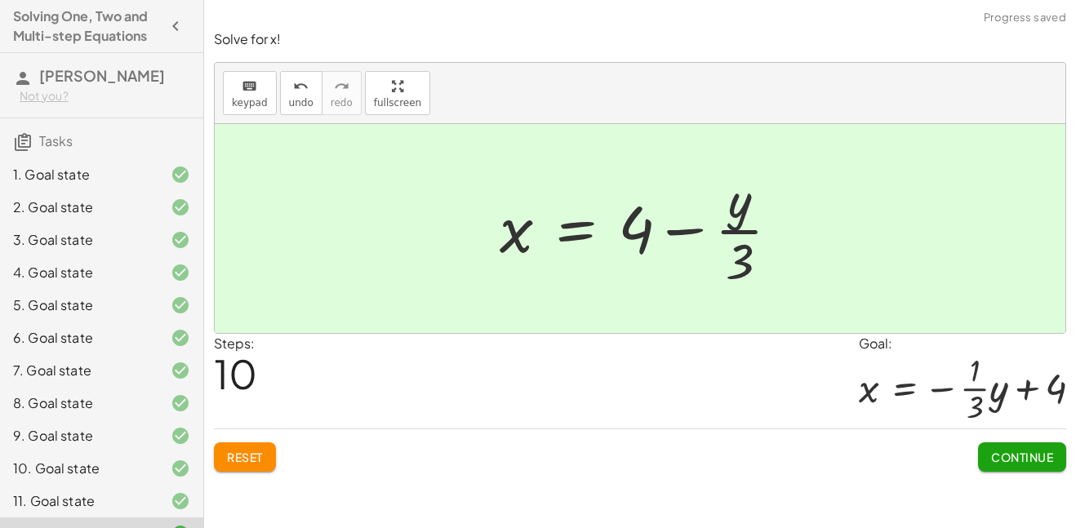
click at [991, 463] on span "Continue" at bounding box center [1022, 457] width 62 height 15
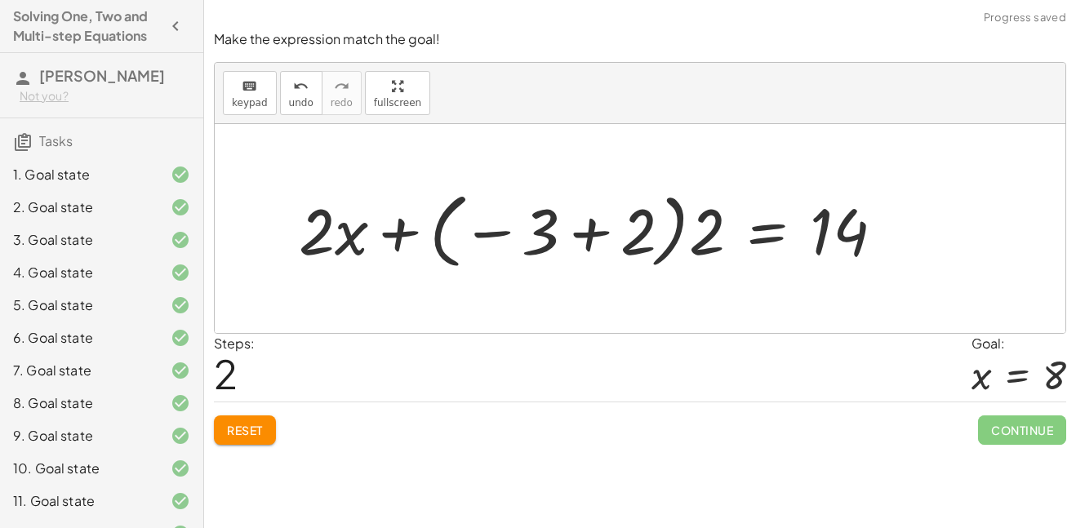
click at [888, 318] on div at bounding box center [640, 228] width 851 height 209
click at [284, 104] on button "undo undo" at bounding box center [301, 93] width 42 height 44
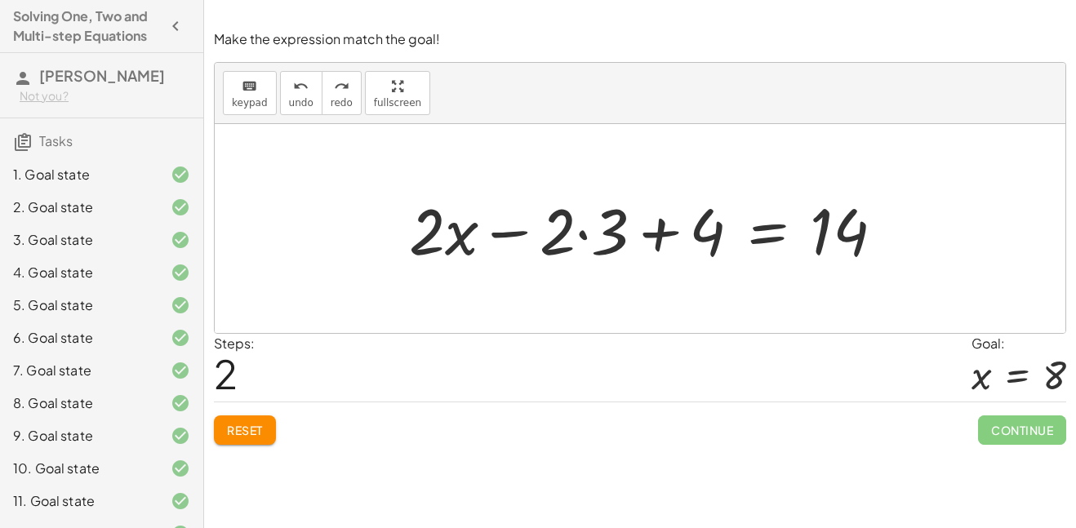
click at [251, 424] on span "Reset" at bounding box center [245, 430] width 36 height 15
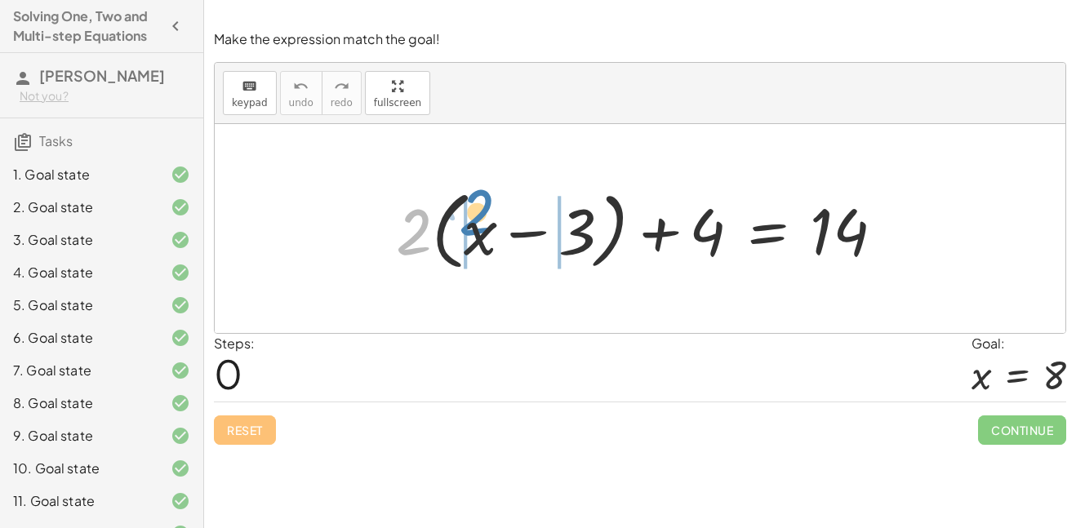
drag, startPoint x: 399, startPoint y: 230, endPoint x: 462, endPoint y: 211, distance: 65.8
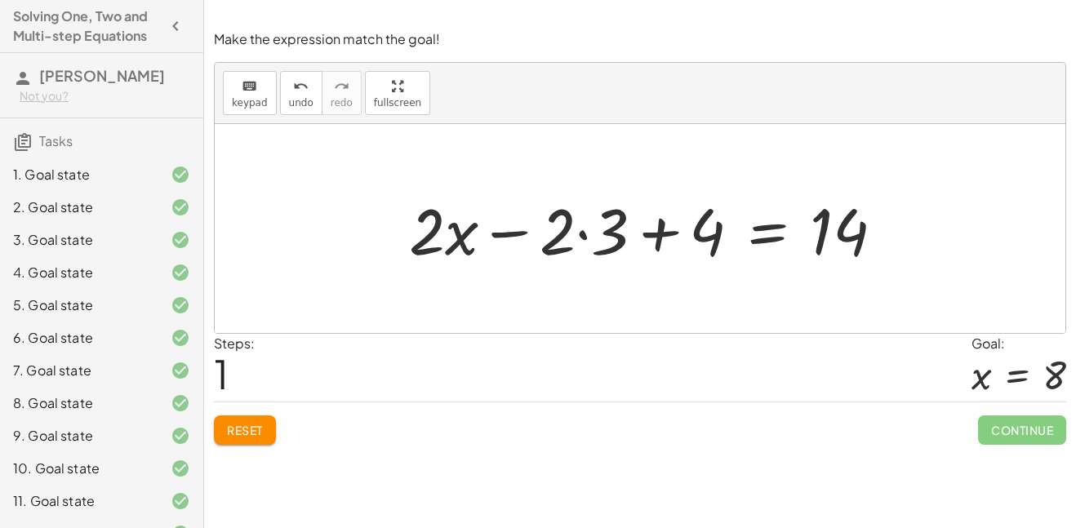
click at [582, 233] on div at bounding box center [653, 229] width 504 height 84
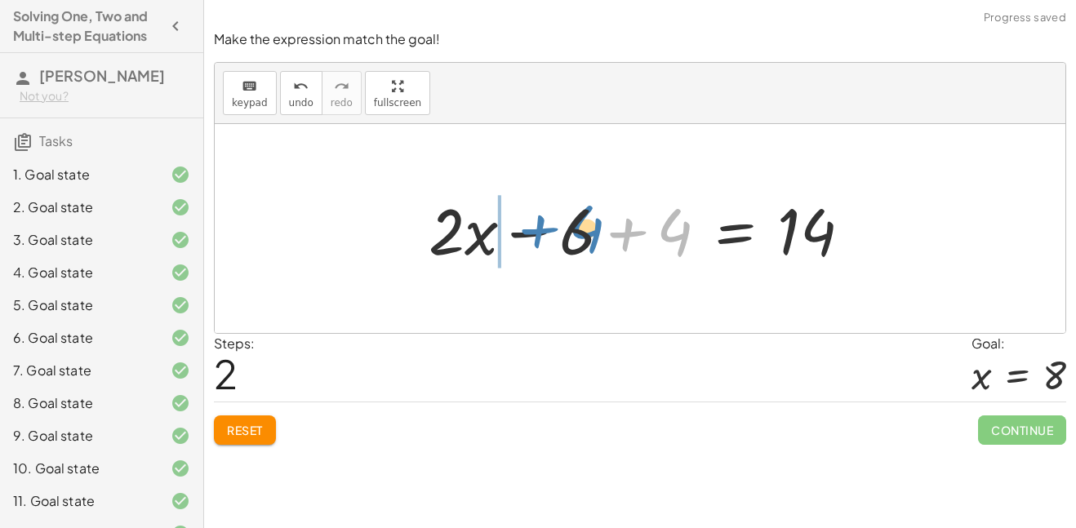
drag, startPoint x: 612, startPoint y: 238, endPoint x: 492, endPoint y: 231, distance: 120.2
click at [492, 231] on div at bounding box center [646, 229] width 452 height 84
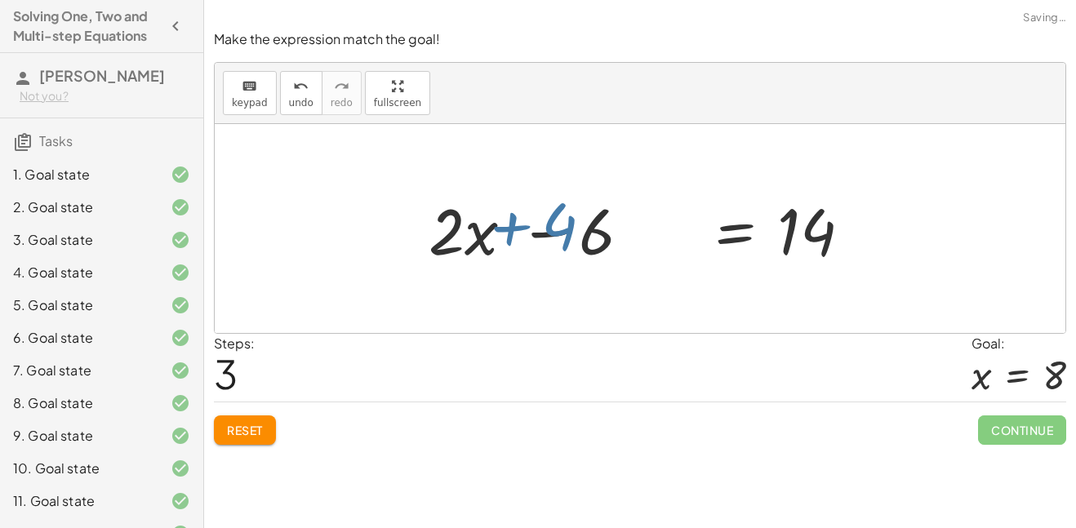
click at [492, 231] on div at bounding box center [646, 229] width 452 height 84
click at [630, 229] on div at bounding box center [646, 229] width 452 height 84
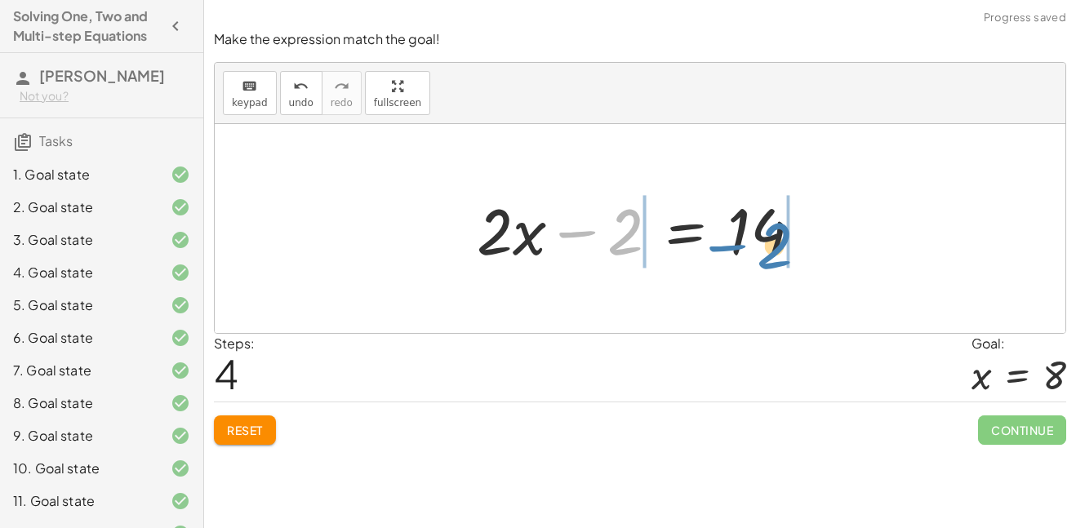
drag, startPoint x: 622, startPoint y: 233, endPoint x: 771, endPoint y: 247, distance: 149.2
click at [771, 247] on div at bounding box center [646, 229] width 354 height 84
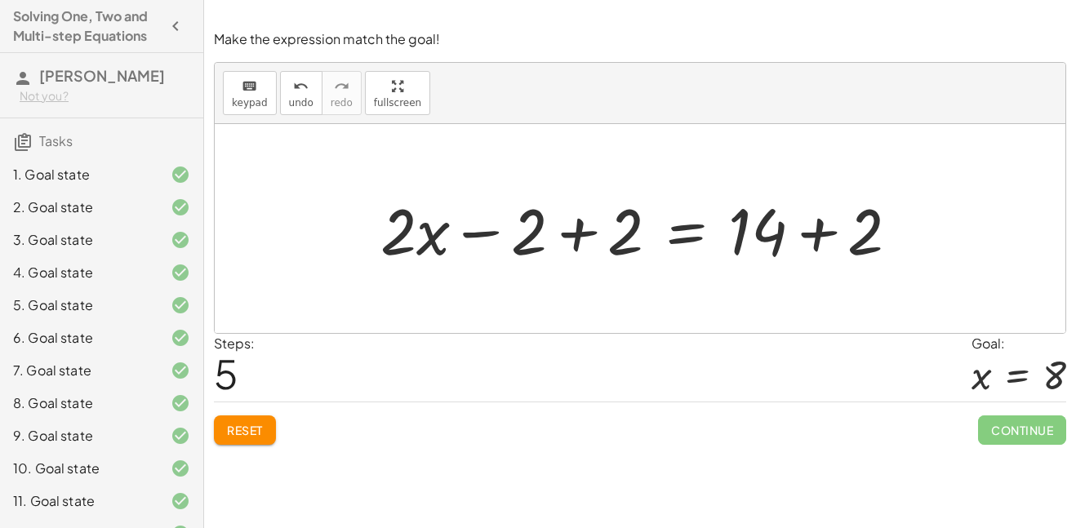
click at [804, 228] on div at bounding box center [646, 229] width 548 height 84
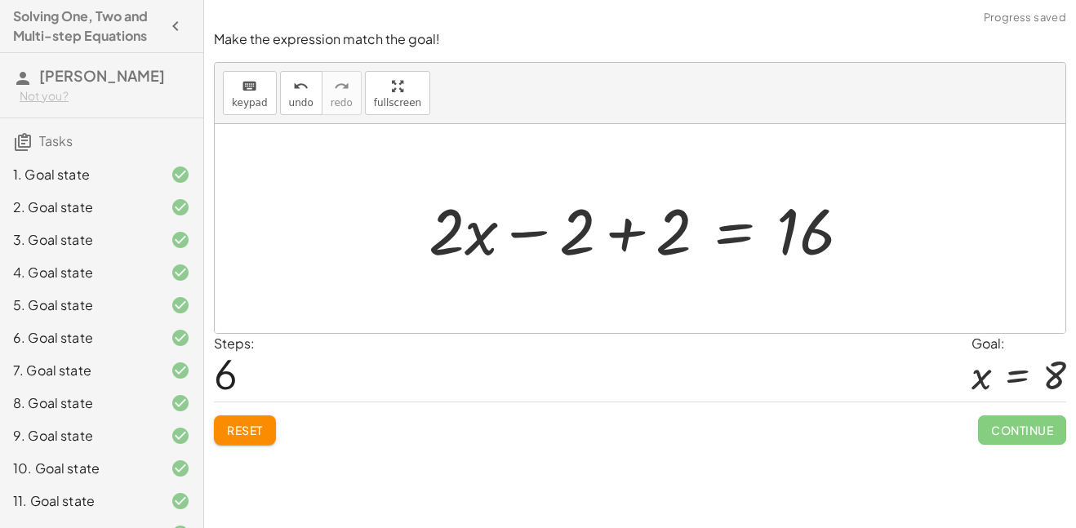
click at [619, 231] on div at bounding box center [645, 229] width 451 height 84
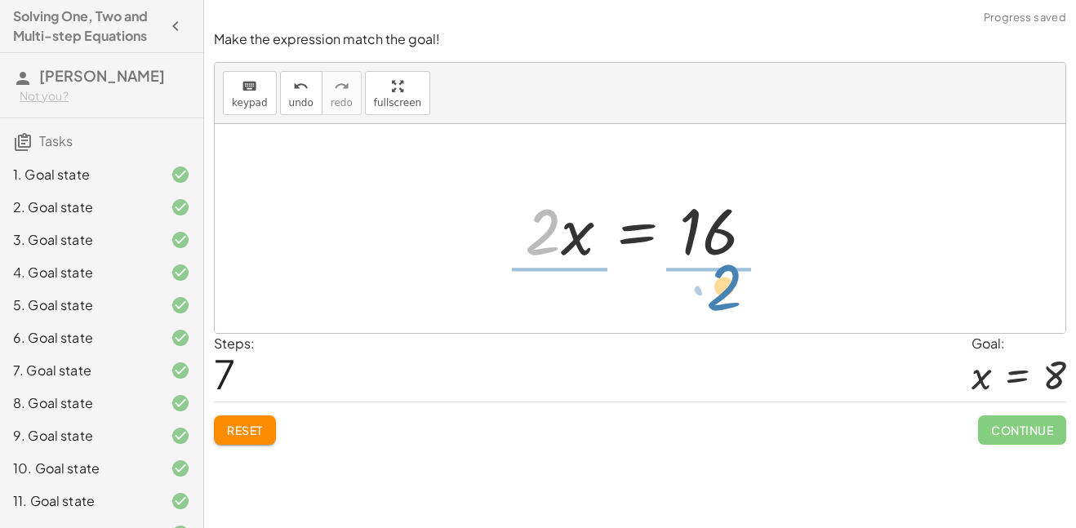
drag, startPoint x: 544, startPoint y: 232, endPoint x: 704, endPoint y: 290, distance: 170.2
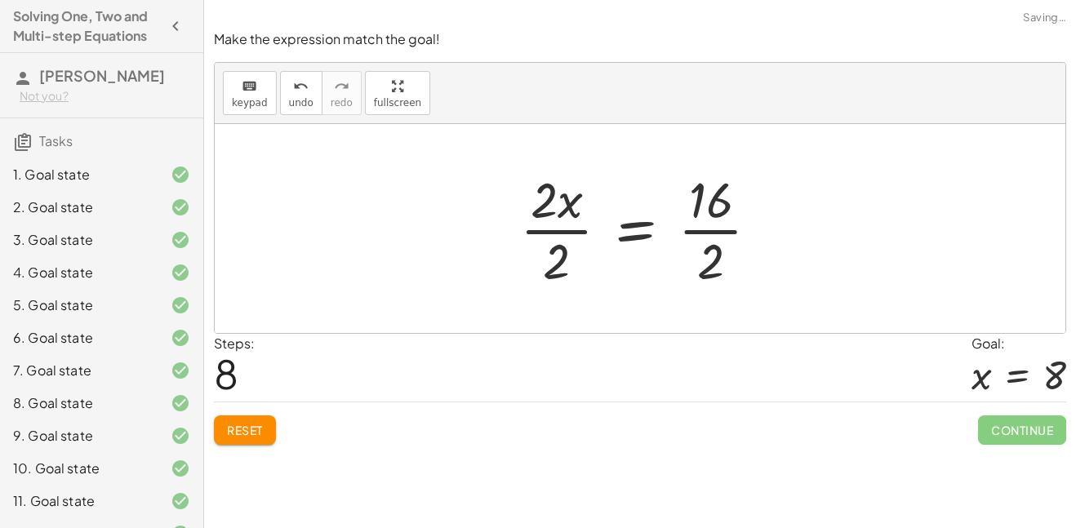
click at [713, 217] on div at bounding box center [646, 229] width 269 height 126
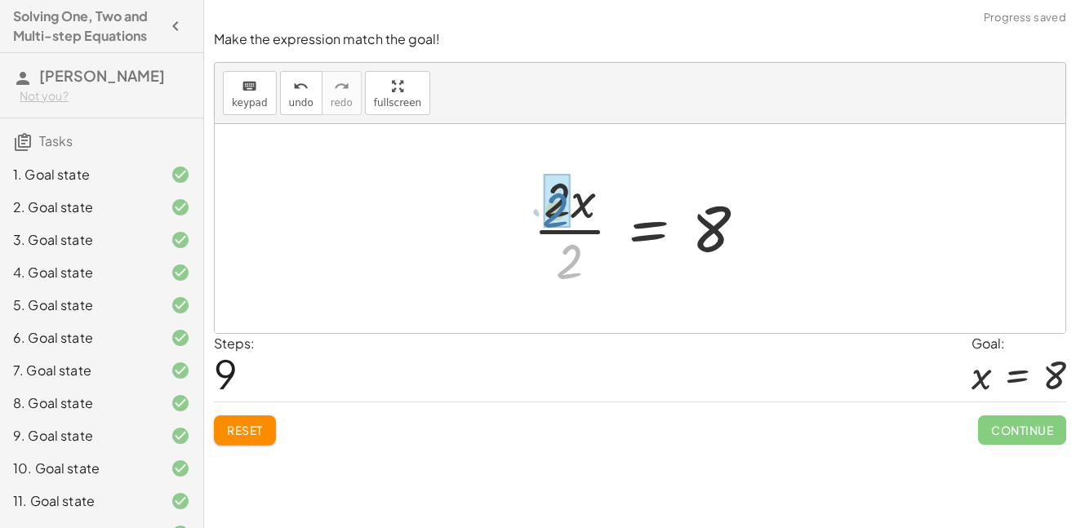
drag, startPoint x: 569, startPoint y: 260, endPoint x: 554, endPoint y: 209, distance: 53.5
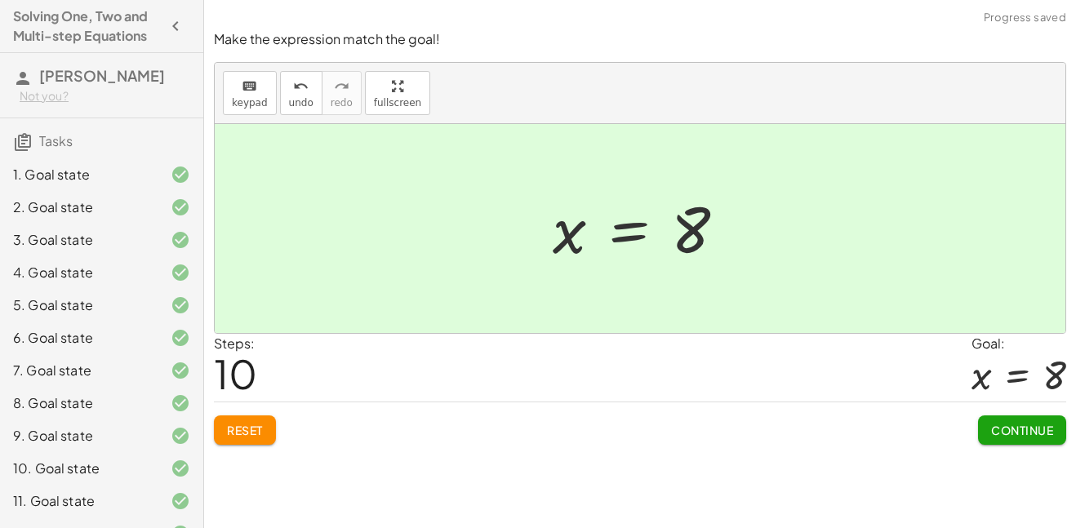
click at [1014, 424] on span "Continue" at bounding box center [1022, 430] width 62 height 15
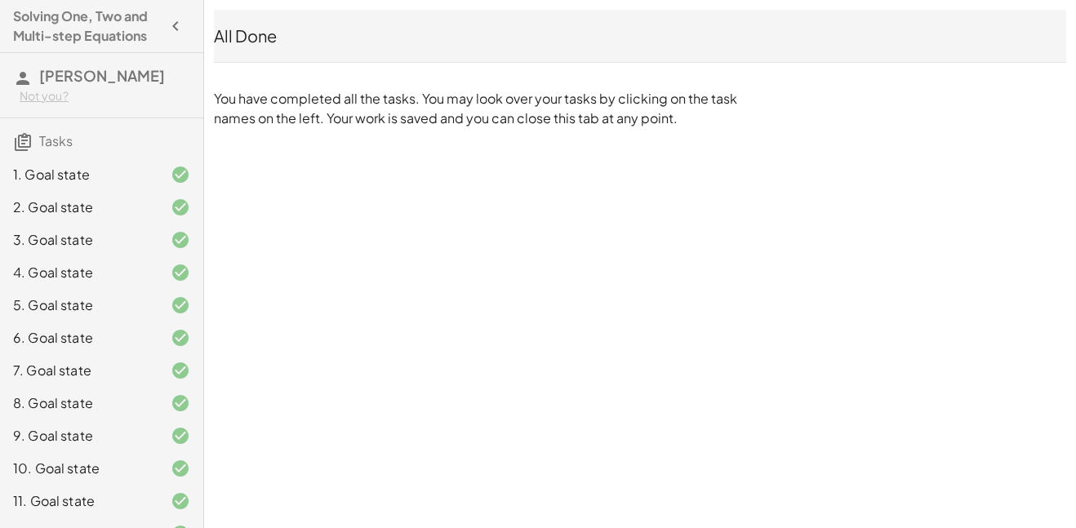
click at [174, 25] on icon "button" at bounding box center [176, 26] width 20 height 20
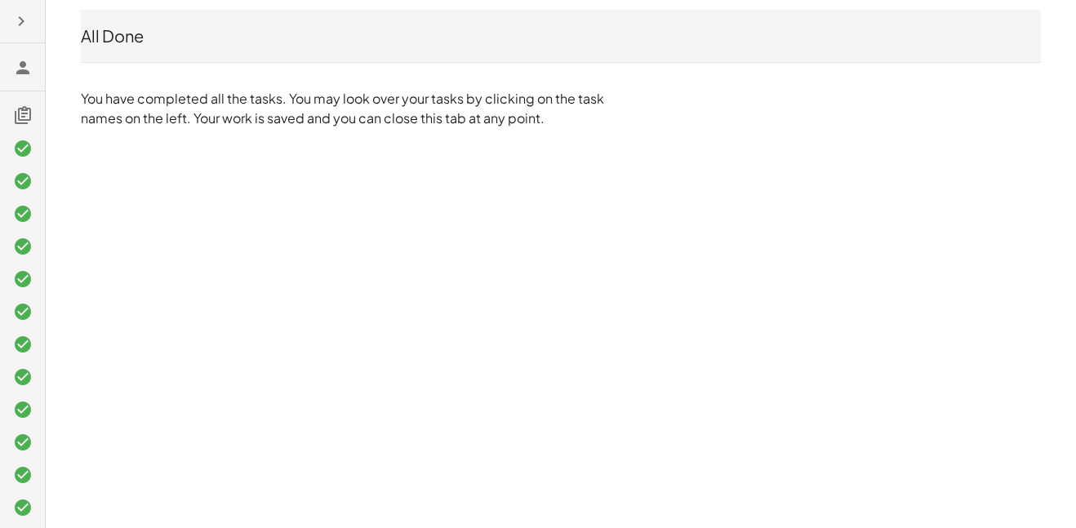
click at [127, 31] on div "All Done" at bounding box center [561, 35] width 960 height 23
click at [127, 38] on div "All Done" at bounding box center [561, 35] width 960 height 23
click at [36, 72] on div at bounding box center [22, 264] width 45 height 528
click at [25, 71] on icon at bounding box center [23, 68] width 20 height 20
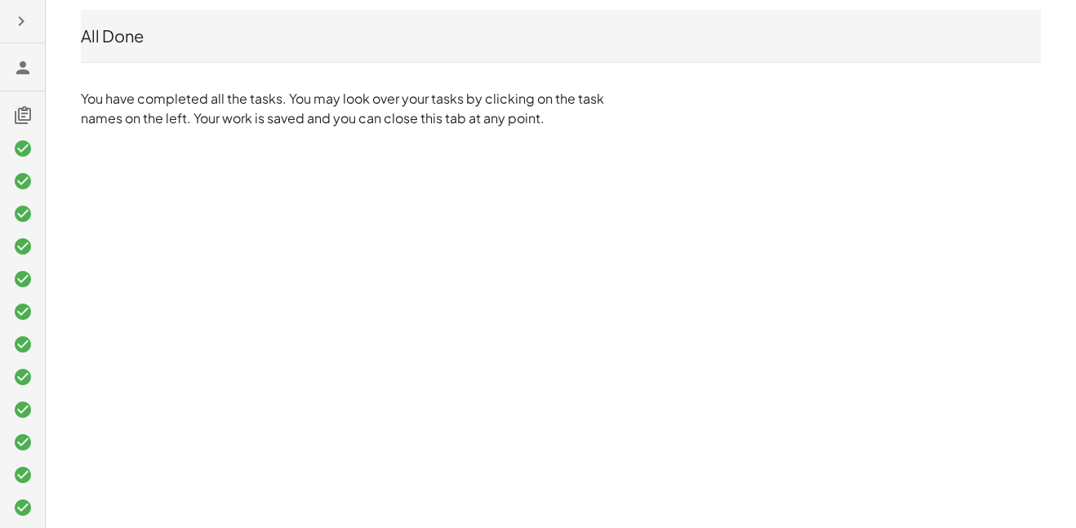
click at [19, 20] on icon "button" at bounding box center [21, 21] width 20 height 20
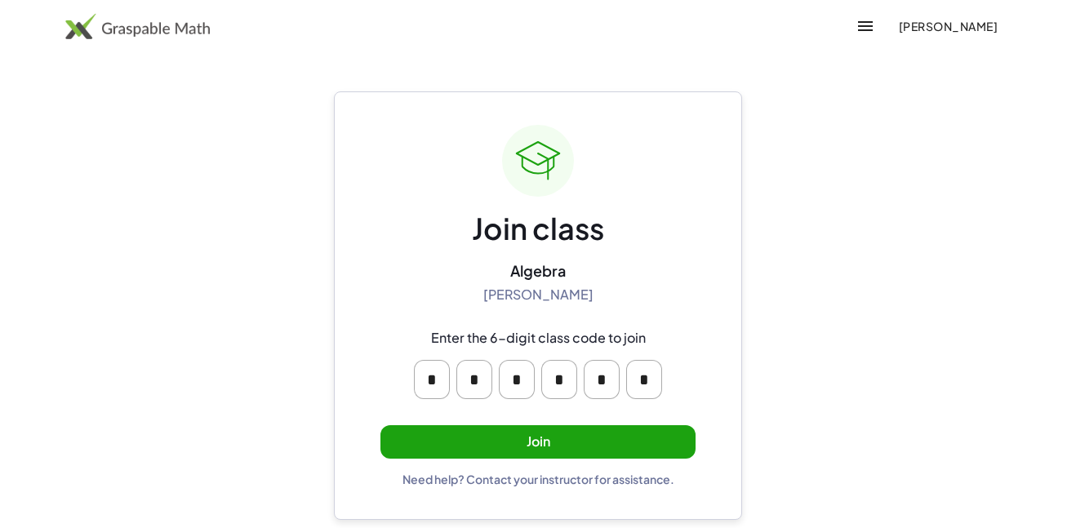
click at [558, 441] on button "Join" at bounding box center [537, 441] width 315 height 33
click at [522, 433] on button "Join" at bounding box center [537, 441] width 315 height 33
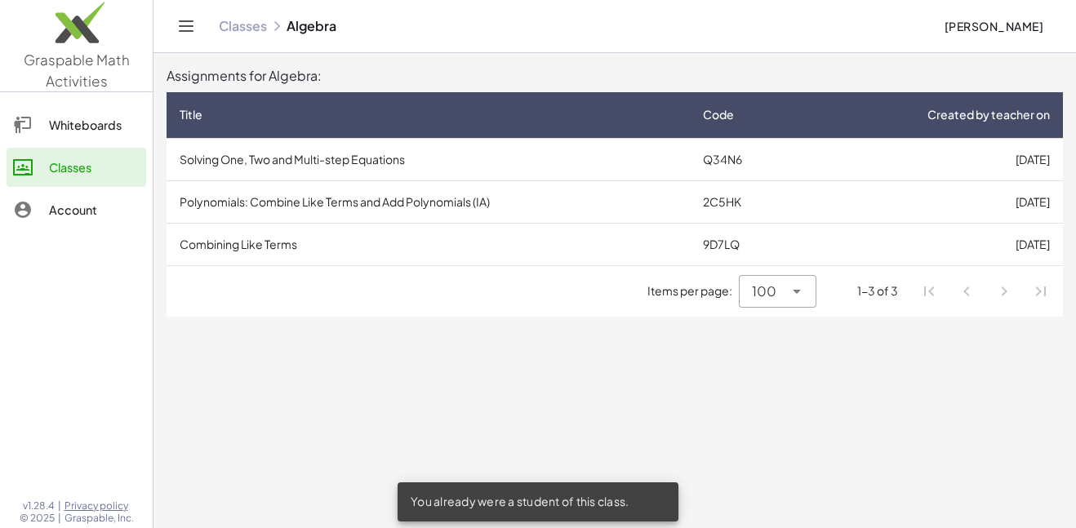
click at [450, 203] on td "Polynomials: Combine Like Terms and Add Polynomials (IA)" at bounding box center [428, 201] width 523 height 42
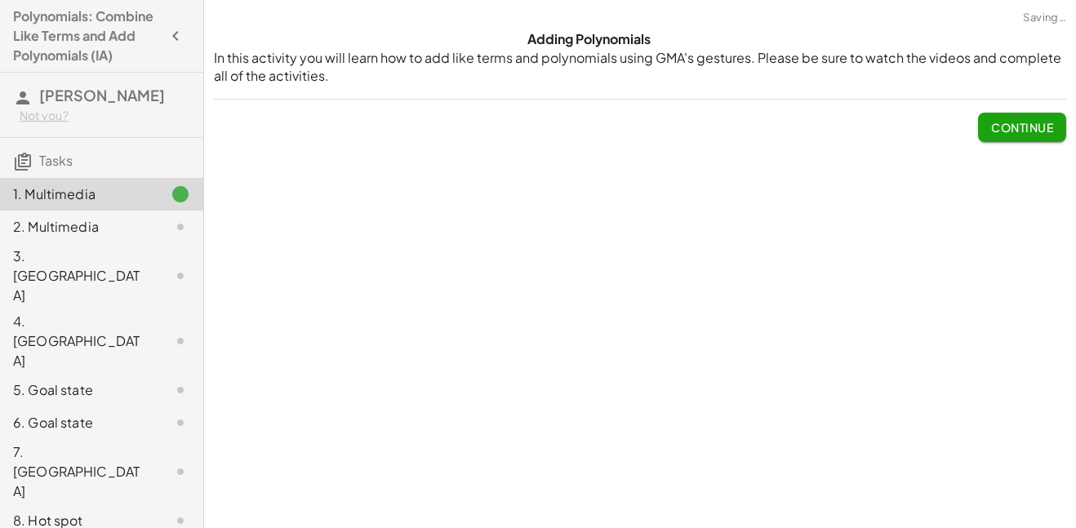
click at [1010, 120] on span "Continue" at bounding box center [1022, 127] width 62 height 15
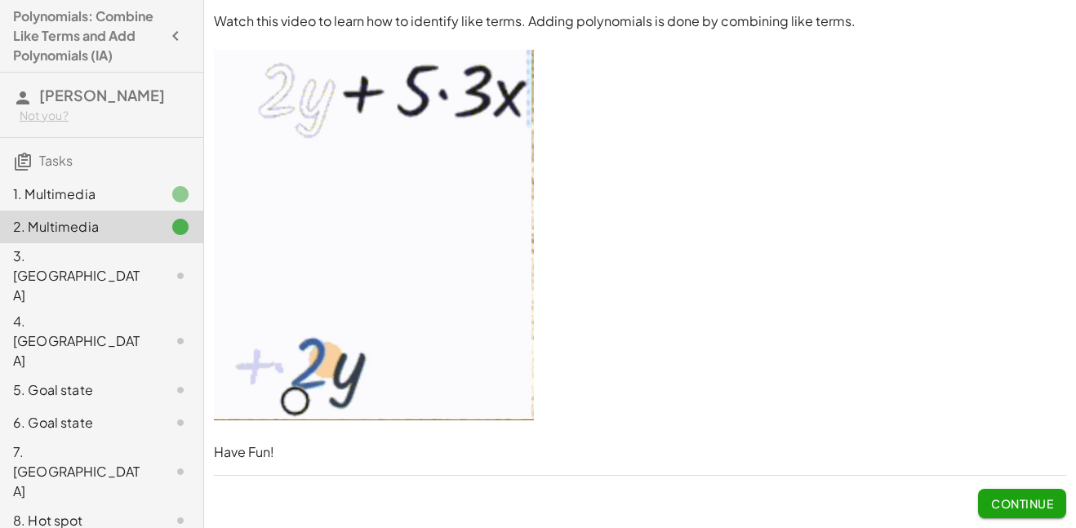
click at [1020, 500] on span "Continue" at bounding box center [1022, 503] width 62 height 15
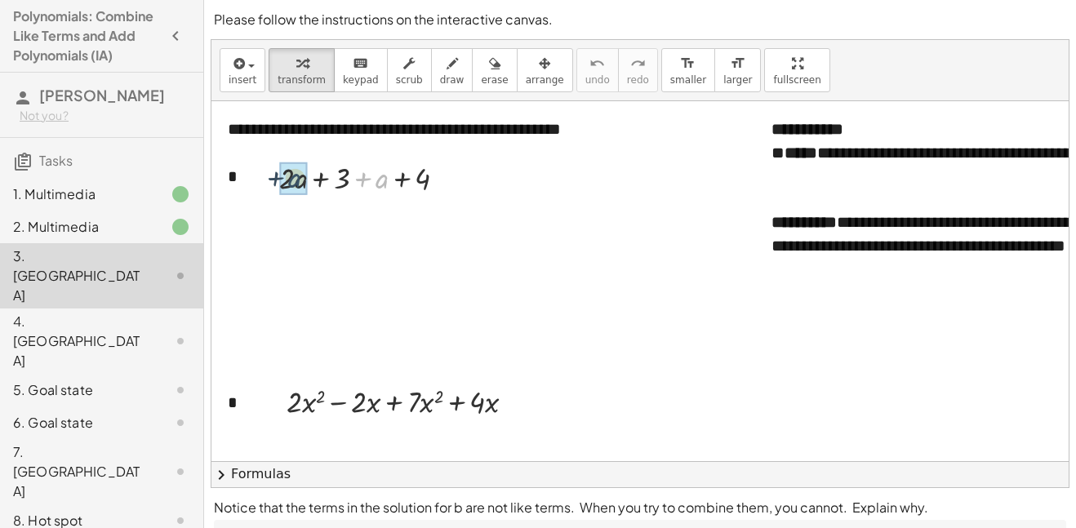
drag, startPoint x: 382, startPoint y: 184, endPoint x: 291, endPoint y: 183, distance: 90.6
drag, startPoint x: 364, startPoint y: 224, endPoint x: 401, endPoint y: 220, distance: 36.9
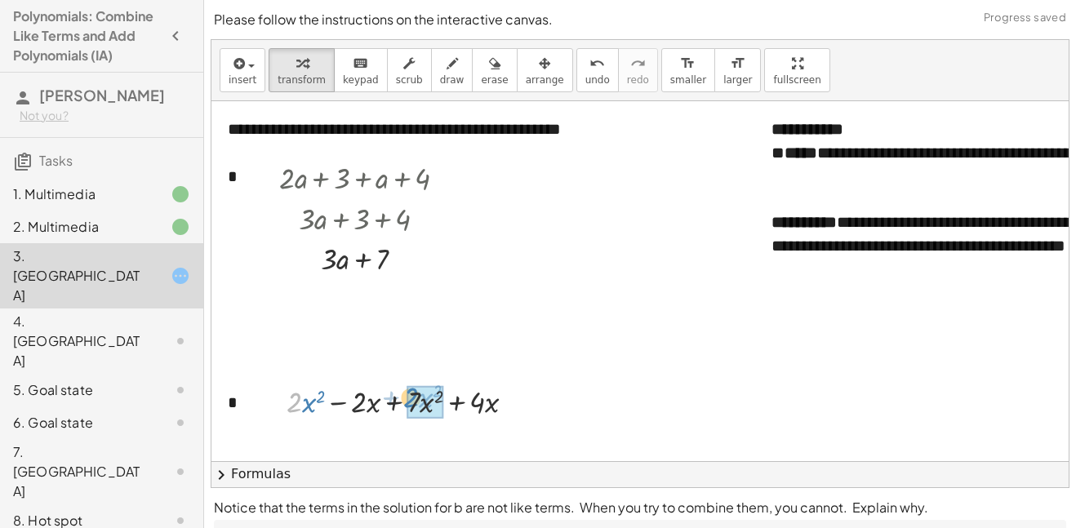
drag, startPoint x: 293, startPoint y: 398, endPoint x: 411, endPoint y: 395, distance: 117.6
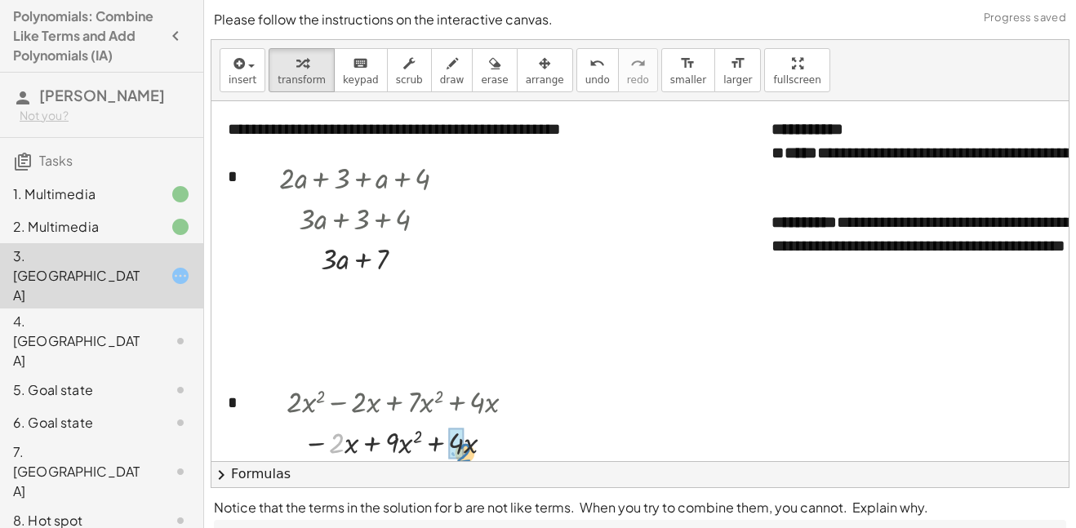
drag, startPoint x: 338, startPoint y: 440, endPoint x: 463, endPoint y: 449, distance: 125.2
click at [463, 449] on div at bounding box center [407, 441] width 258 height 41
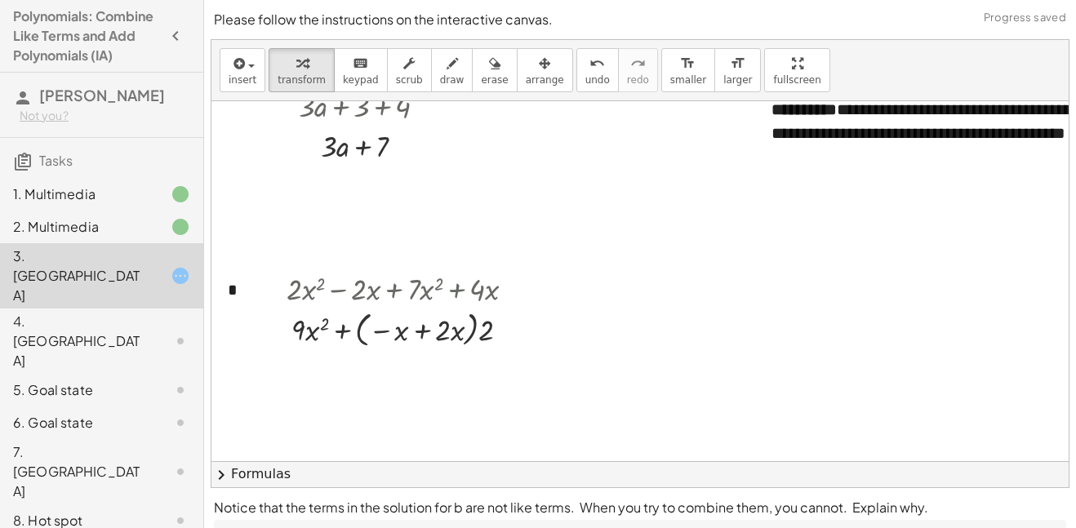
scroll to position [118, 0]
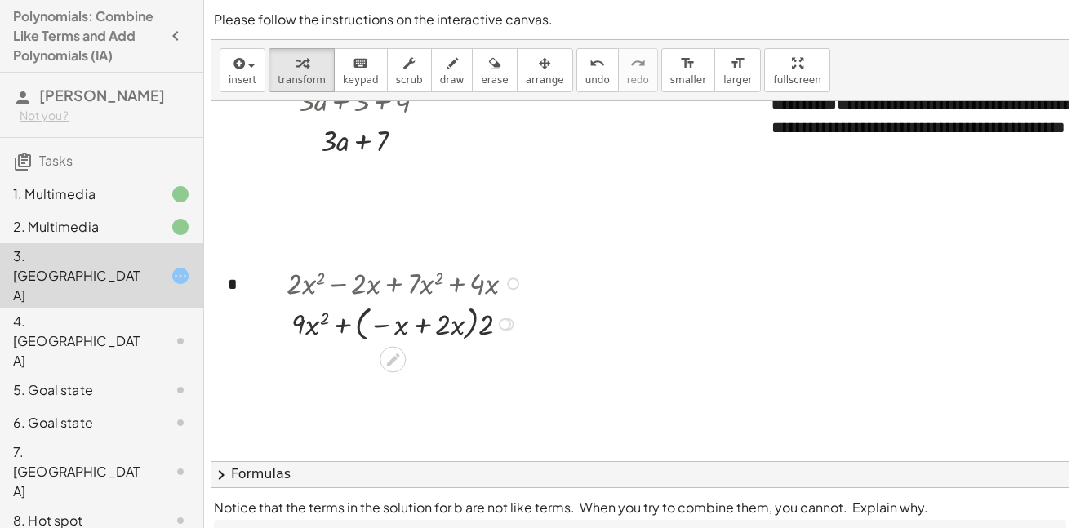
click at [419, 325] on div at bounding box center [407, 322] width 258 height 45
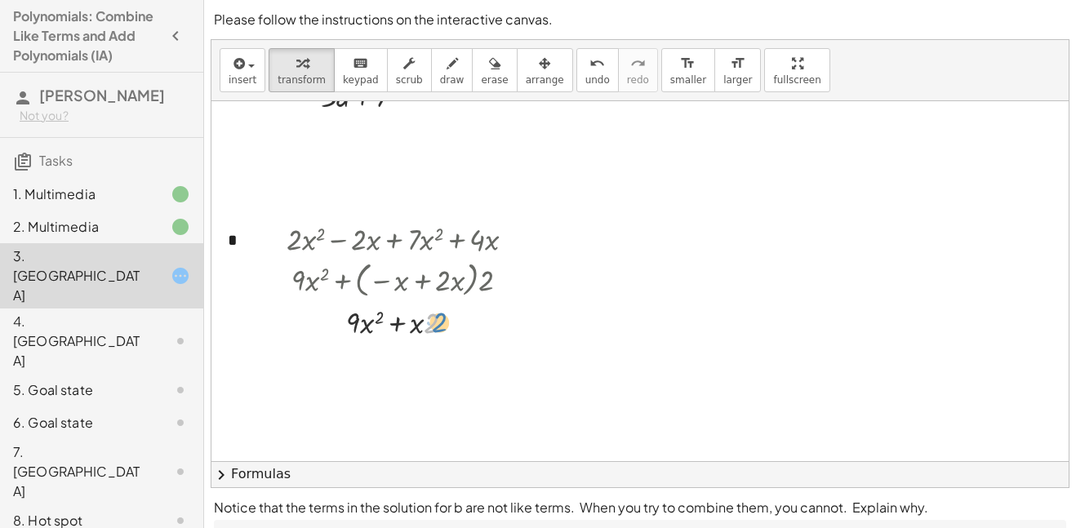
click at [434, 320] on div at bounding box center [407, 321] width 258 height 41
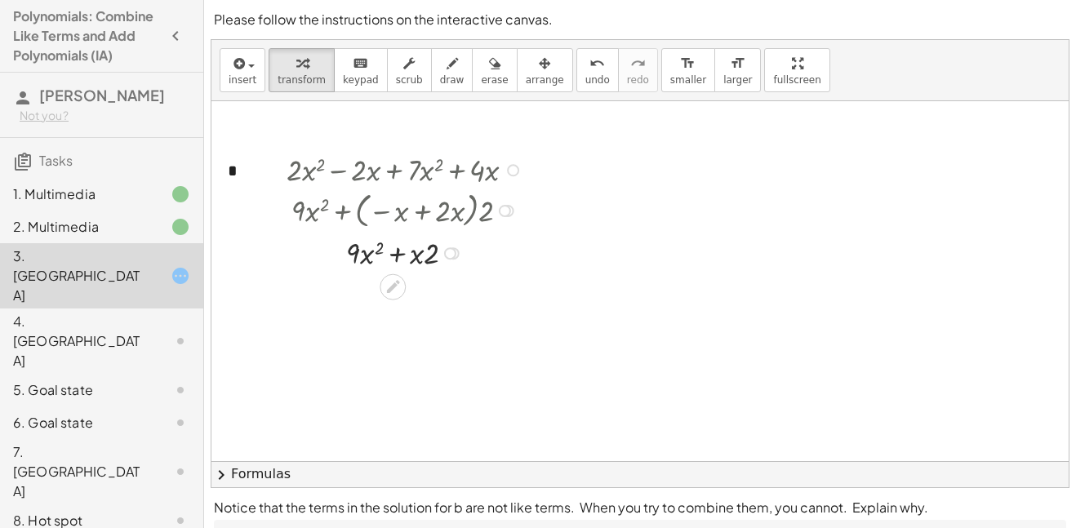
scroll to position [225, 0]
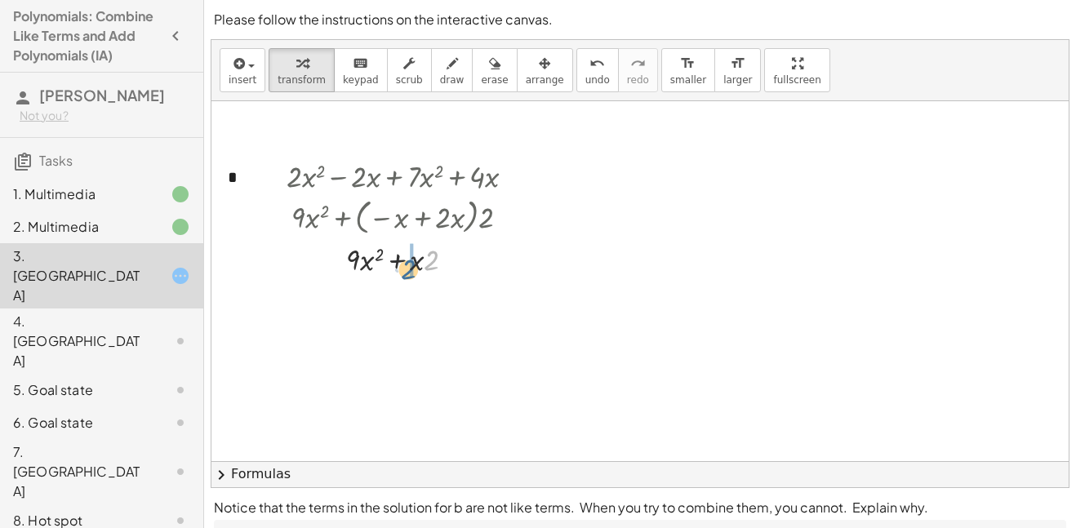
drag, startPoint x: 433, startPoint y: 260, endPoint x: 409, endPoint y: 268, distance: 24.8
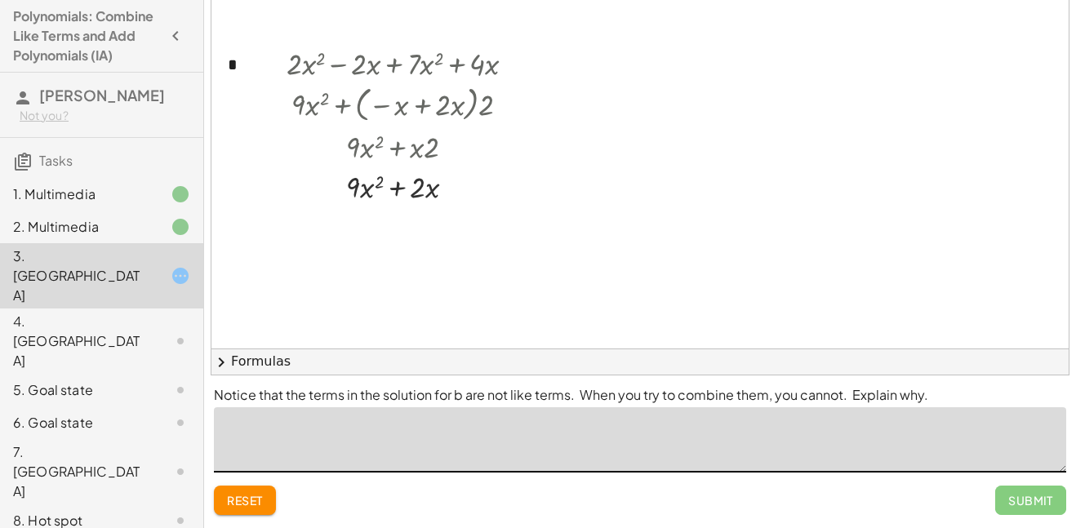
click at [867, 445] on textarea at bounding box center [640, 439] width 852 height 65
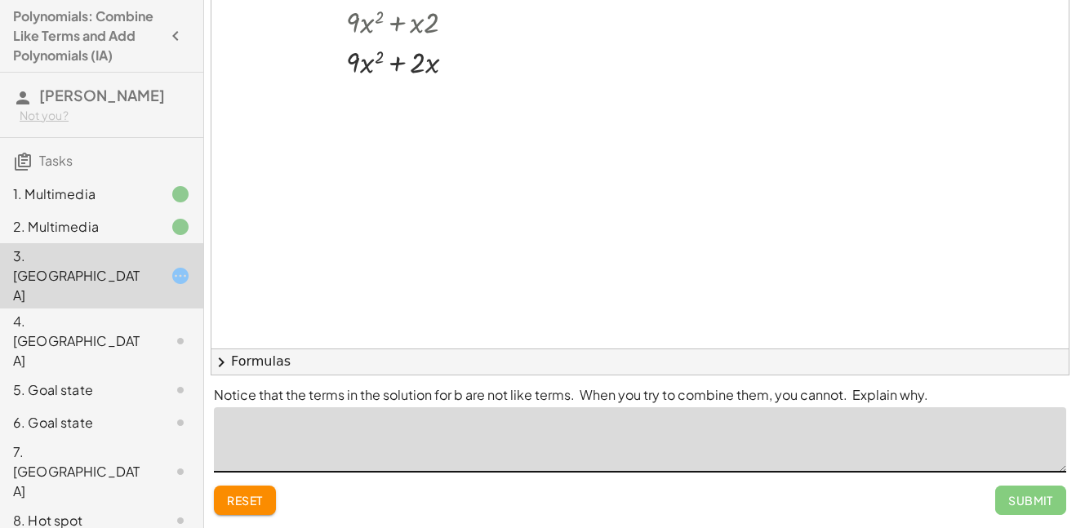
scroll to position [357, 0]
type textarea "*"
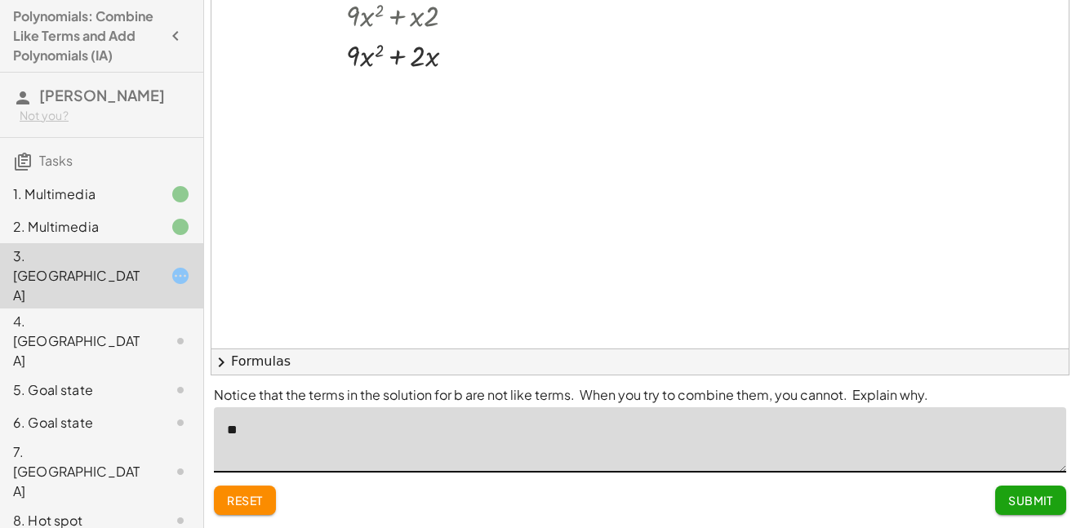
type textarea "*"
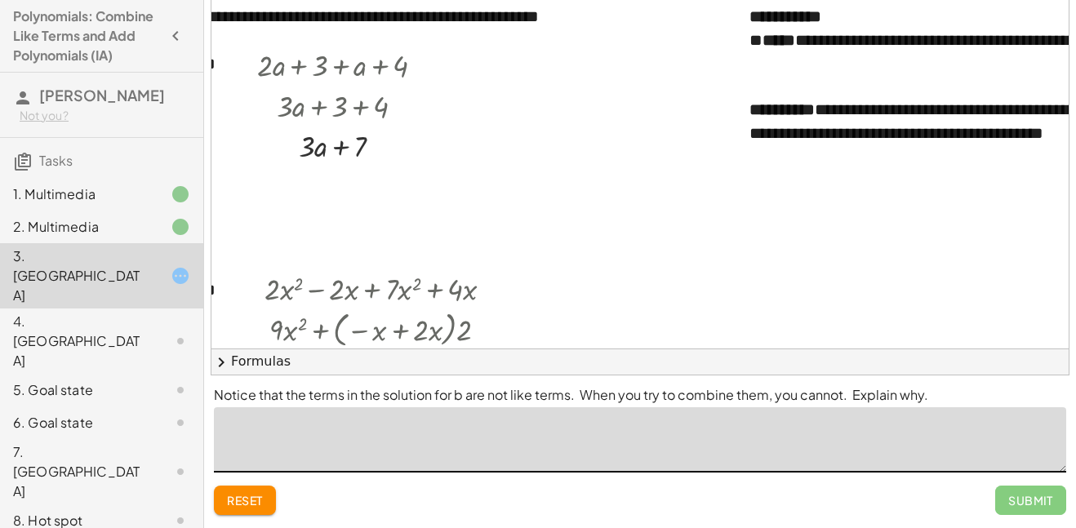
scroll to position [0, 0]
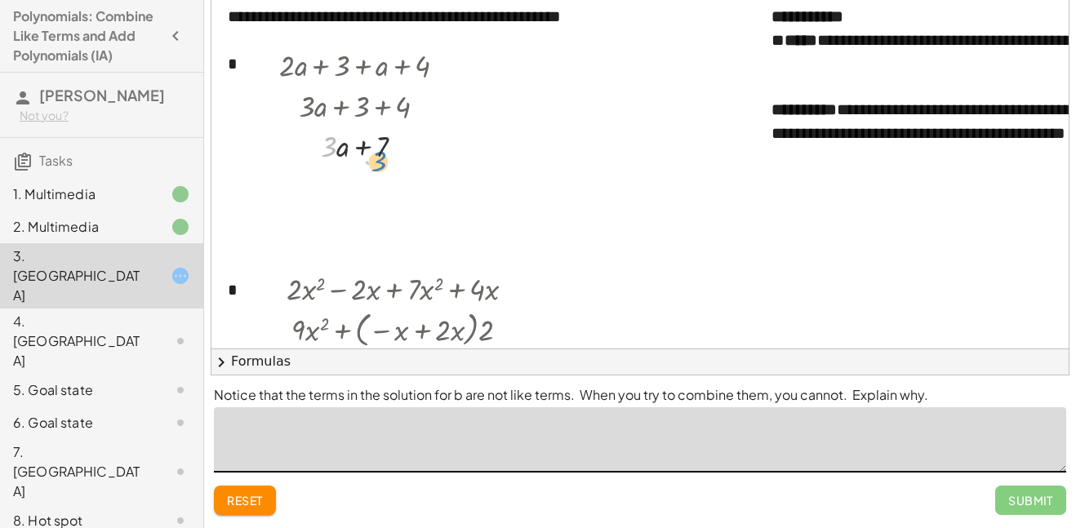
drag, startPoint x: 328, startPoint y: 140, endPoint x: 378, endPoint y: 156, distance: 52.2
click at [378, 156] on div at bounding box center [369, 145] width 196 height 41
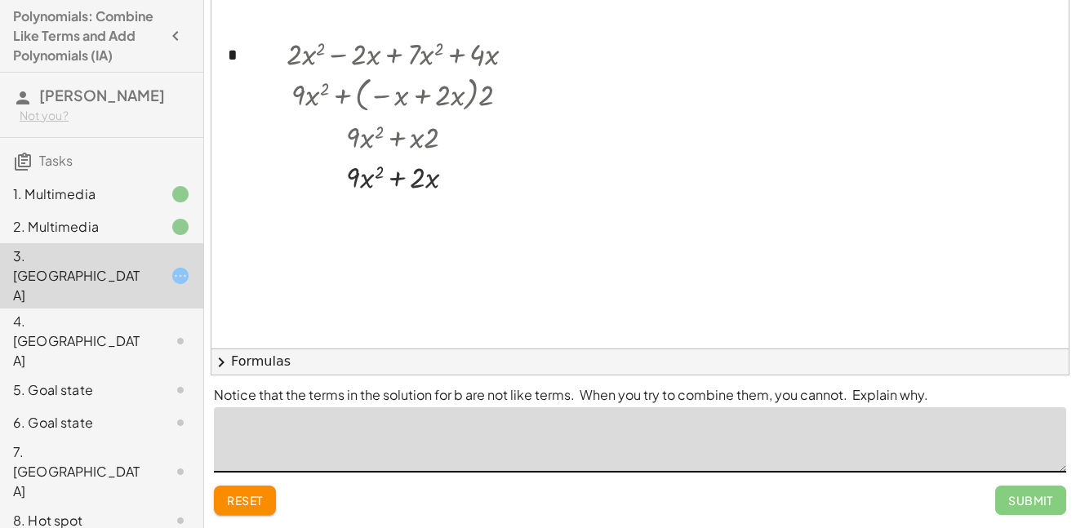
scroll to position [237, 0]
click at [391, 212] on icon at bounding box center [392, 209] width 13 height 13
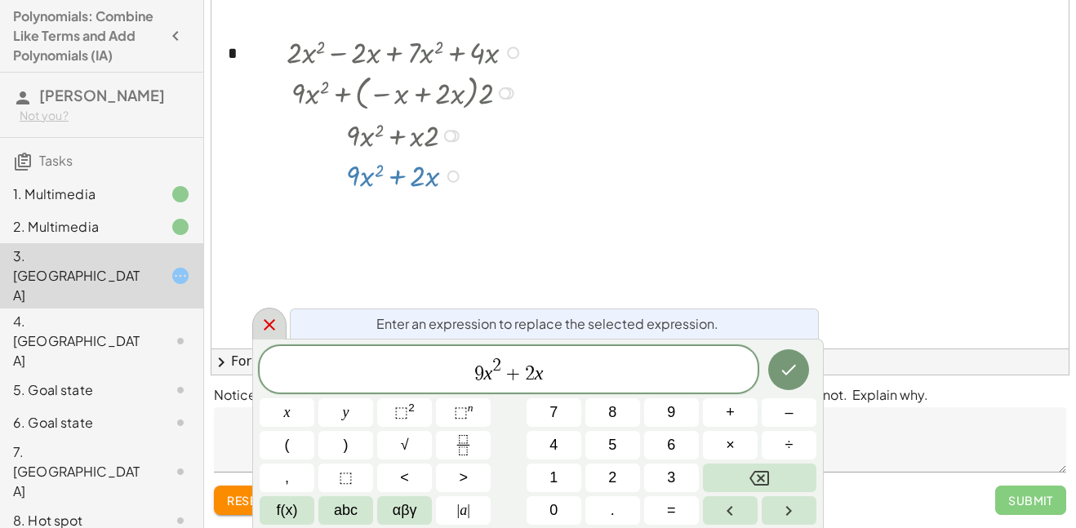
click at [278, 325] on icon at bounding box center [270, 325] width 20 height 20
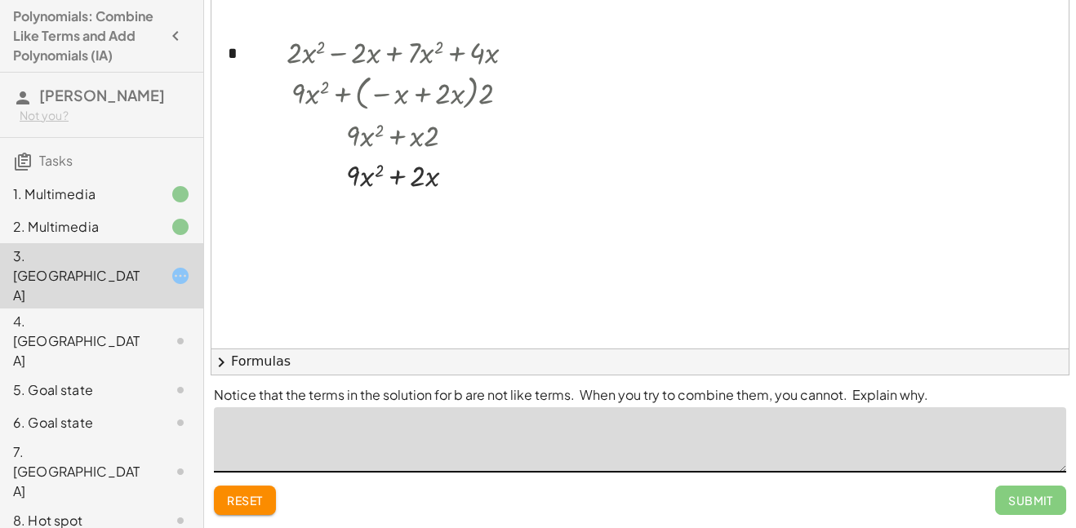
click at [311, 420] on textarea at bounding box center [640, 439] width 852 height 65
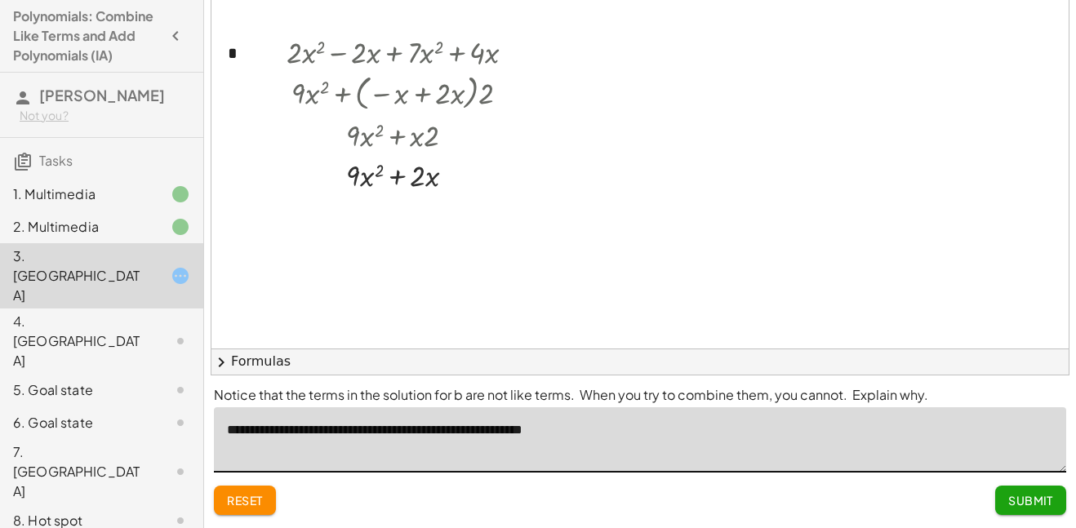
type textarea "**********"
click at [1026, 502] on span "Submit" at bounding box center [1030, 500] width 45 height 15
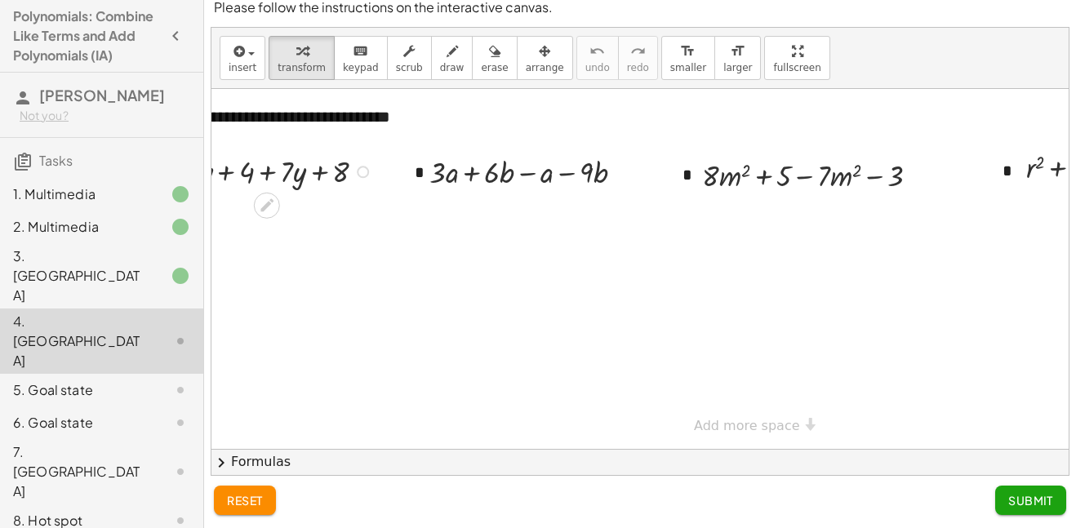
scroll to position [0, 0]
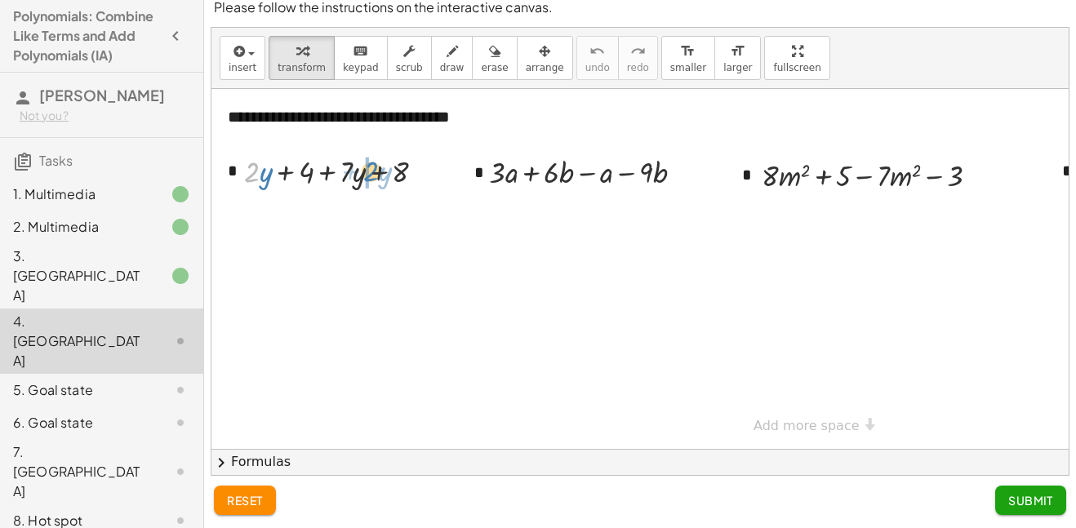
drag, startPoint x: 249, startPoint y: 171, endPoint x: 364, endPoint y: 169, distance: 115.1
click at [364, 169] on div at bounding box center [341, 170] width 210 height 41
click at [310, 171] on div at bounding box center [341, 170] width 210 height 41
drag, startPoint x: 258, startPoint y: 170, endPoint x: 430, endPoint y: 180, distance: 172.5
click at [430, 180] on div at bounding box center [341, 170] width 210 height 41
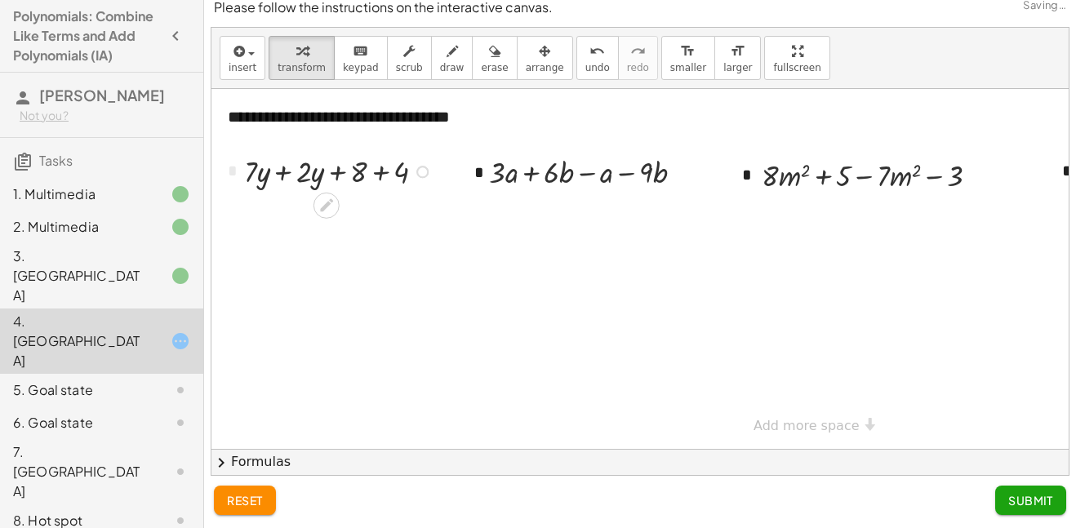
click at [277, 173] on div at bounding box center [341, 170] width 210 height 41
click at [355, 171] on div at bounding box center [341, 170] width 156 height 41
drag, startPoint x: 516, startPoint y: 175, endPoint x: 626, endPoint y: 173, distance: 110.2
click at [626, 173] on div at bounding box center [593, 171] width 224 height 41
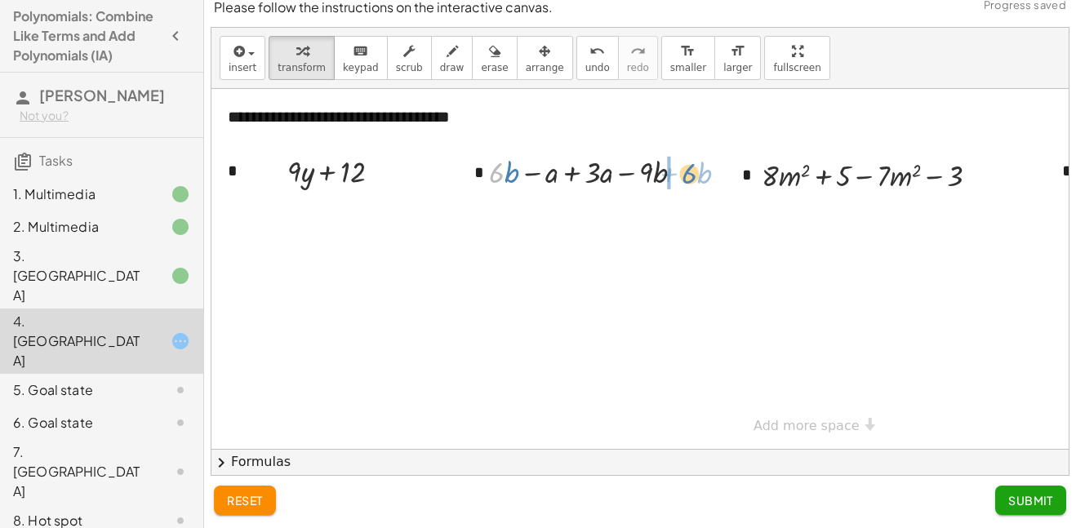
drag, startPoint x: 504, startPoint y: 167, endPoint x: 695, endPoint y: 167, distance: 190.2
click at [695, 167] on div at bounding box center [593, 171] width 224 height 41
click at [628, 174] on div at bounding box center [587, 171] width 245 height 41
click at [553, 175] on div at bounding box center [587, 171] width 191 height 41
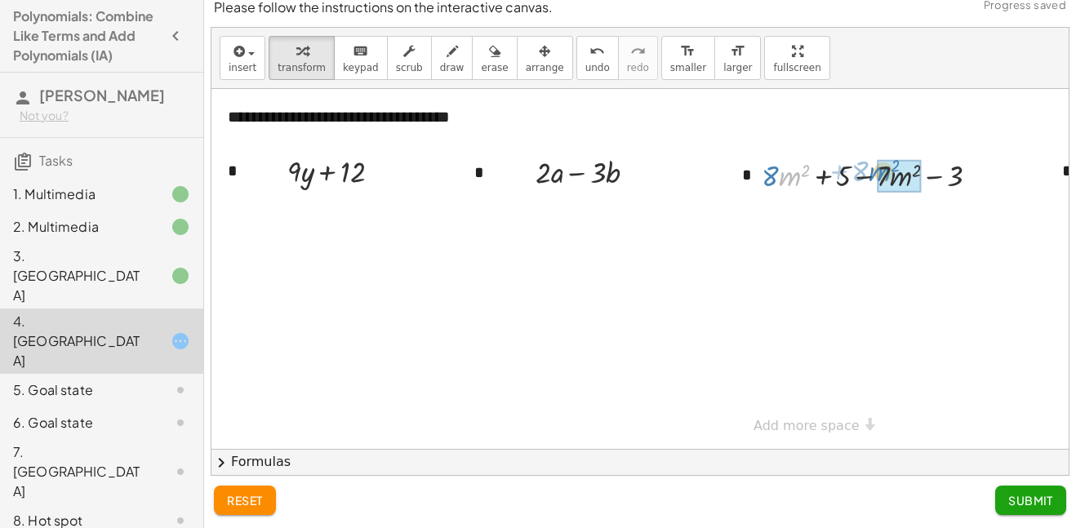
drag, startPoint x: 780, startPoint y: 175, endPoint x: 871, endPoint y: 172, distance: 90.7
click at [871, 172] on div at bounding box center [876, 174] width 247 height 41
drag, startPoint x: 818, startPoint y: 207, endPoint x: 917, endPoint y: 217, distance: 99.3
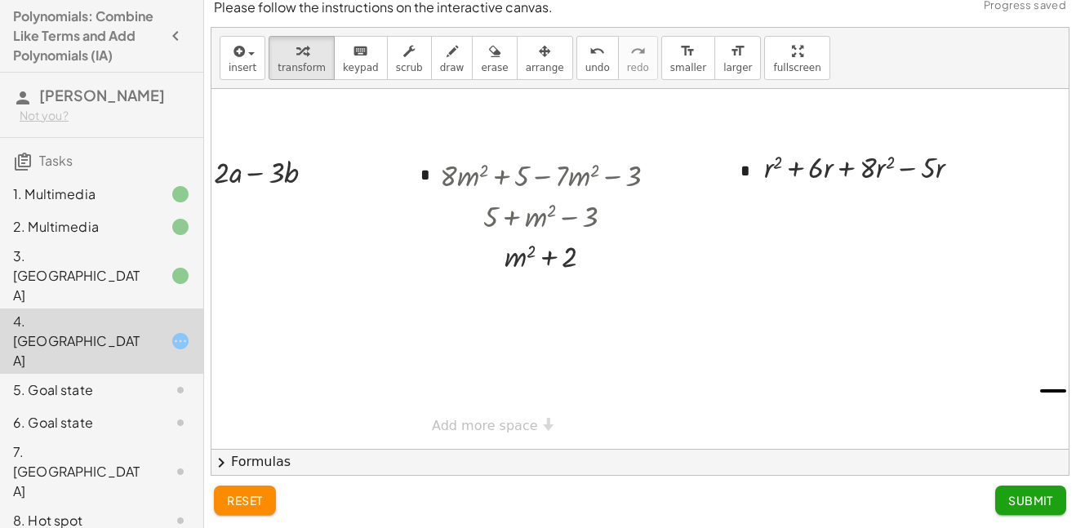
scroll to position [0, 323]
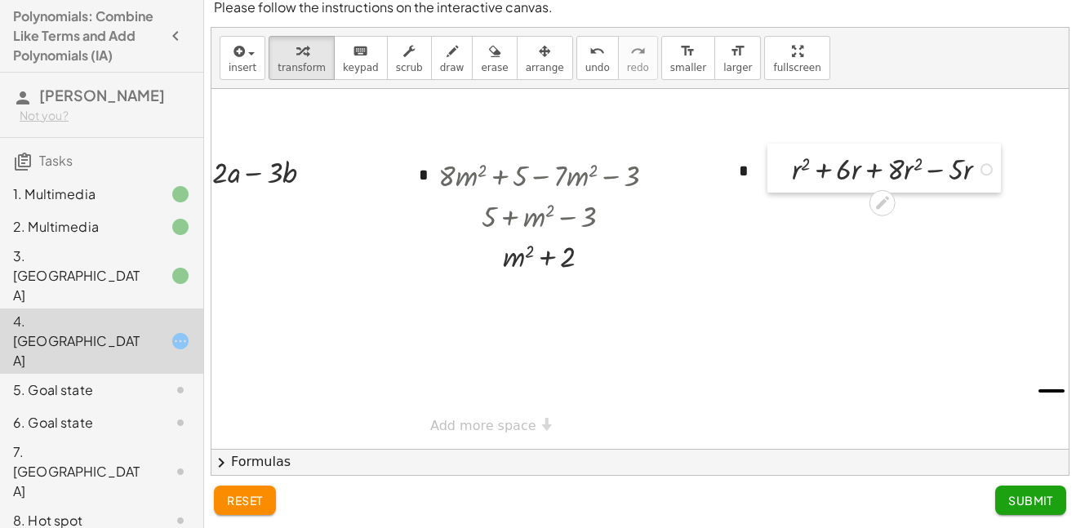
drag, startPoint x: 762, startPoint y: 167, endPoint x: 789, endPoint y: 168, distance: 27.8
click at [0, 0] on div at bounding box center [0, 0] width 0 height 0
drag, startPoint x: 799, startPoint y: 174, endPoint x: 911, endPoint y: 179, distance: 111.9
drag, startPoint x: 927, startPoint y: 210, endPoint x: 803, endPoint y: 214, distance: 124.1
click at [803, 214] on div at bounding box center [894, 209] width 225 height 41
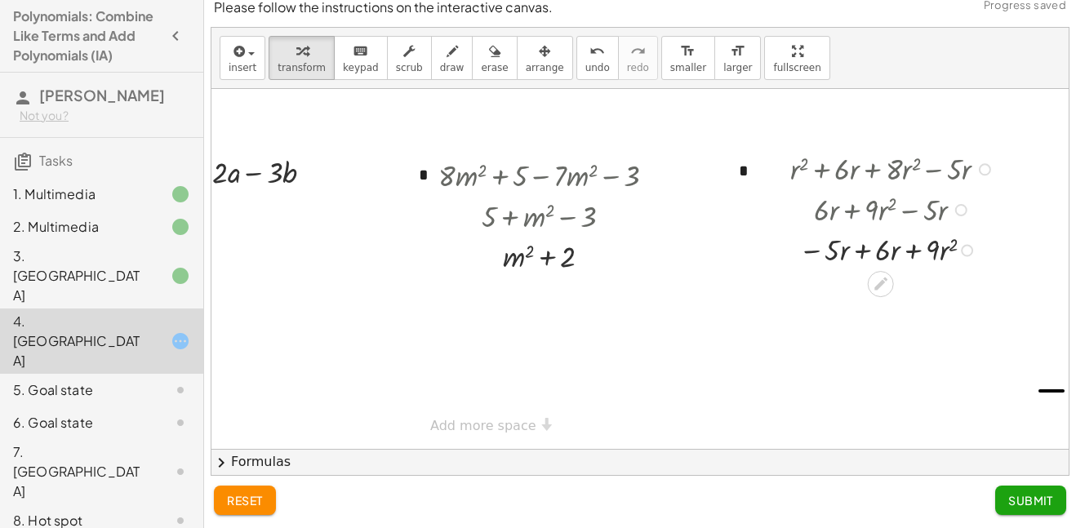
click at [860, 251] on div at bounding box center [894, 249] width 225 height 41
click at [69, 309] on div "4. Canvas" at bounding box center [101, 341] width 203 height 65
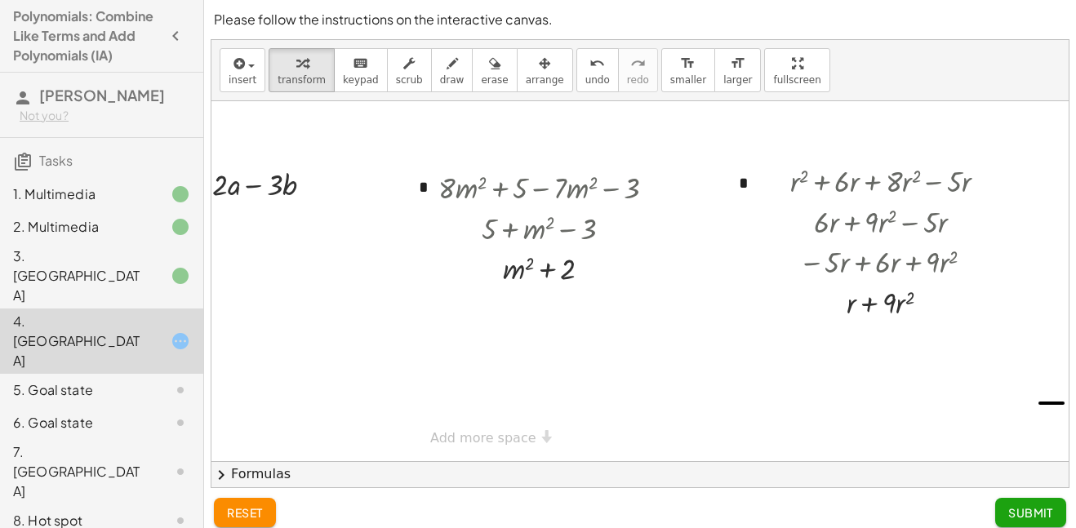
click at [1028, 524] on button "Submit" at bounding box center [1030, 512] width 71 height 29
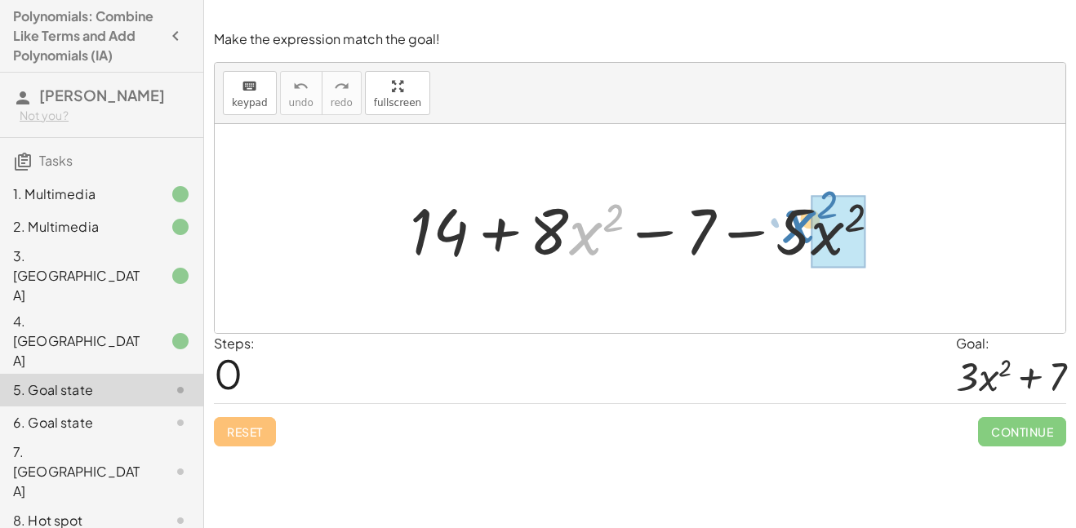
drag, startPoint x: 571, startPoint y: 217, endPoint x: 795, endPoint y: 210, distance: 224.6
click at [795, 210] on div at bounding box center [652, 229] width 501 height 84
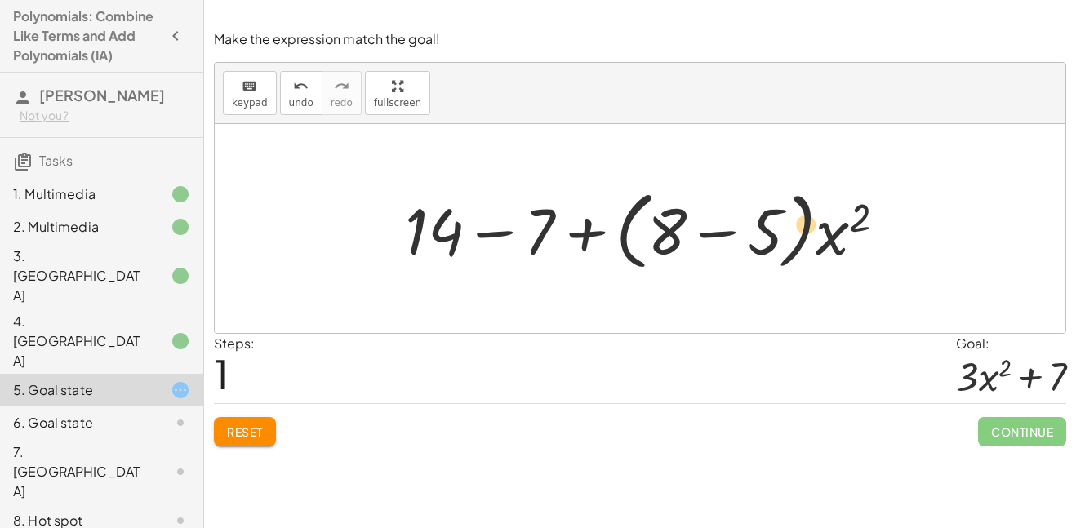
drag, startPoint x: 826, startPoint y: 227, endPoint x: 842, endPoint y: 232, distance: 17.0
click at [842, 232] on div at bounding box center [652, 229] width 510 height 94
click at [705, 234] on div at bounding box center [652, 229] width 510 height 94
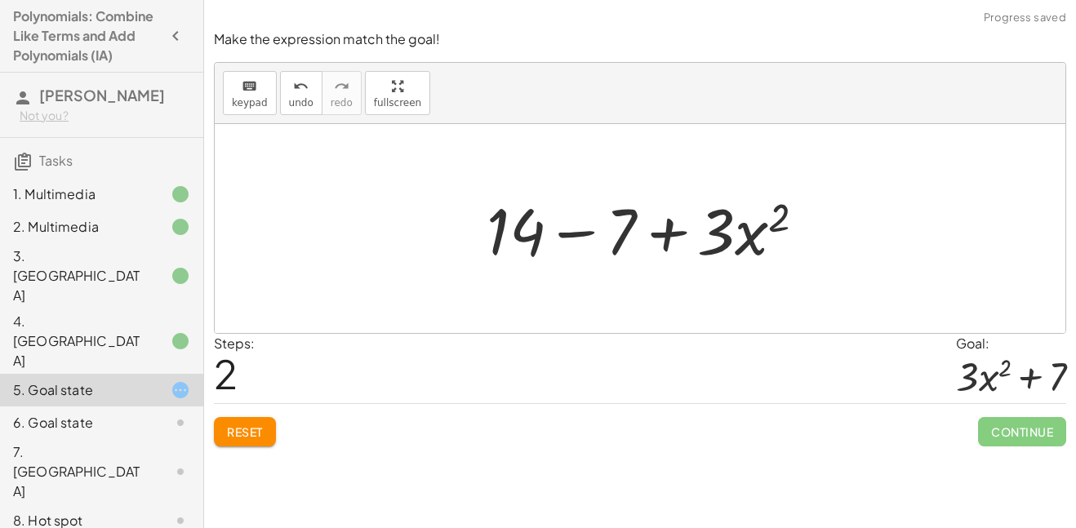
click at [589, 233] on div at bounding box center [652, 229] width 348 height 84
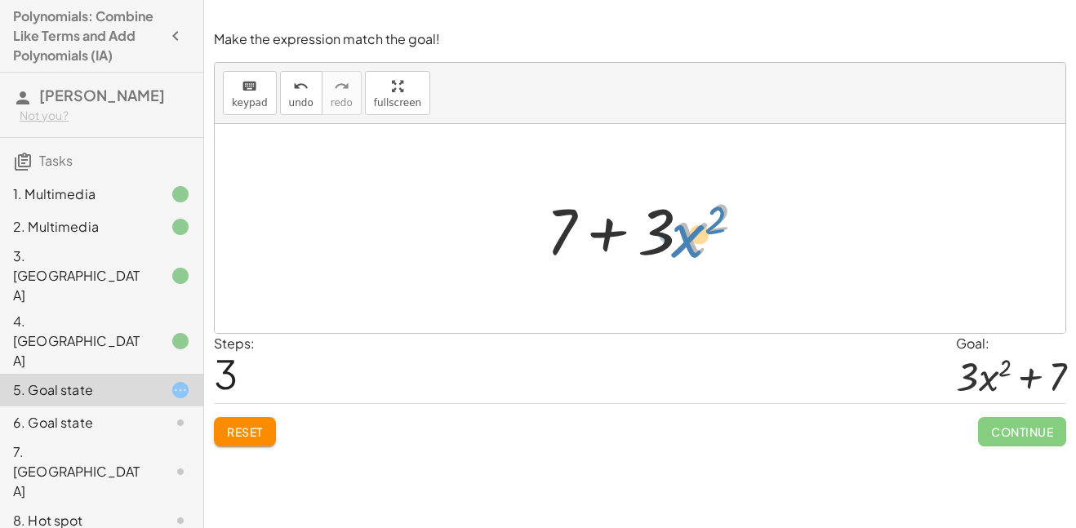
drag, startPoint x: 693, startPoint y: 242, endPoint x: 709, endPoint y: 242, distance: 15.5
click at [709, 242] on div at bounding box center [652, 229] width 229 height 84
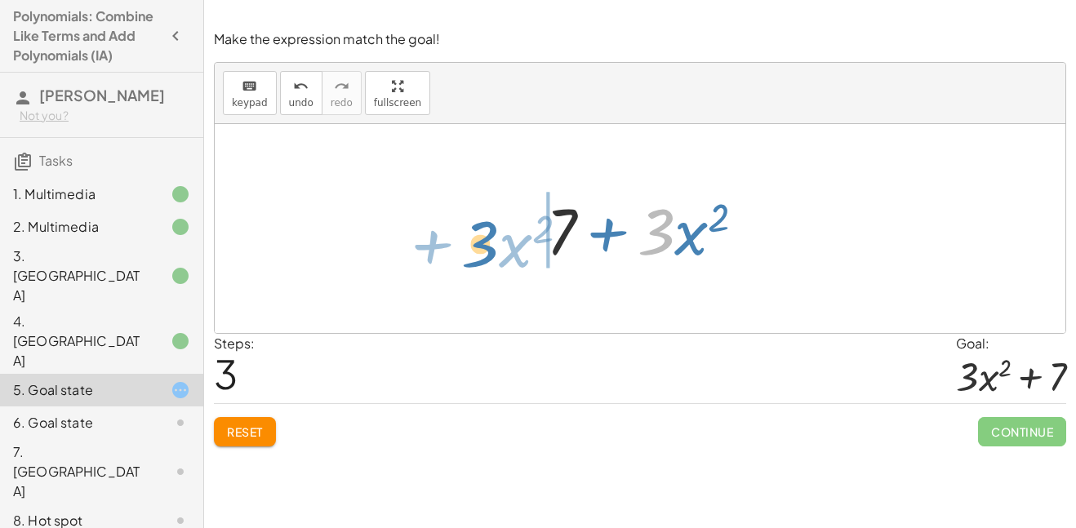
drag, startPoint x: 641, startPoint y: 238, endPoint x: 464, endPoint y: 251, distance: 177.6
click at [464, 251] on div "+ 14 + · 8 · x 2 − 7 − · 5 · x 2 + 14 − 7 + · ( + 8 − 5 ) · x 2 + 14 − 7 + · 3 …" at bounding box center [640, 228] width 851 height 209
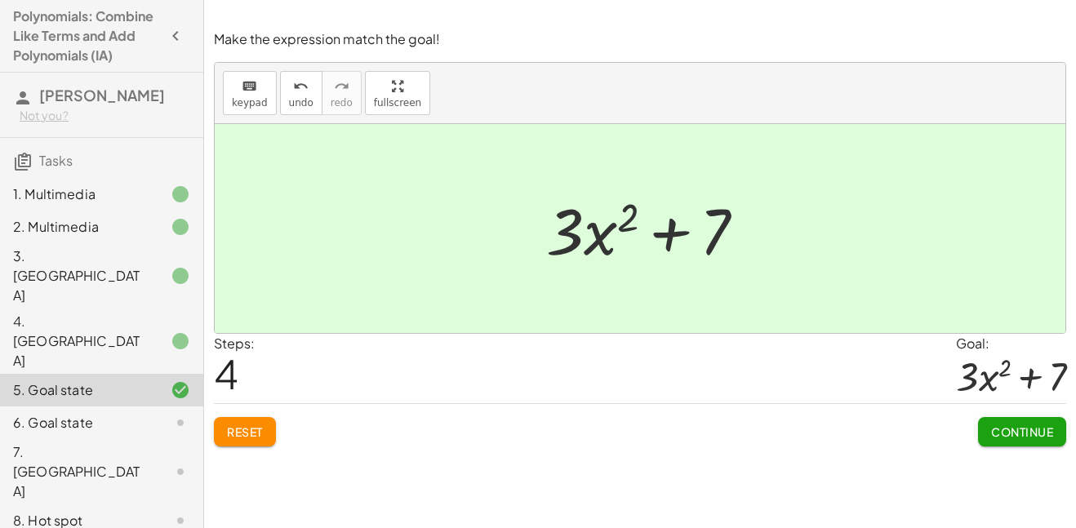
click at [1021, 432] on span "Continue" at bounding box center [1022, 431] width 62 height 15
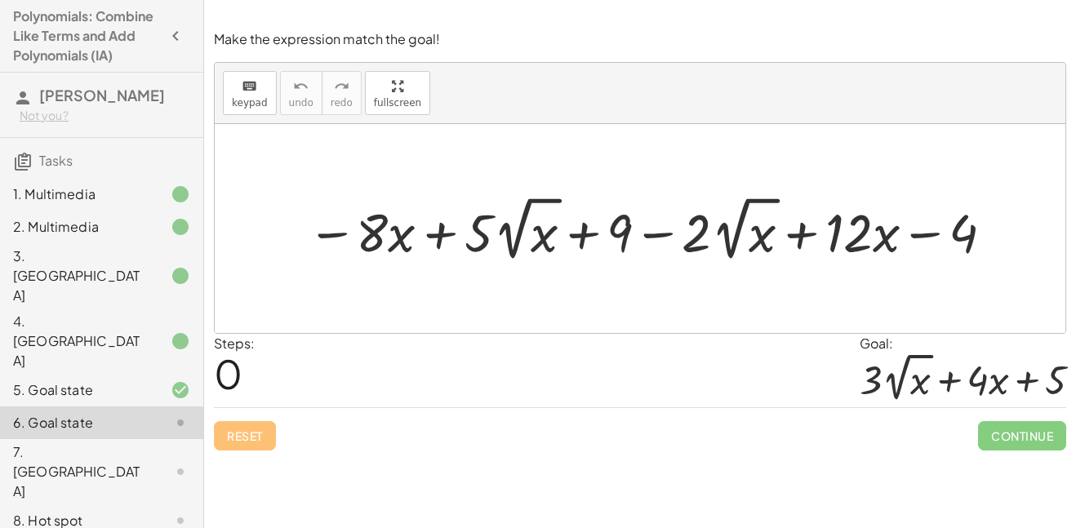
click at [510, 234] on div at bounding box center [652, 228] width 707 height 74
drag, startPoint x: 378, startPoint y: 233, endPoint x: 544, endPoint y: 243, distance: 166.8
click at [544, 243] on div at bounding box center [652, 228] width 707 height 74
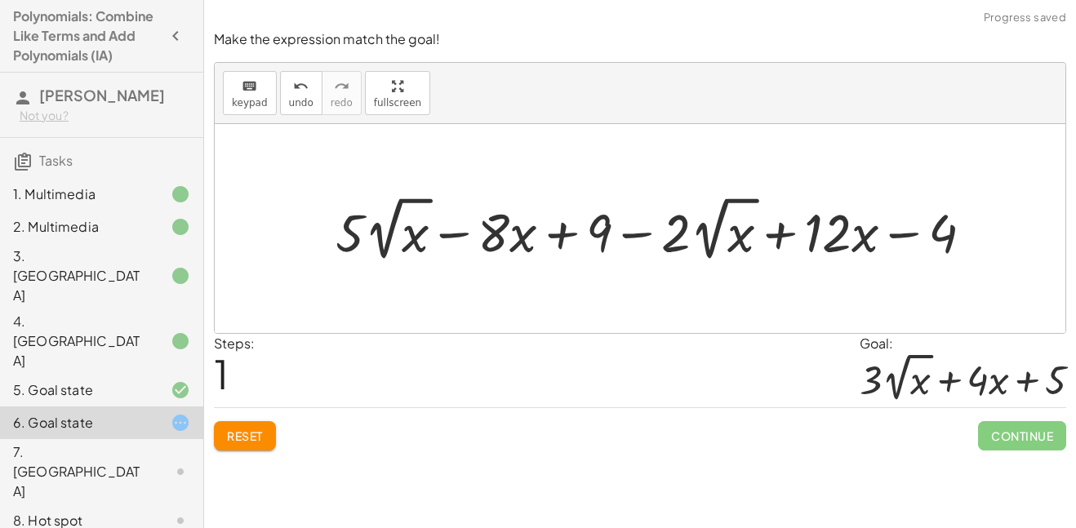
click at [461, 239] on div at bounding box center [660, 228] width 666 height 74
click at [454, 233] on div at bounding box center [660, 228] width 666 height 74
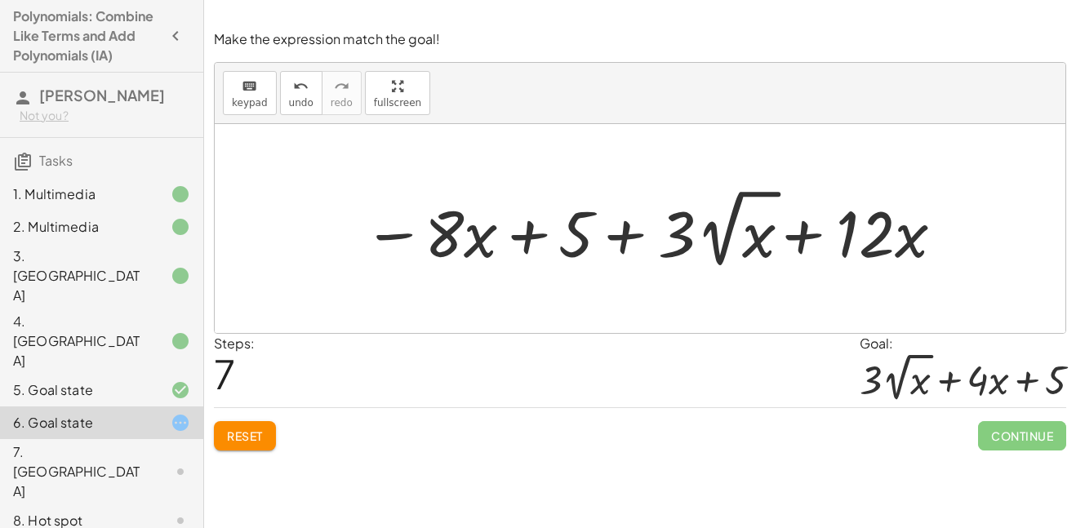
click at [251, 448] on button "Reset" at bounding box center [245, 435] width 62 height 29
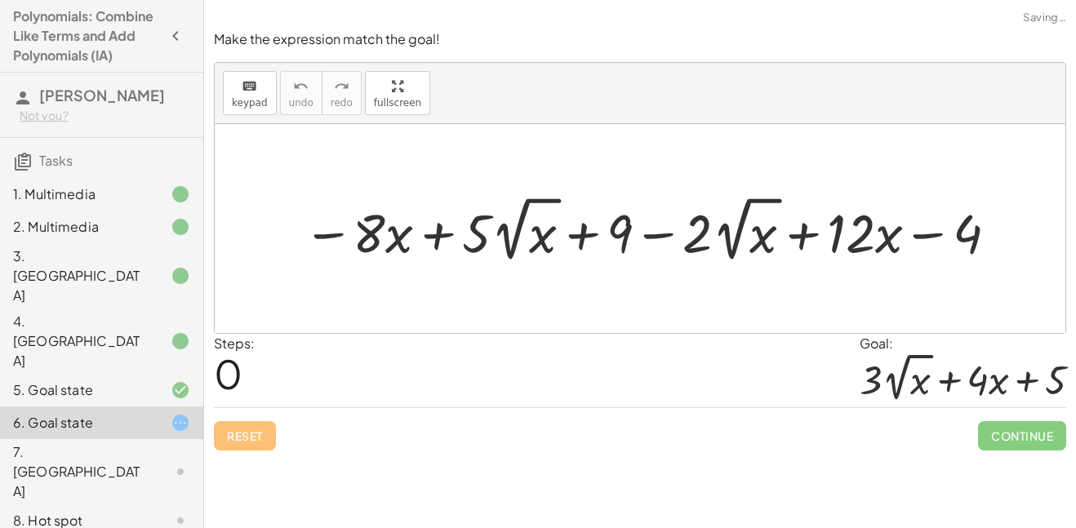
click at [255, 416] on div "Reset Continue" at bounding box center [640, 428] width 852 height 43
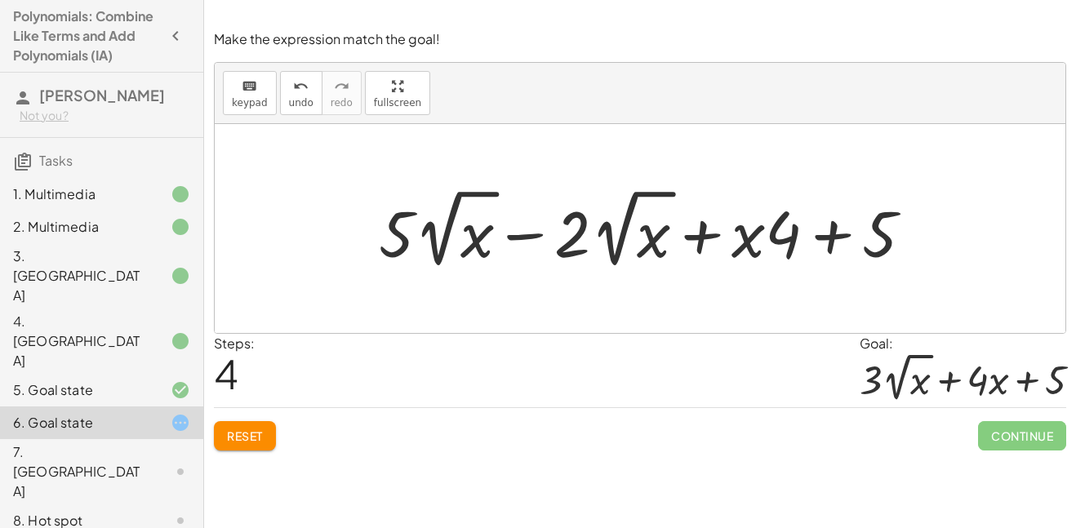
click at [686, 425] on div "Reset Continue" at bounding box center [640, 428] width 852 height 43
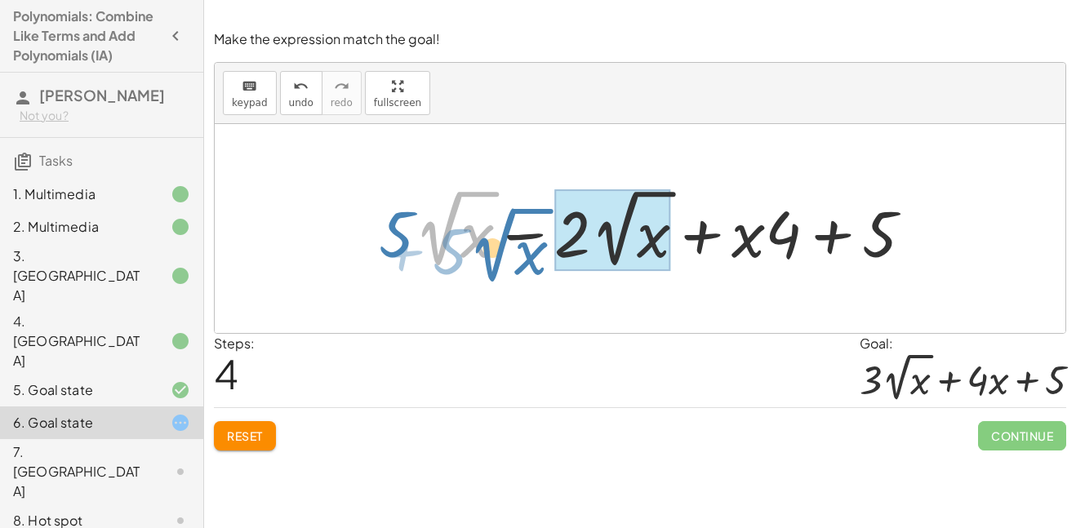
drag, startPoint x: 450, startPoint y: 238, endPoint x: 583, endPoint y: 244, distance: 133.2
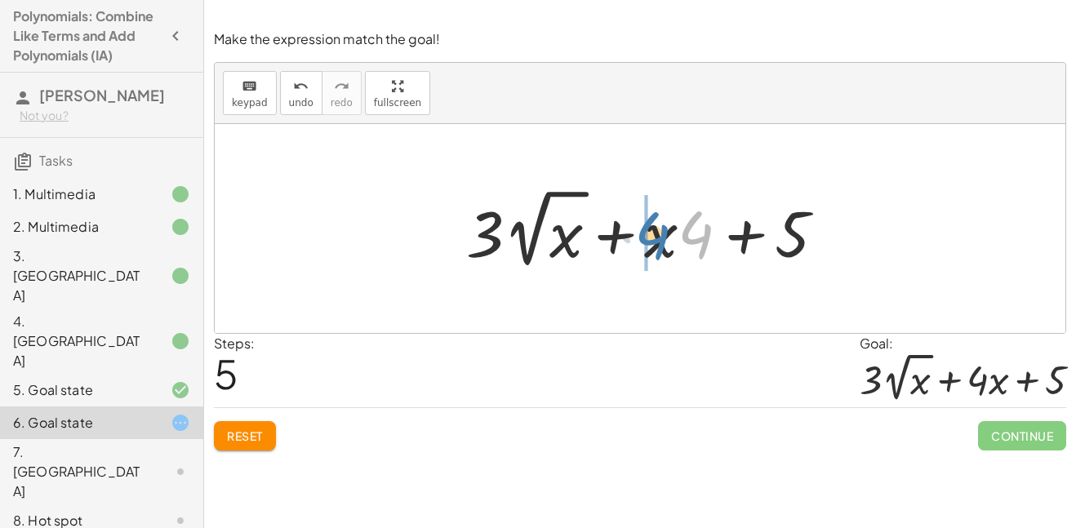
drag, startPoint x: 678, startPoint y: 248, endPoint x: 631, endPoint y: 249, distance: 47.3
click at [631, 249] on div at bounding box center [652, 229] width 389 height 90
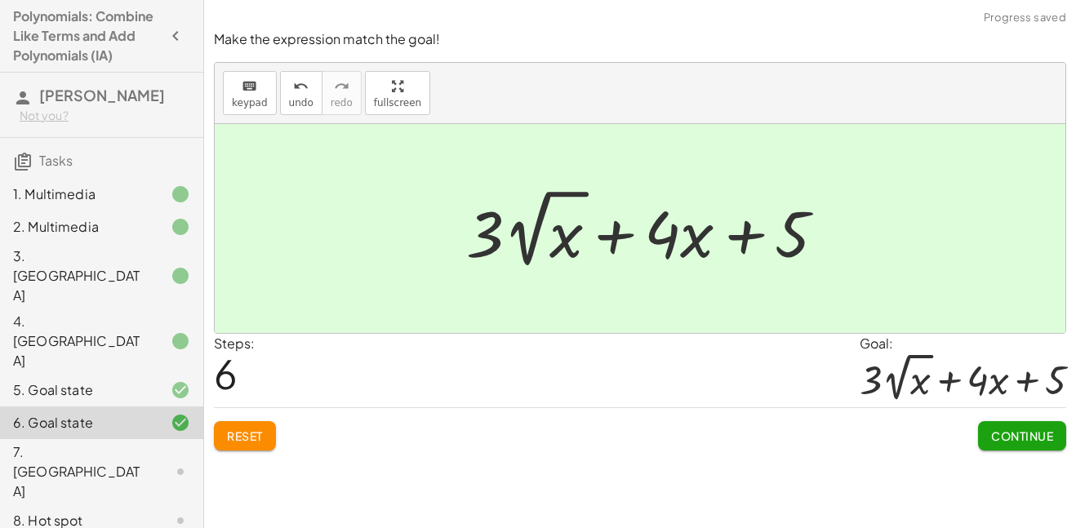
click at [1040, 434] on span "Continue" at bounding box center [1022, 436] width 62 height 15
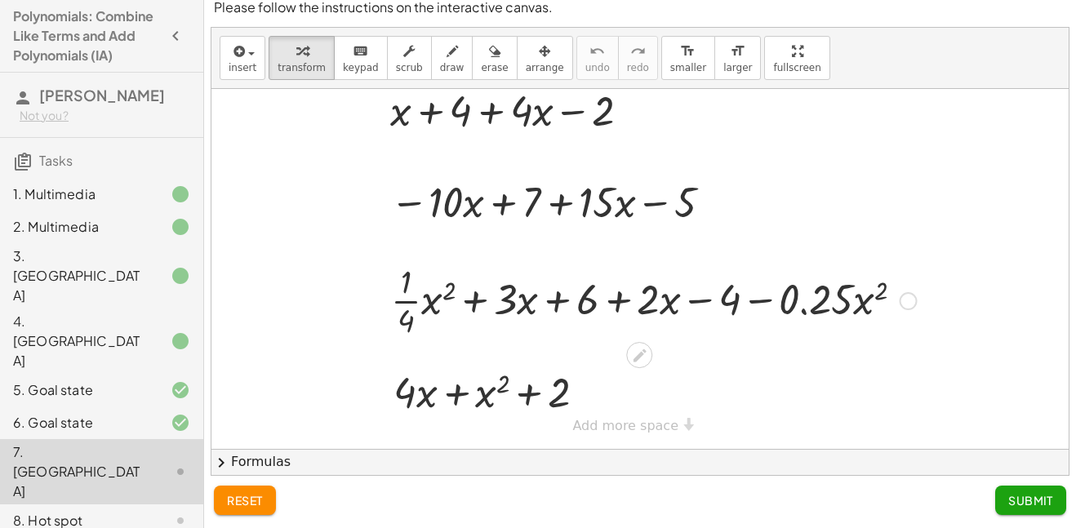
scroll to position [0, 38]
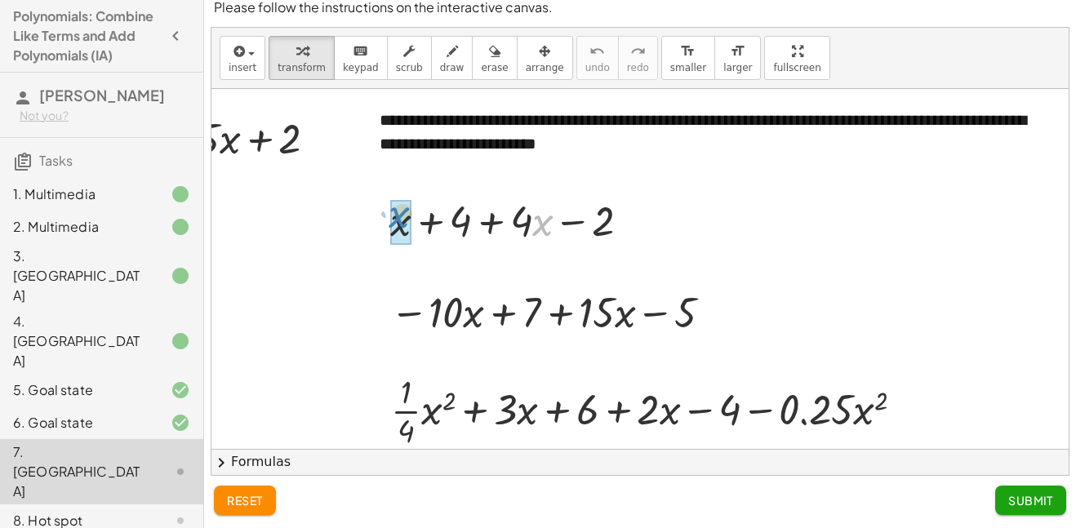
drag, startPoint x: 535, startPoint y: 222, endPoint x: 389, endPoint y: 215, distance: 147.1
click at [389, 215] on div "· x + · 4 + x + 4 + · 4 · x − 2" at bounding box center [510, 220] width 289 height 64
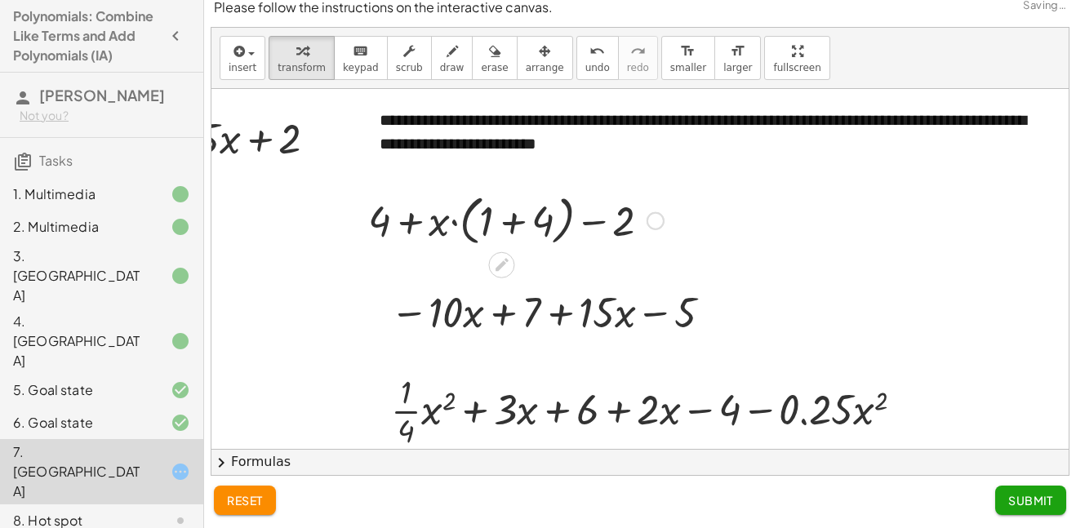
click at [514, 223] on div at bounding box center [516, 220] width 312 height 62
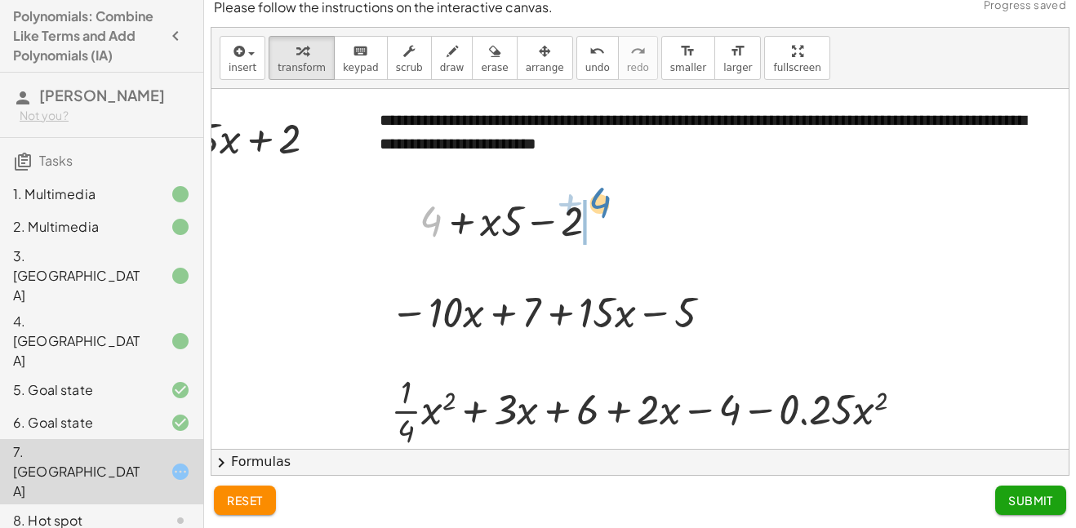
drag, startPoint x: 429, startPoint y: 213, endPoint x: 591, endPoint y: 198, distance: 163.1
click at [591, 198] on div at bounding box center [515, 220] width 209 height 56
click at [547, 220] on div at bounding box center [515, 220] width 209 height 56
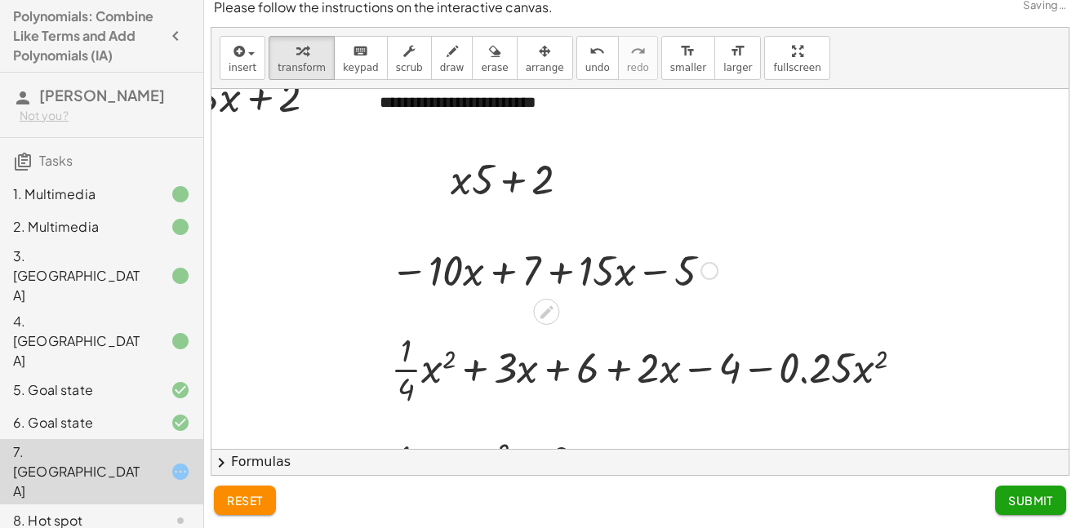
scroll to position [48, 38]
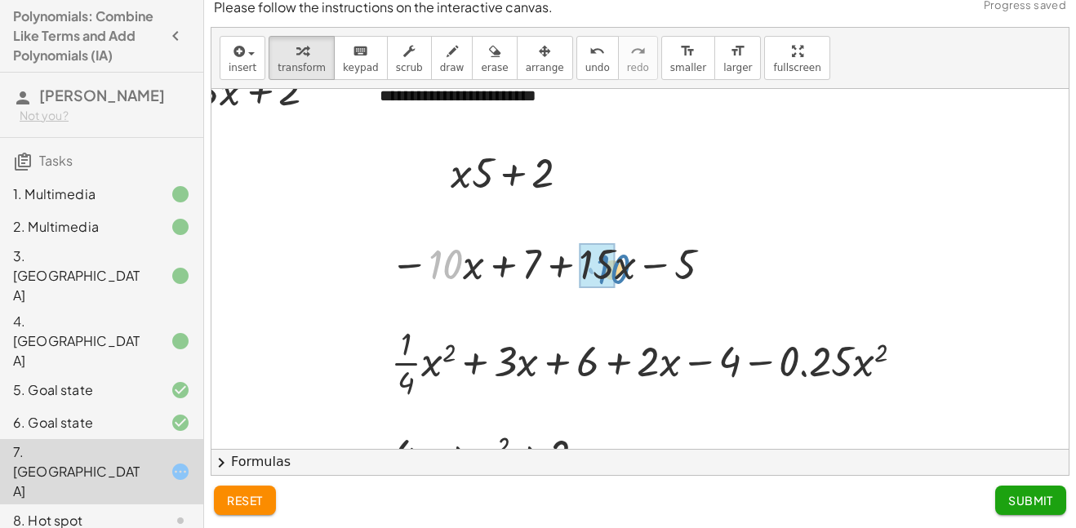
drag, startPoint x: 446, startPoint y: 264, endPoint x: 615, endPoint y: 268, distance: 169.8
click at [615, 268] on div at bounding box center [554, 263] width 344 height 56
click at [615, 268] on div at bounding box center [560, 263] width 388 height 62
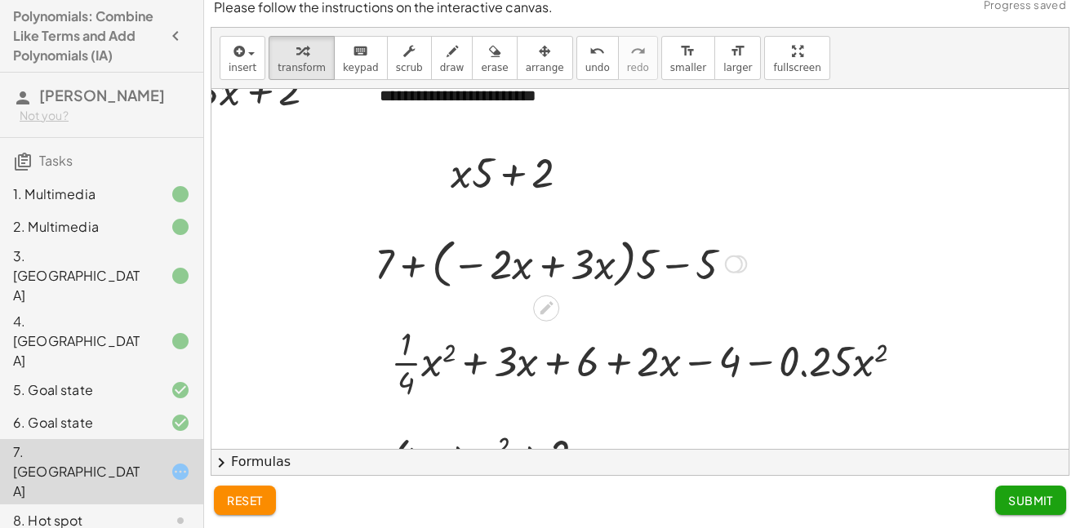
click at [550, 266] on div at bounding box center [560, 263] width 388 height 62
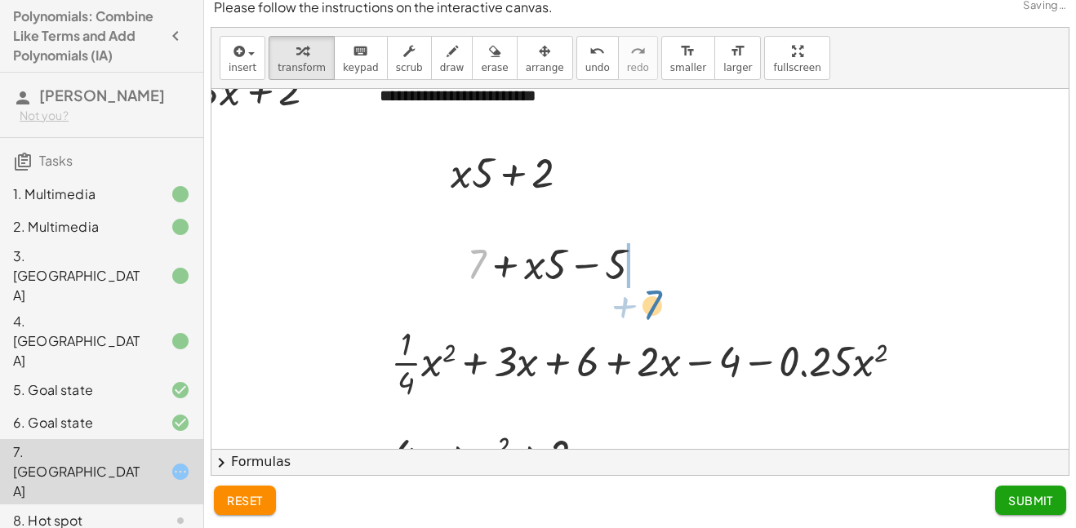
drag, startPoint x: 486, startPoint y: 260, endPoint x: 660, endPoint y: 295, distance: 177.5
click at [592, 257] on div at bounding box center [561, 263] width 205 height 56
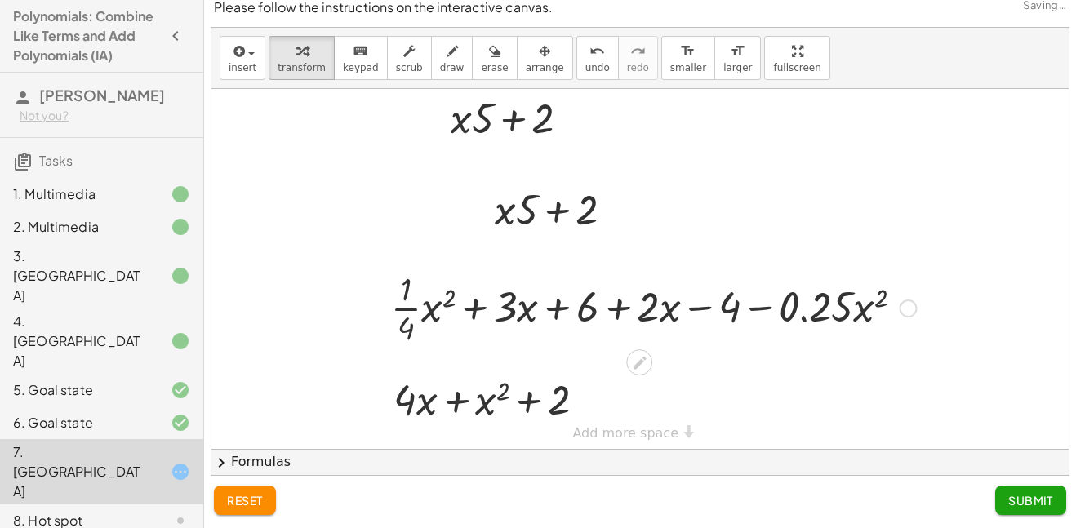
scroll to position [104, 38]
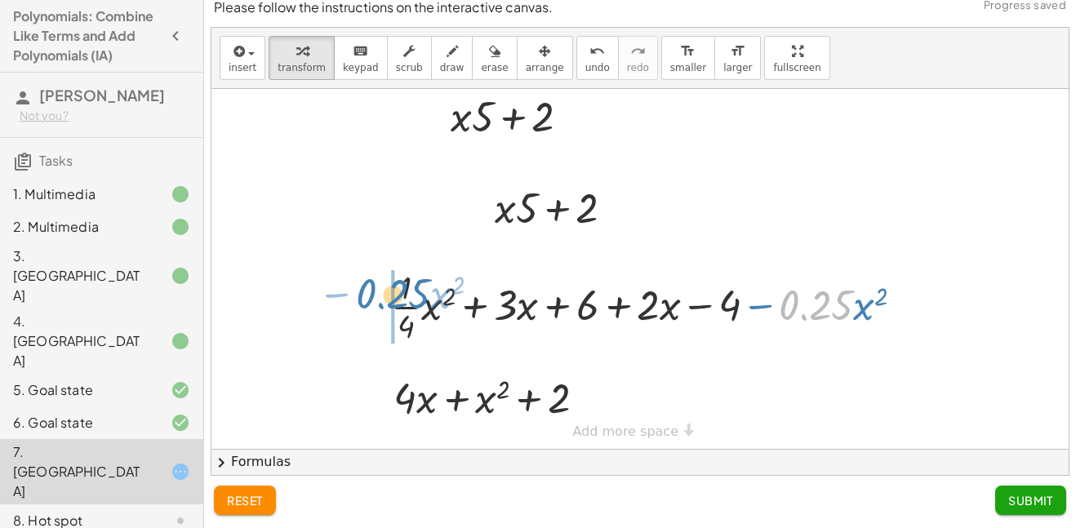
drag, startPoint x: 791, startPoint y: 309, endPoint x: 371, endPoint y: 296, distance: 420.6
click at [371, 296] on div "· 0.25 − · x 2 + · · 1 · 4 · x 2 + · 3 · x + 6 + · 2 · x − 4 − · 0.25 · x 2" at bounding box center [647, 305] width 562 height 90
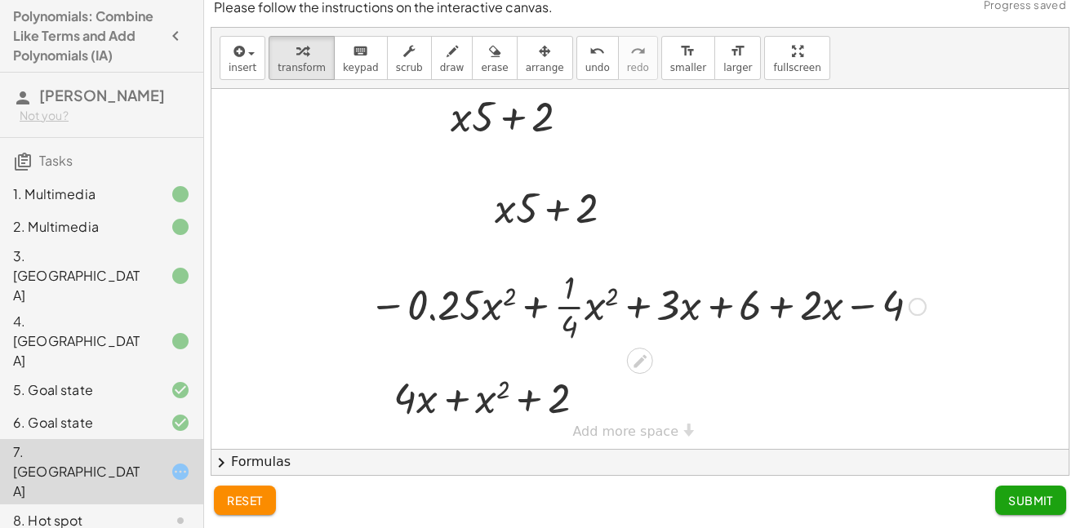
click at [542, 308] on div at bounding box center [647, 305] width 573 height 82
click at [574, 308] on div at bounding box center [647, 305] width 573 height 82
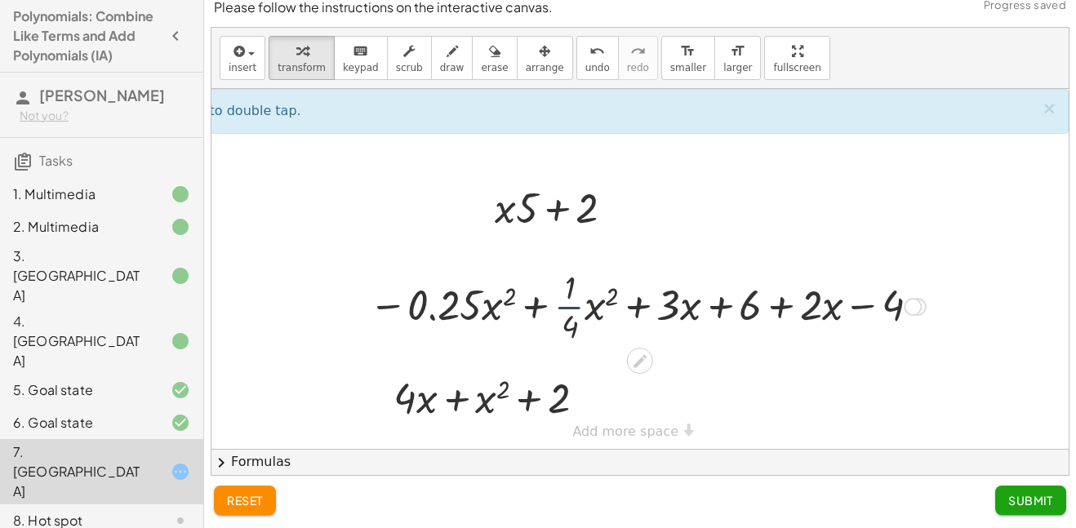
click at [572, 309] on div at bounding box center [647, 305] width 573 height 82
click at [572, 311] on div at bounding box center [647, 305] width 573 height 82
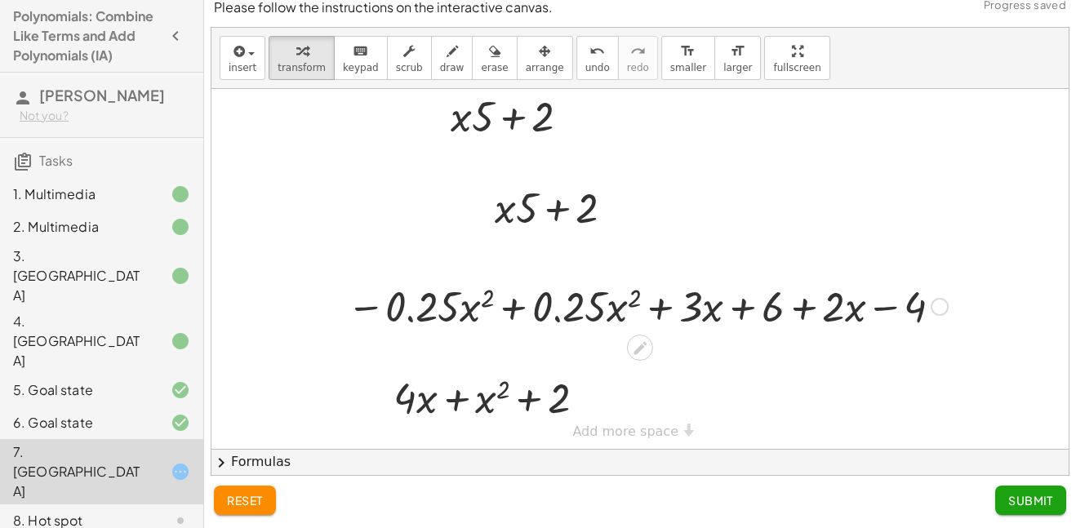
click at [525, 309] on div at bounding box center [647, 306] width 617 height 56
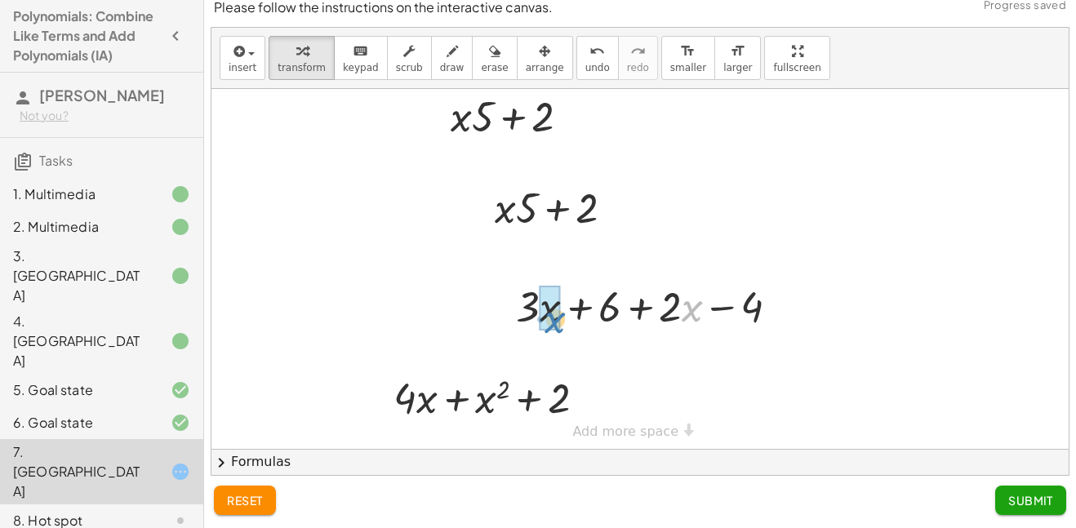
drag, startPoint x: 685, startPoint y: 316, endPoint x: 545, endPoint y: 326, distance: 139.9
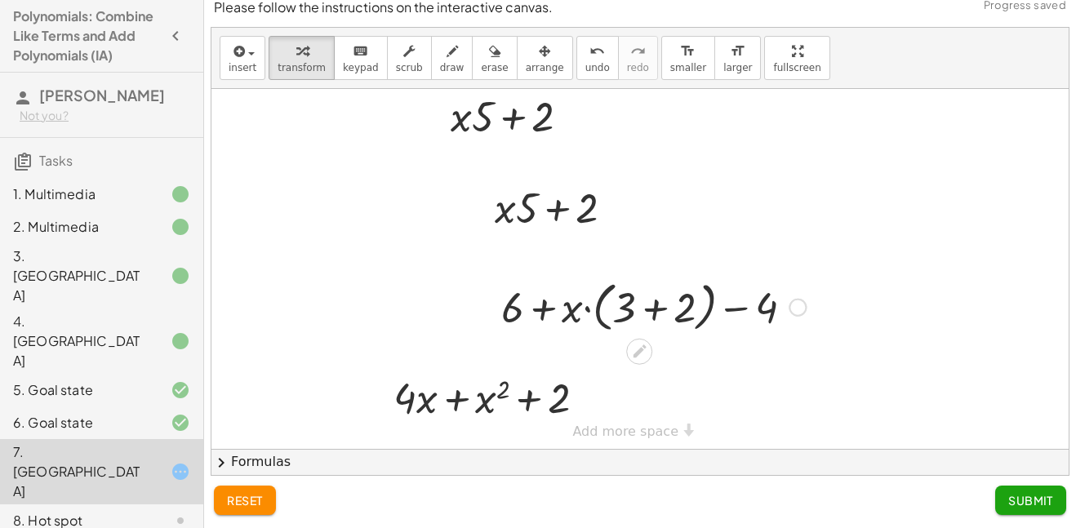
click at [650, 306] on div at bounding box center [653, 306] width 321 height 62
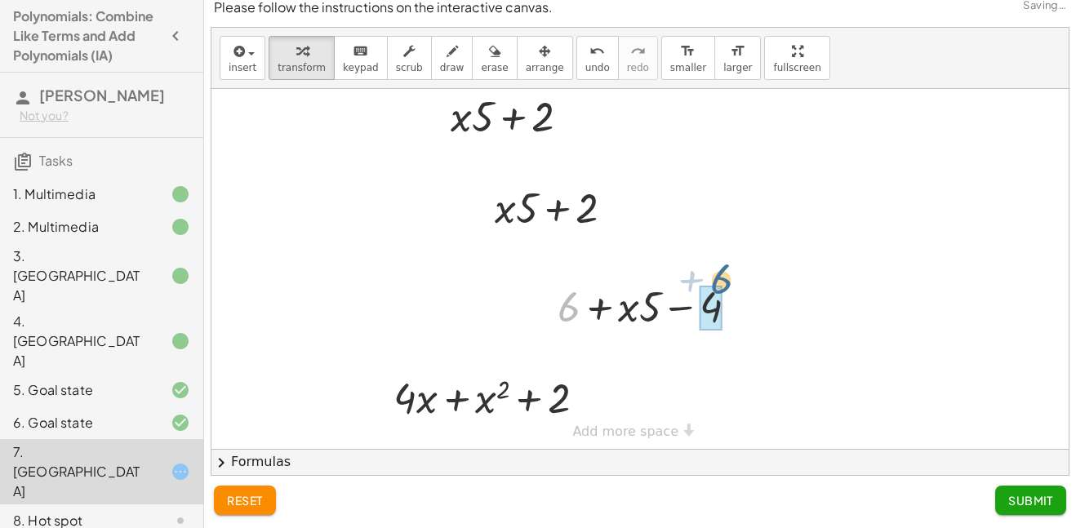
drag, startPoint x: 575, startPoint y: 308, endPoint x: 728, endPoint y: 287, distance: 154.1
click at [728, 287] on div at bounding box center [653, 306] width 209 height 56
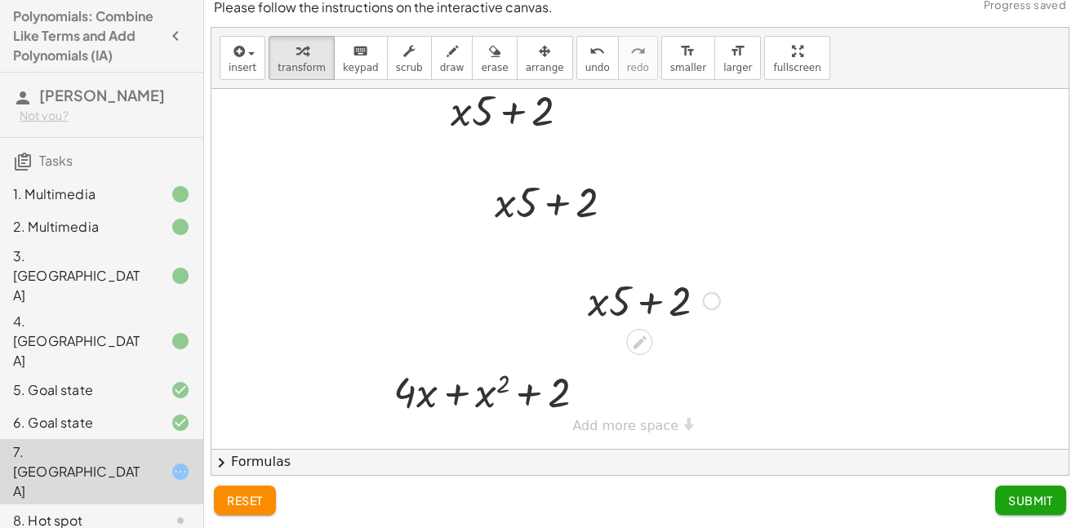
scroll to position [110, 37]
click at [630, 429] on div "**********" at bounding box center [622, 214] width 895 height 470
click at [571, 392] on div at bounding box center [497, 391] width 221 height 56
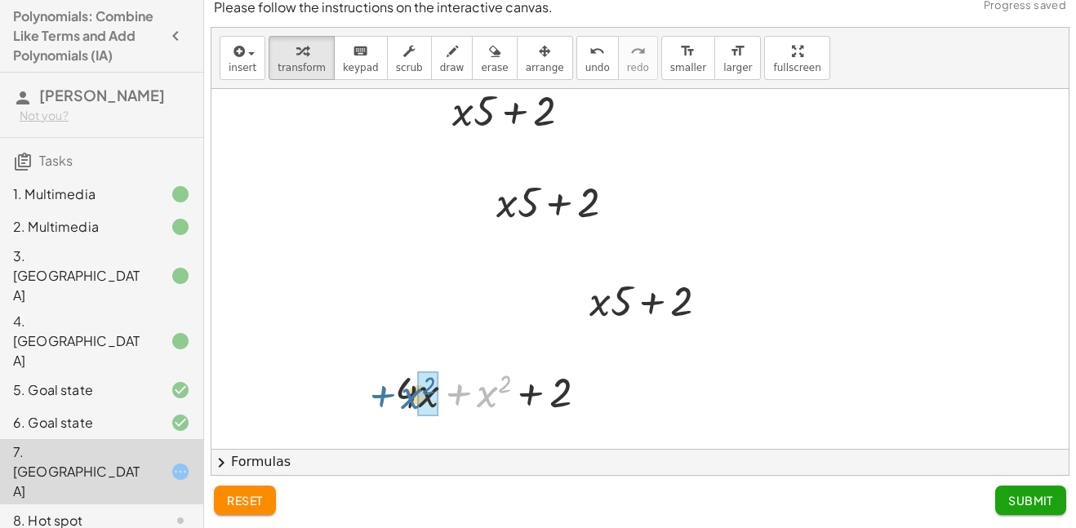
drag, startPoint x: 485, startPoint y: 394, endPoint x: 406, endPoint y: 396, distance: 79.2
click at [406, 396] on div at bounding box center [497, 391] width 221 height 56
click at [466, 397] on div at bounding box center [498, 391] width 258 height 62
drag, startPoint x: 393, startPoint y: 397, endPoint x: 457, endPoint y: 396, distance: 64.5
click at [457, 396] on div at bounding box center [498, 391] width 258 height 62
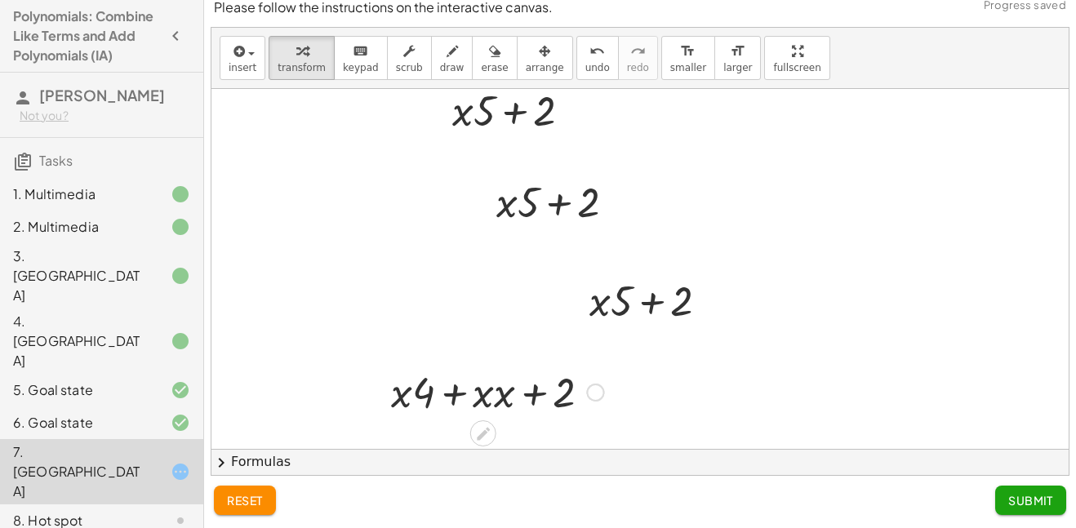
click at [450, 396] on div at bounding box center [497, 391] width 229 height 56
click at [415, 397] on div at bounding box center [497, 391] width 229 height 56
drag, startPoint x: 421, startPoint y: 394, endPoint x: 377, endPoint y: 387, distance: 44.7
click at [377, 387] on div "+ · 4 · x + x 2 + 2 + · 4 · x + · x · x + 2 + · x · ( + 4 + x ) + 2 · 4 4 + + 2…" at bounding box center [490, 391] width 249 height 64
click at [451, 393] on div at bounding box center [497, 391] width 229 height 56
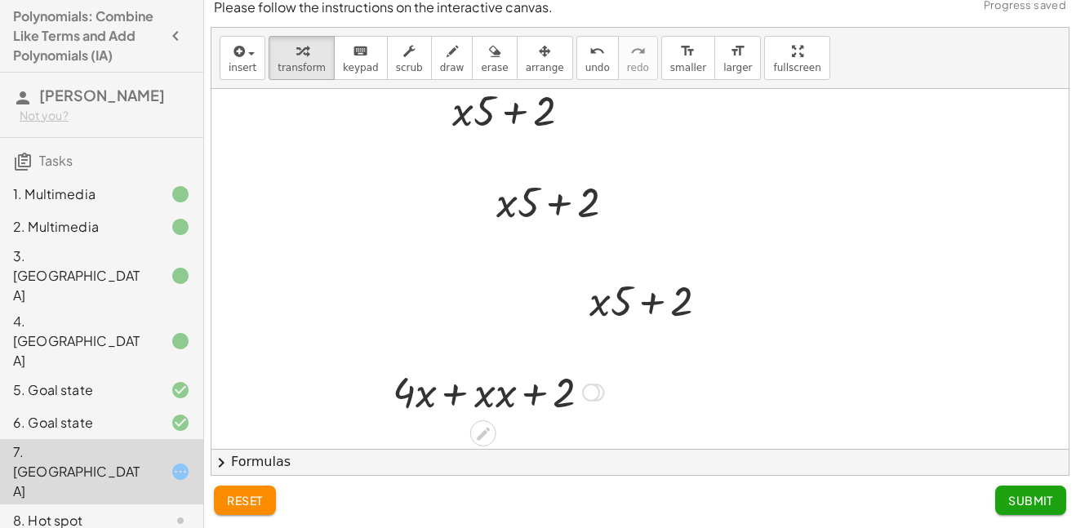
click at [470, 397] on div at bounding box center [497, 391] width 229 height 56
drag, startPoint x: 499, startPoint y: 387, endPoint x: 605, endPoint y: 380, distance: 106.4
click at [605, 380] on div at bounding box center [497, 391] width 229 height 56
click at [548, 398] on div at bounding box center [497, 391] width 229 height 56
click at [596, 390] on div at bounding box center [591, 393] width 18 height 18
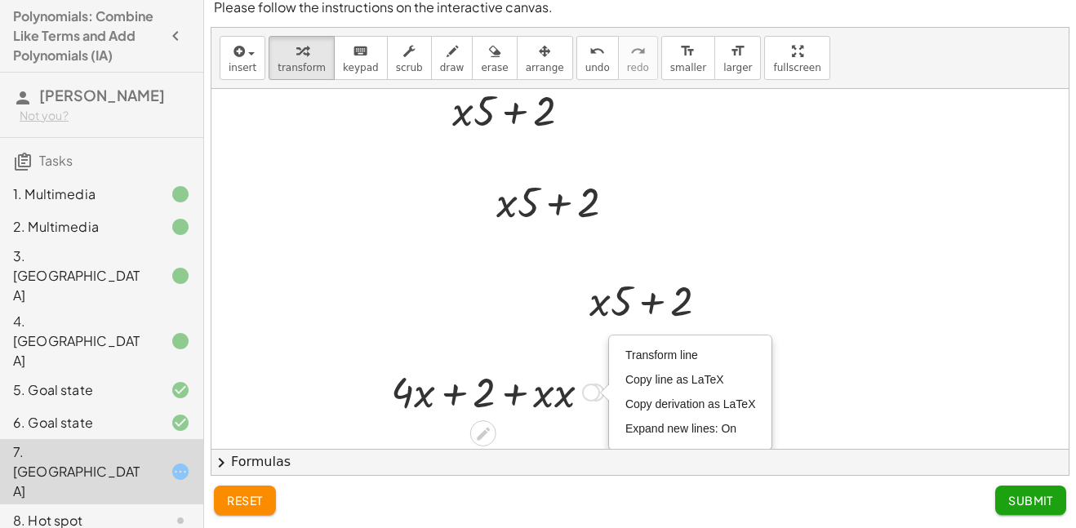
click at [482, 432] on icon at bounding box center [483, 433] width 13 height 13
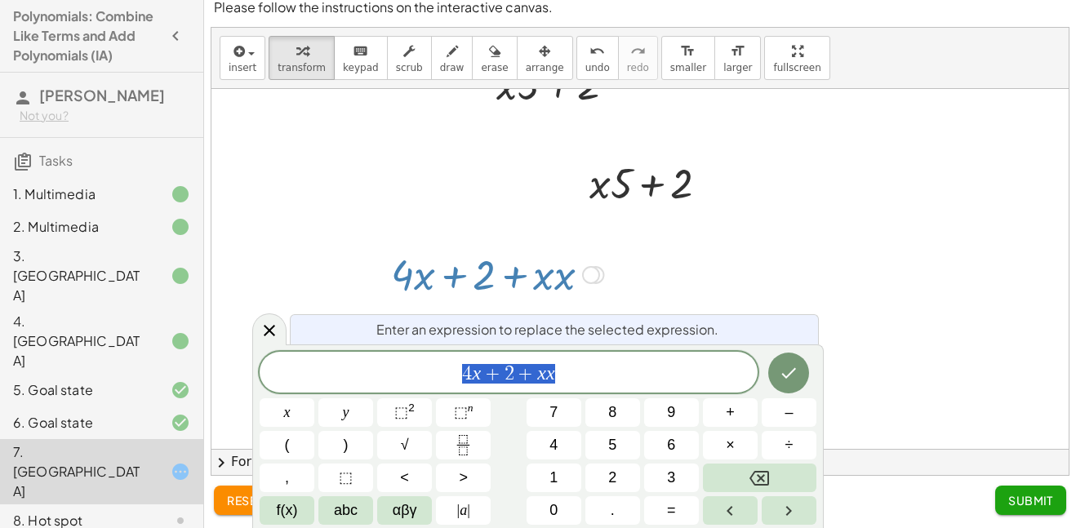
scroll to position [229, 37]
click at [273, 322] on icon at bounding box center [270, 331] width 20 height 20
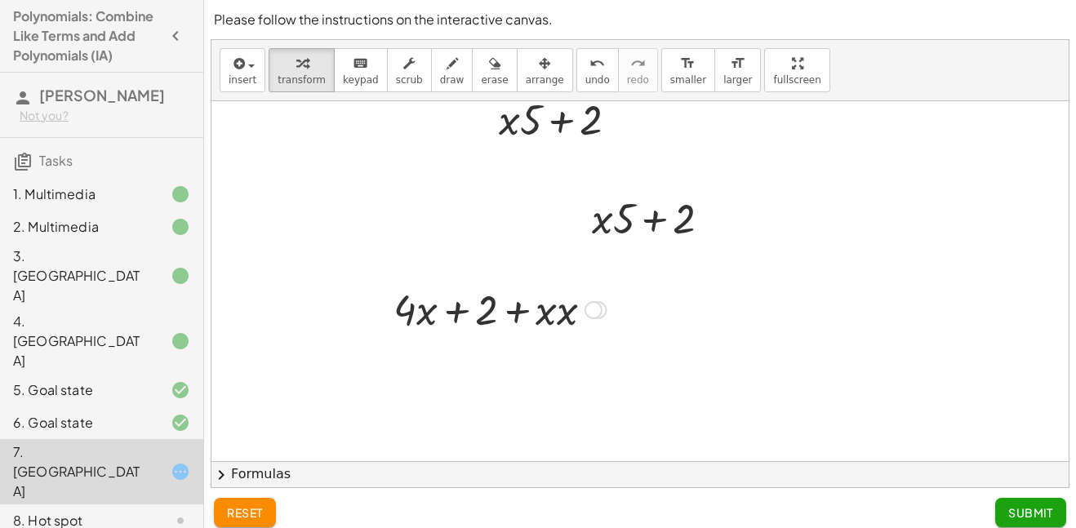
scroll to position [360, 34]
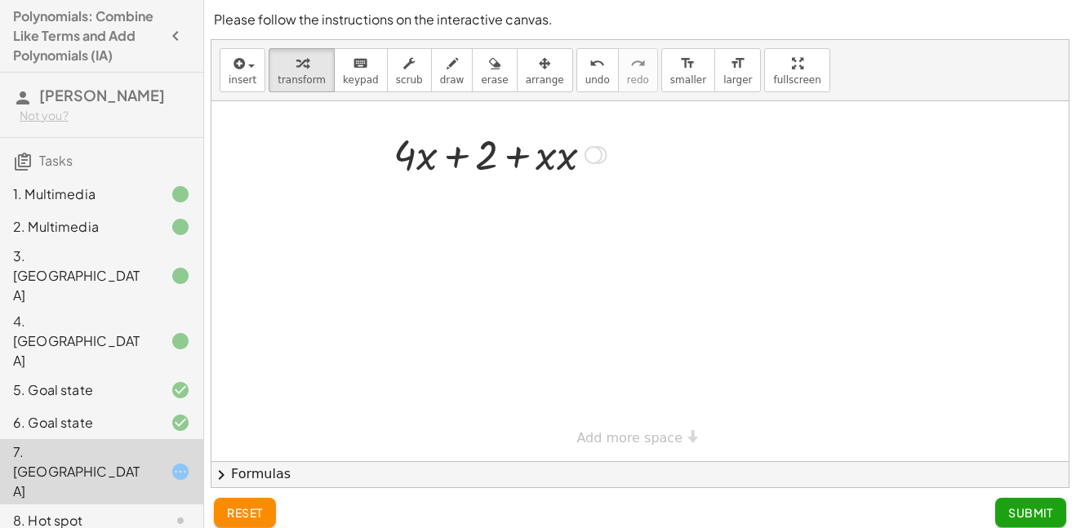
click at [1009, 516] on span "Submit" at bounding box center [1030, 512] width 45 height 15
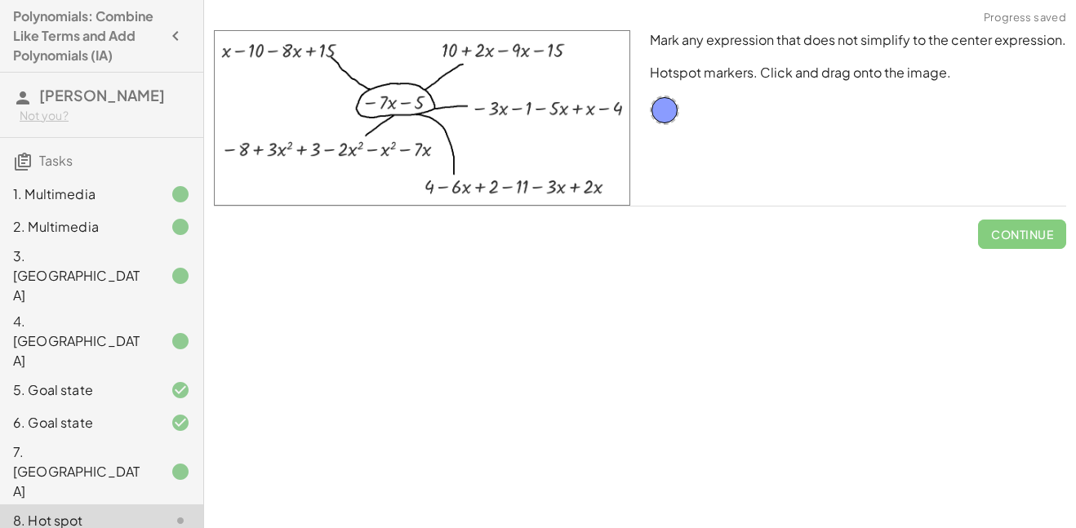
click at [135, 442] on div "7. Canvas" at bounding box center [78, 471] width 131 height 59
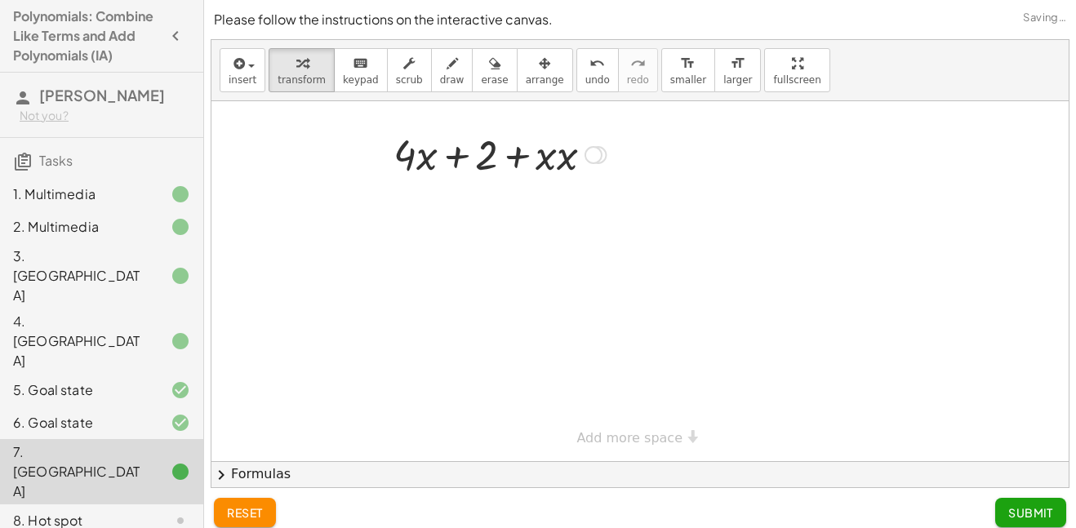
click at [167, 331] on div at bounding box center [167, 341] width 46 height 20
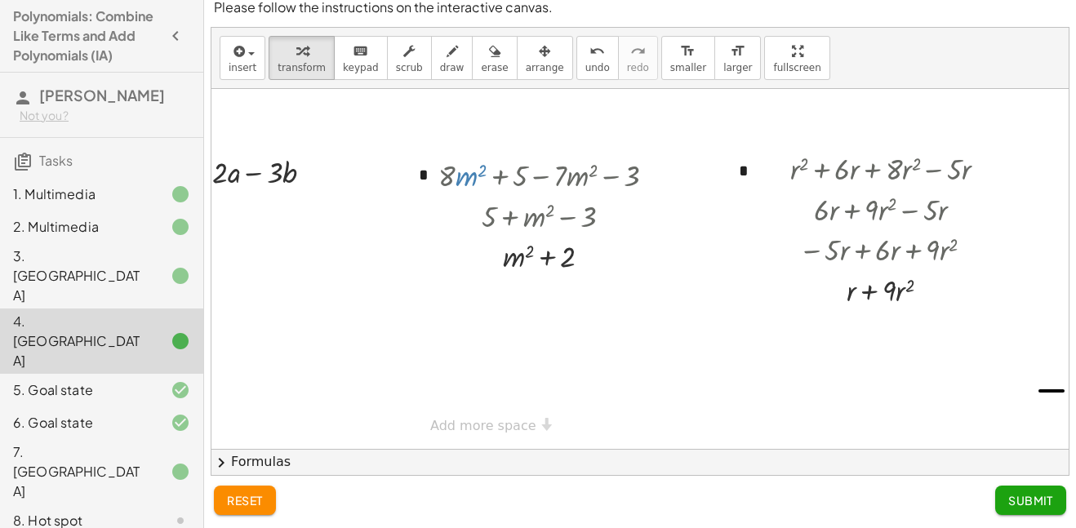
scroll to position [0, 0]
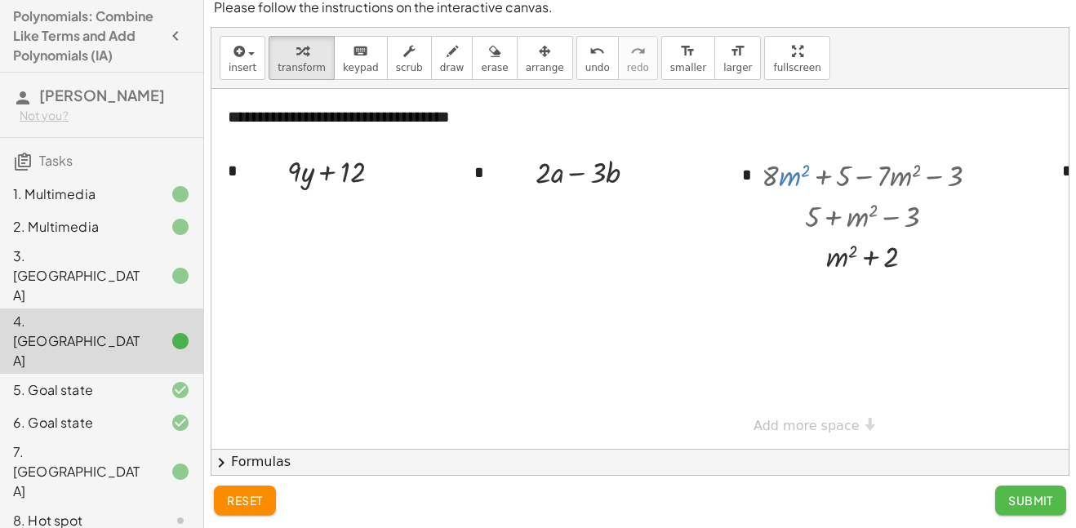
click at [1052, 496] on span "Submit" at bounding box center [1030, 500] width 45 height 15
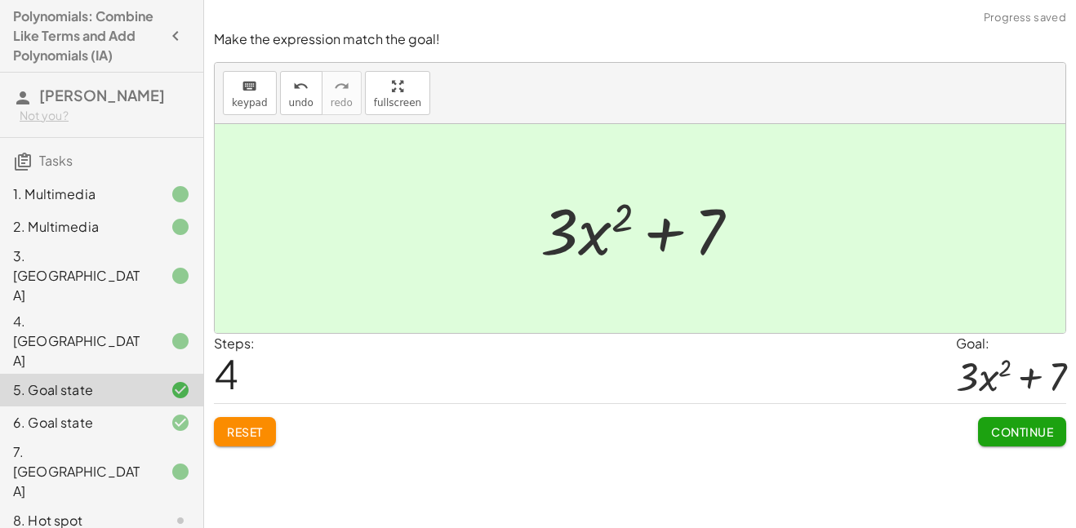
click at [125, 312] on div "4. Canvas" at bounding box center [78, 341] width 131 height 59
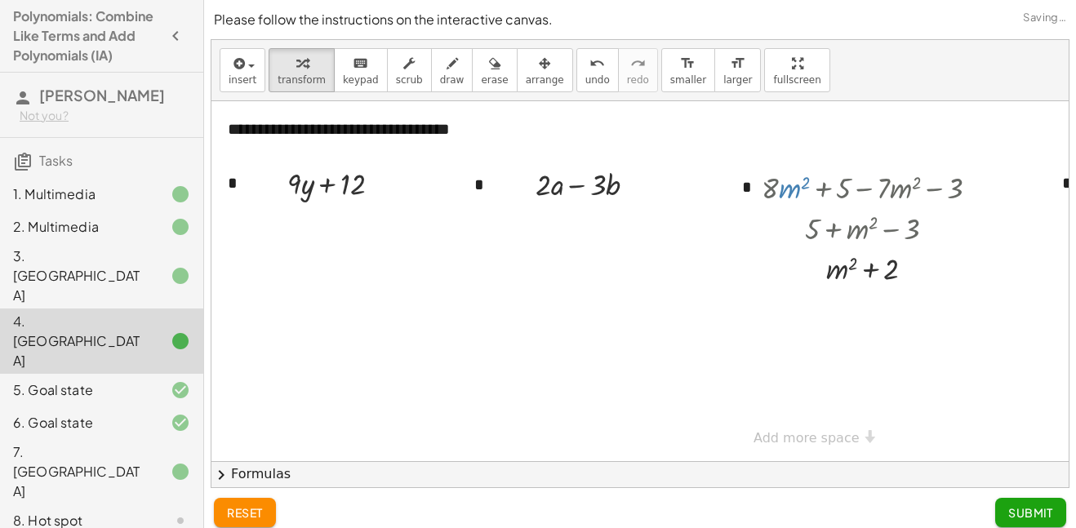
click at [162, 266] on div at bounding box center [167, 276] width 46 height 20
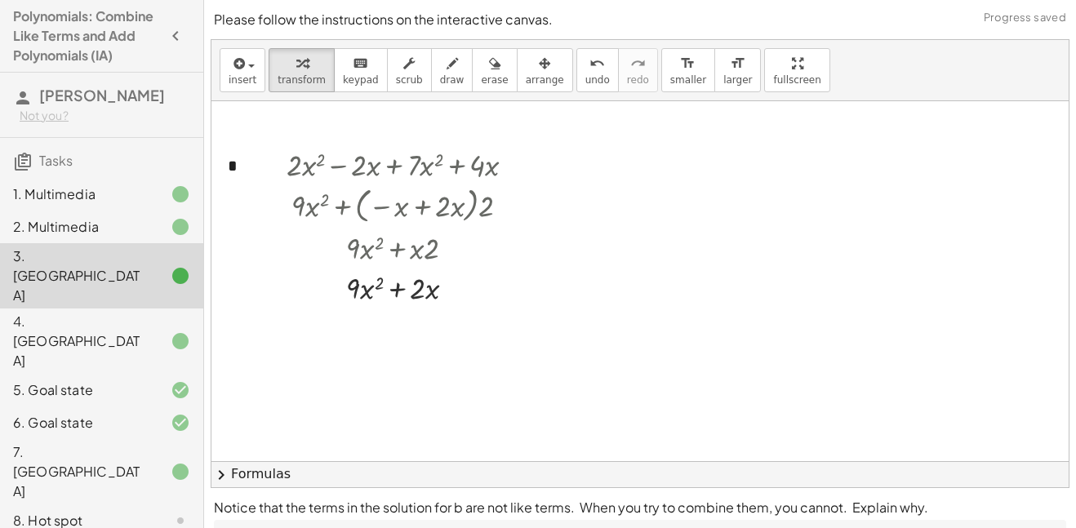
click at [113, 167] on h3 "Tasks" at bounding box center [101, 155] width 203 height 34
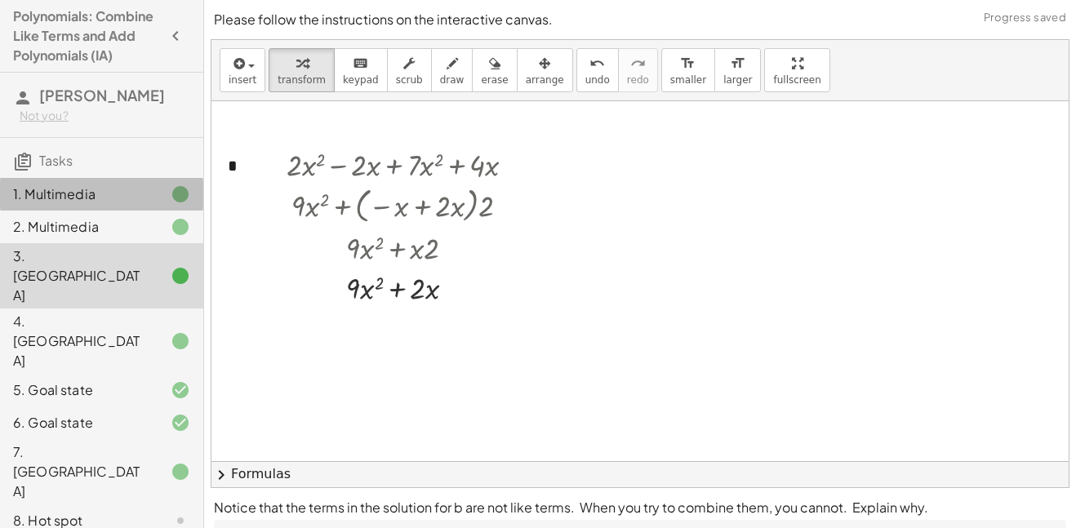
click at [110, 243] on div "1. Multimedia" at bounding box center [101, 275] width 203 height 65
